Goal: Task Accomplishment & Management: Complete application form

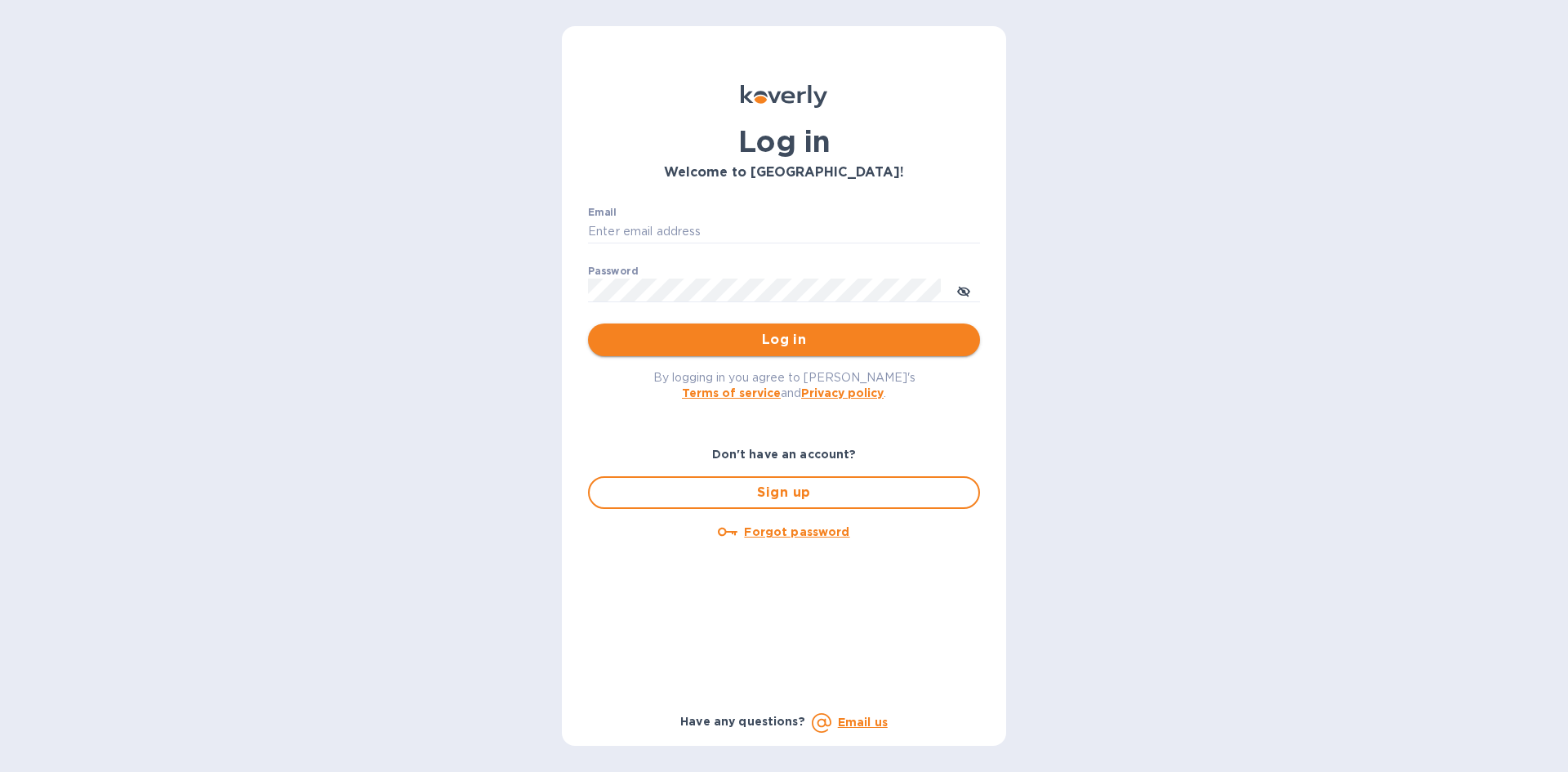
type input "[PERSON_NAME][EMAIL_ADDRESS][DOMAIN_NAME]"
click at [811, 336] on span "Log in" at bounding box center [784, 339] width 366 height 19
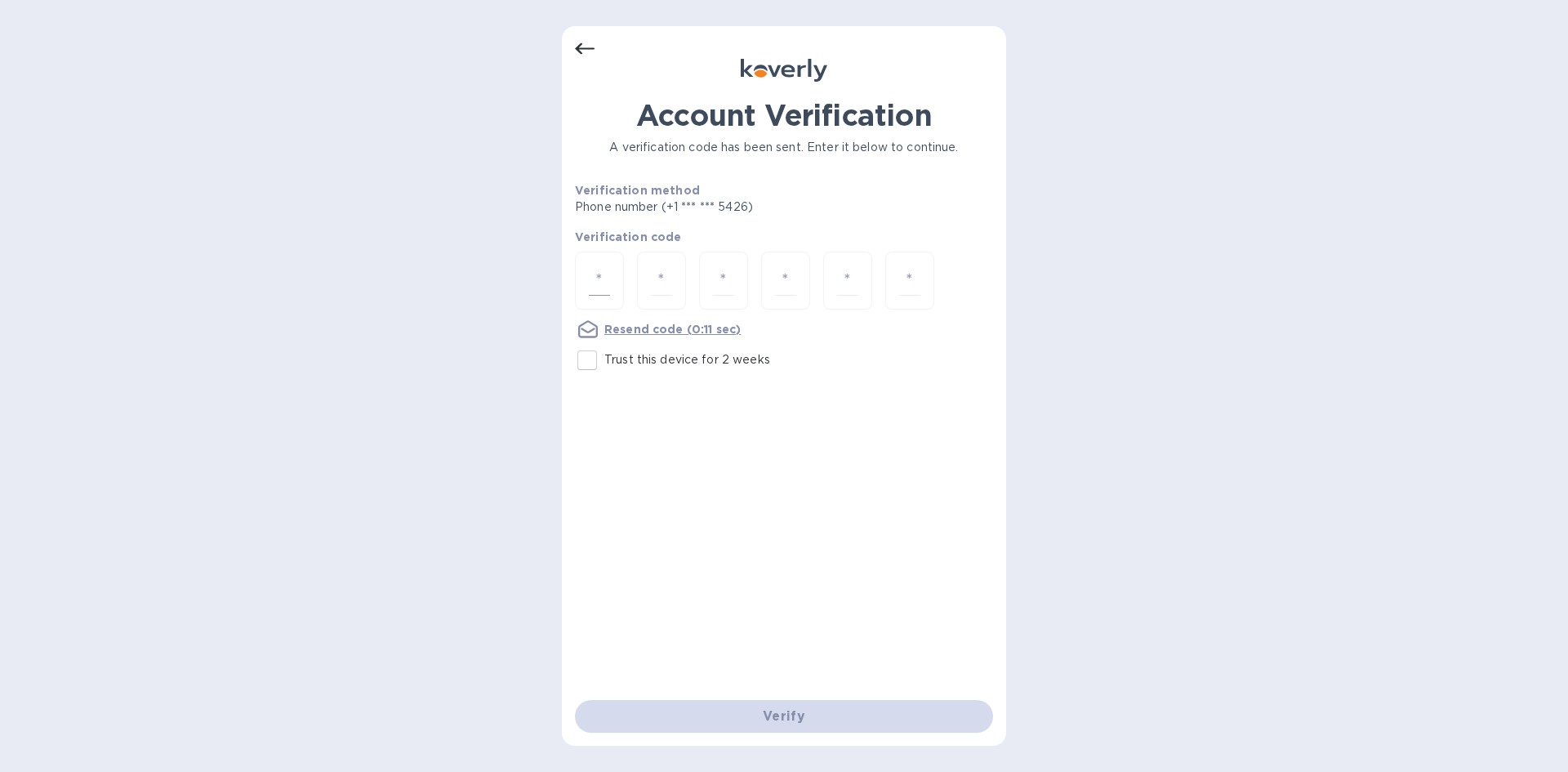
click at [597, 274] on input "number" at bounding box center [599, 280] width 21 height 30
type input "3"
type input "1"
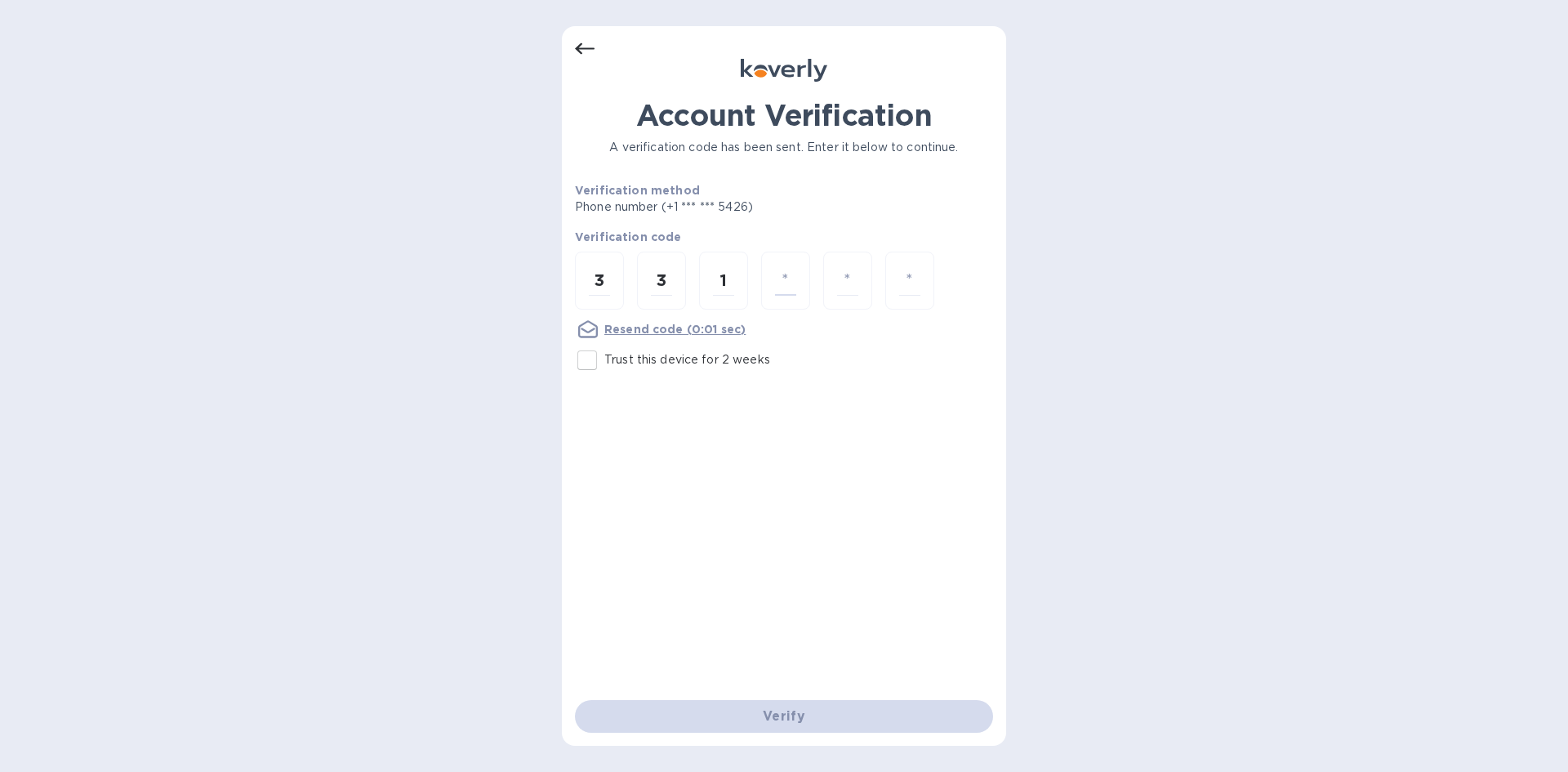
type input "1"
type input "5"
type input "4"
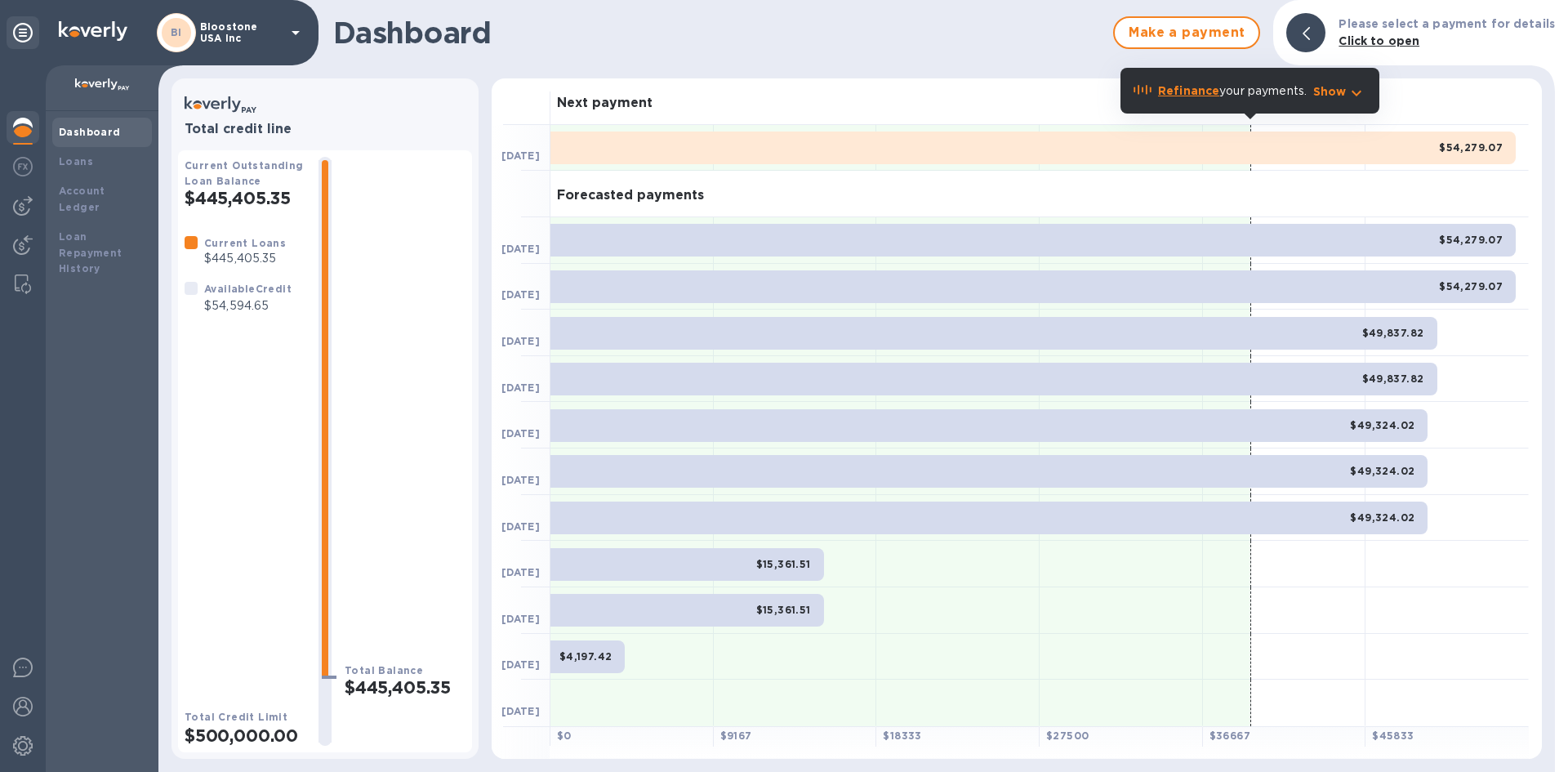
click at [295, 39] on icon at bounding box center [295, 32] width 19 height 19
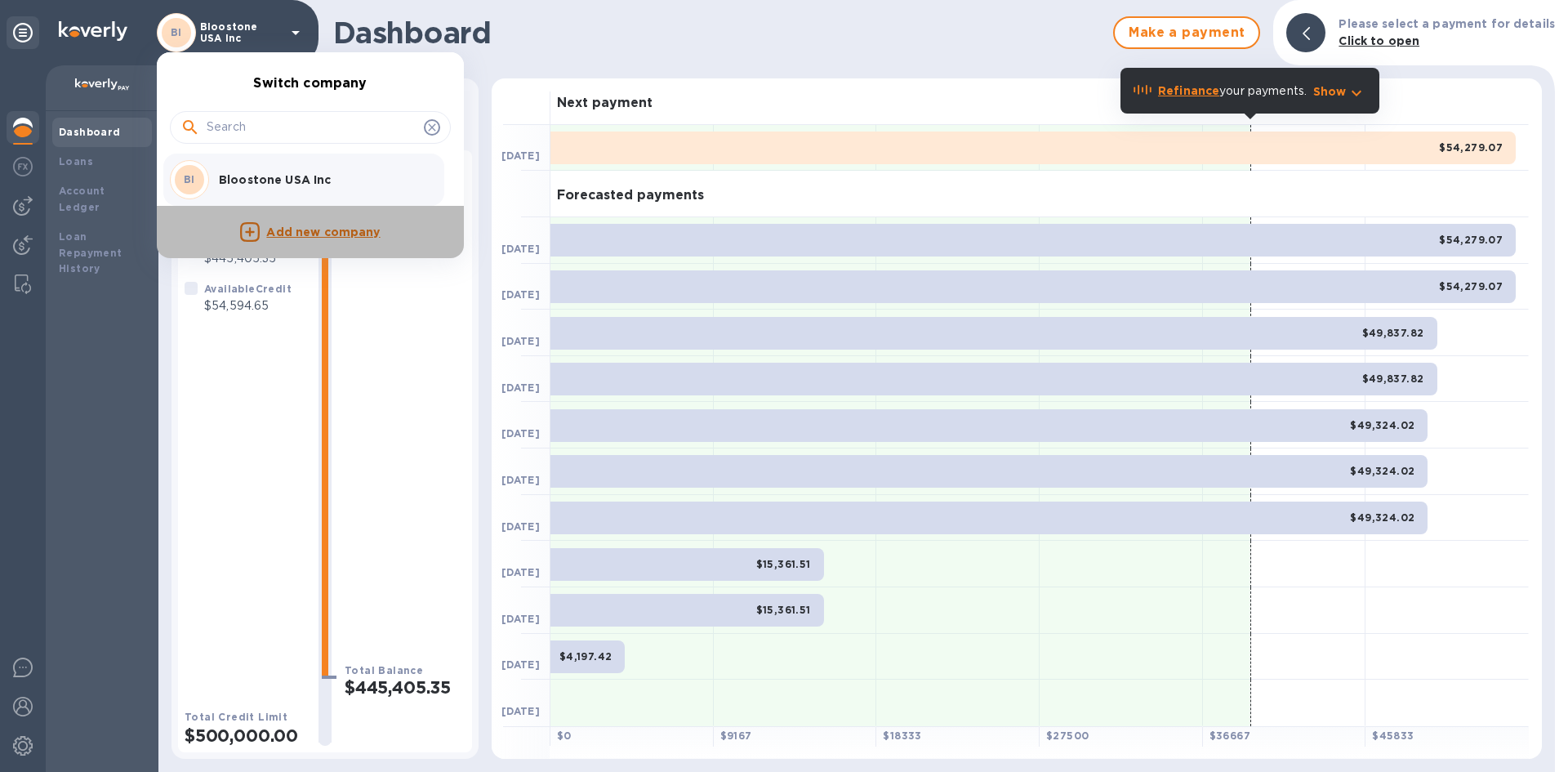
click at [303, 232] on p "Add new company" at bounding box center [322, 232] width 114 height 18
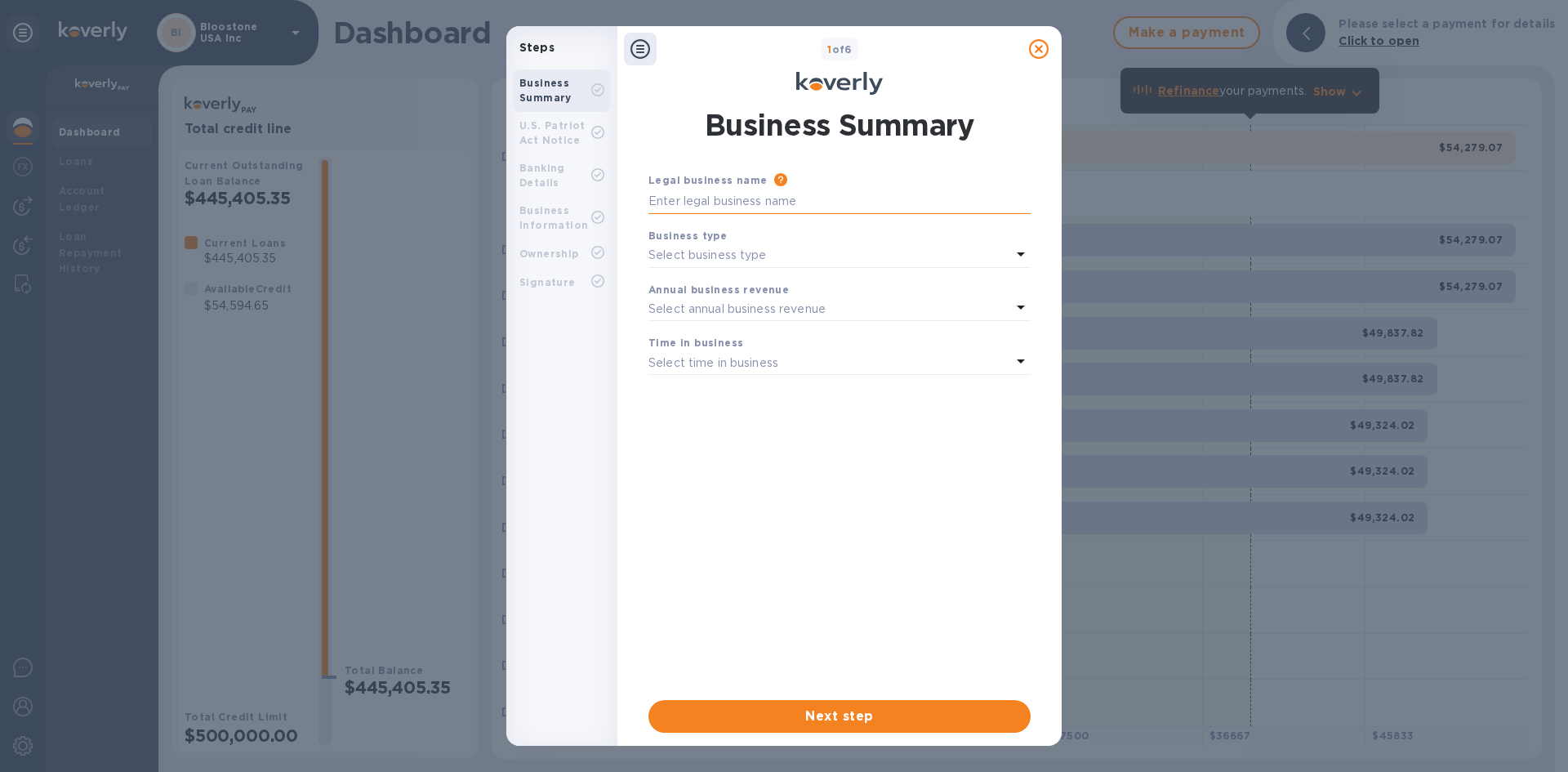
click at [856, 208] on input "text" at bounding box center [840, 201] width 382 height 24
type input "Bloostone 2.0 LLC"
click at [848, 258] on div "Select business type" at bounding box center [830, 255] width 363 height 23
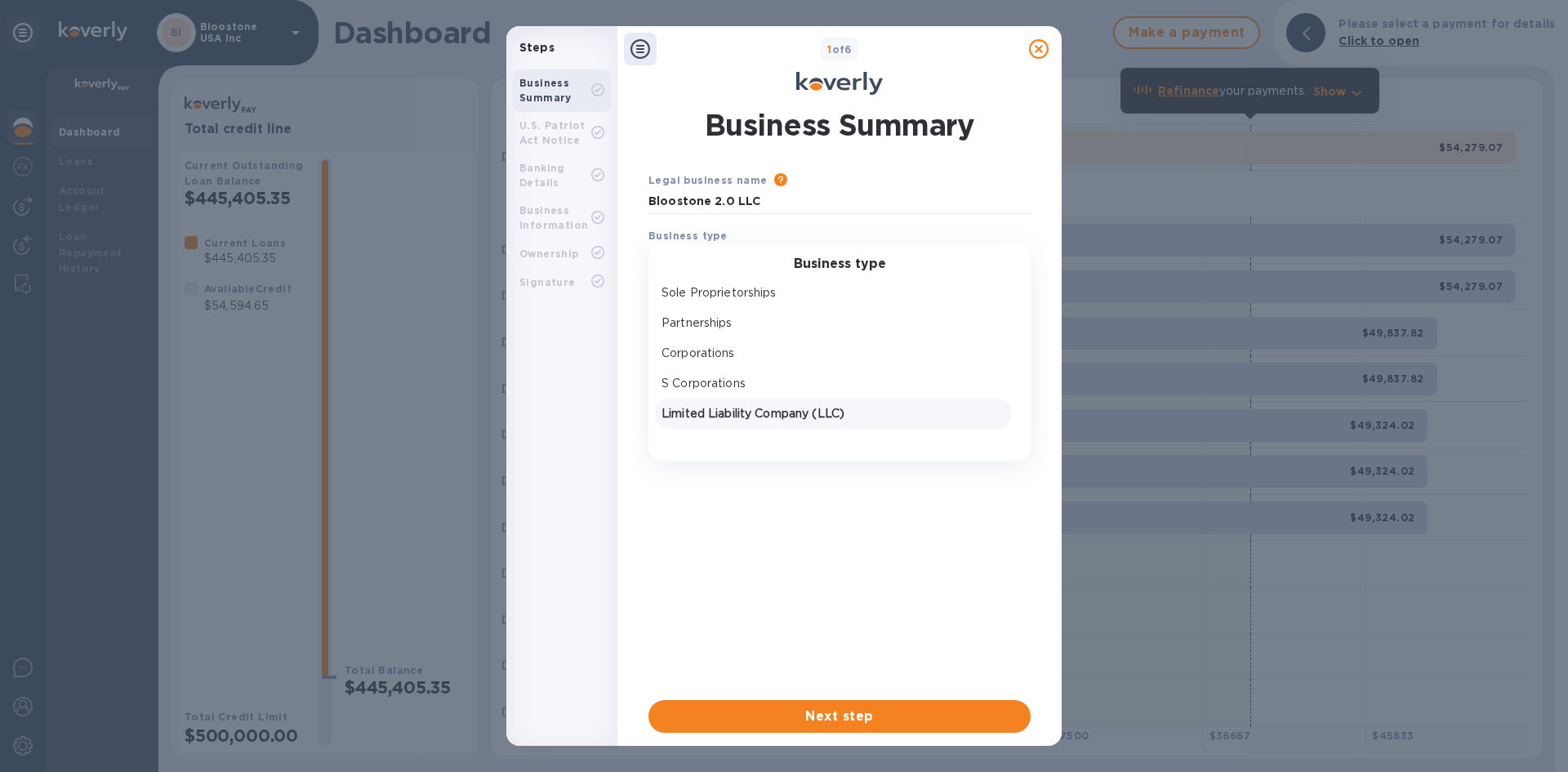
click at [816, 406] on p "Limited Liability Company (LLC)" at bounding box center [833, 413] width 343 height 17
click at [788, 311] on p "Select annual business revenue" at bounding box center [737, 309] width 178 height 17
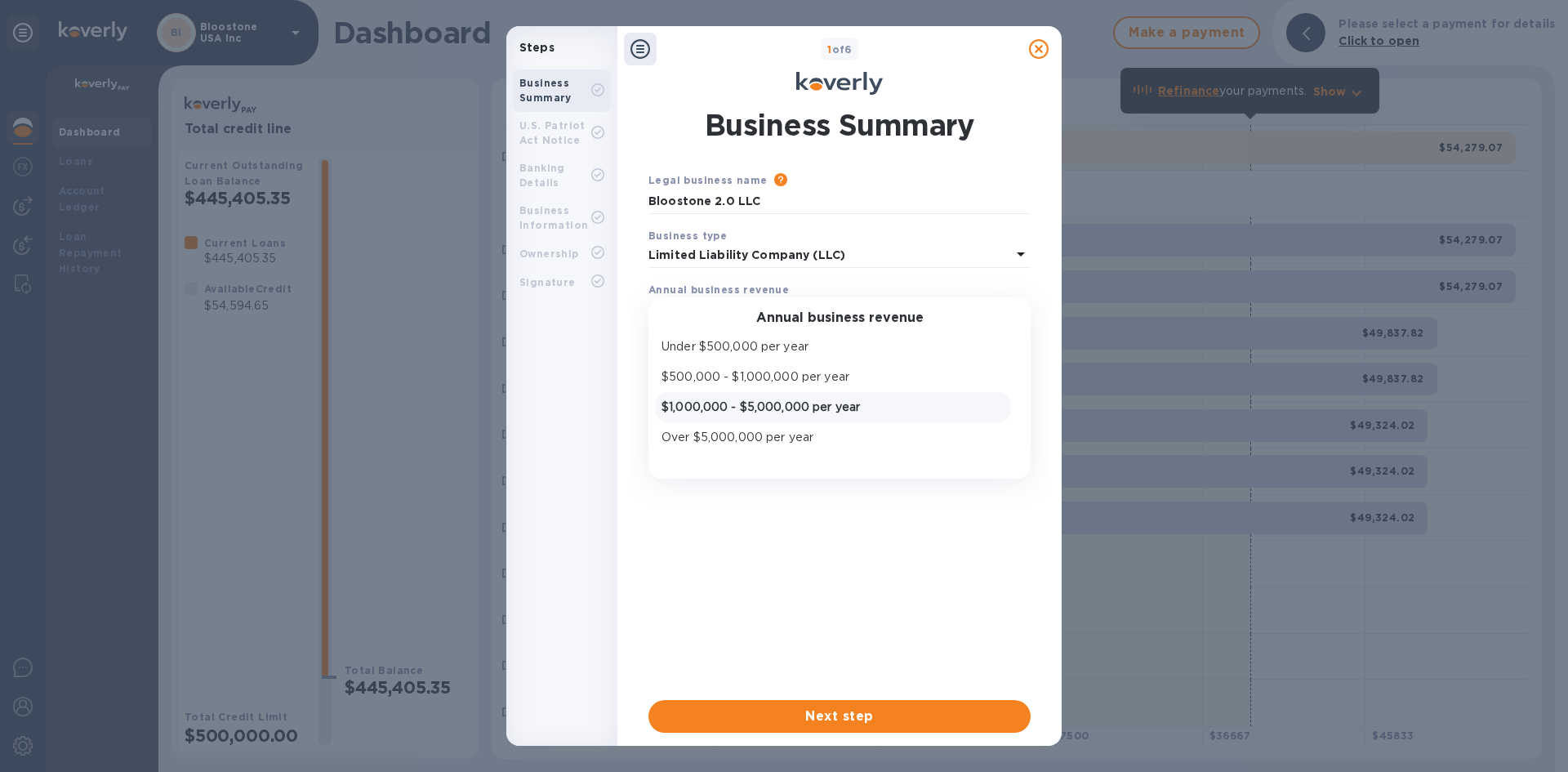
click at [784, 410] on p "$1,000,000 - $5,000,000 per year" at bounding box center [833, 407] width 343 height 17
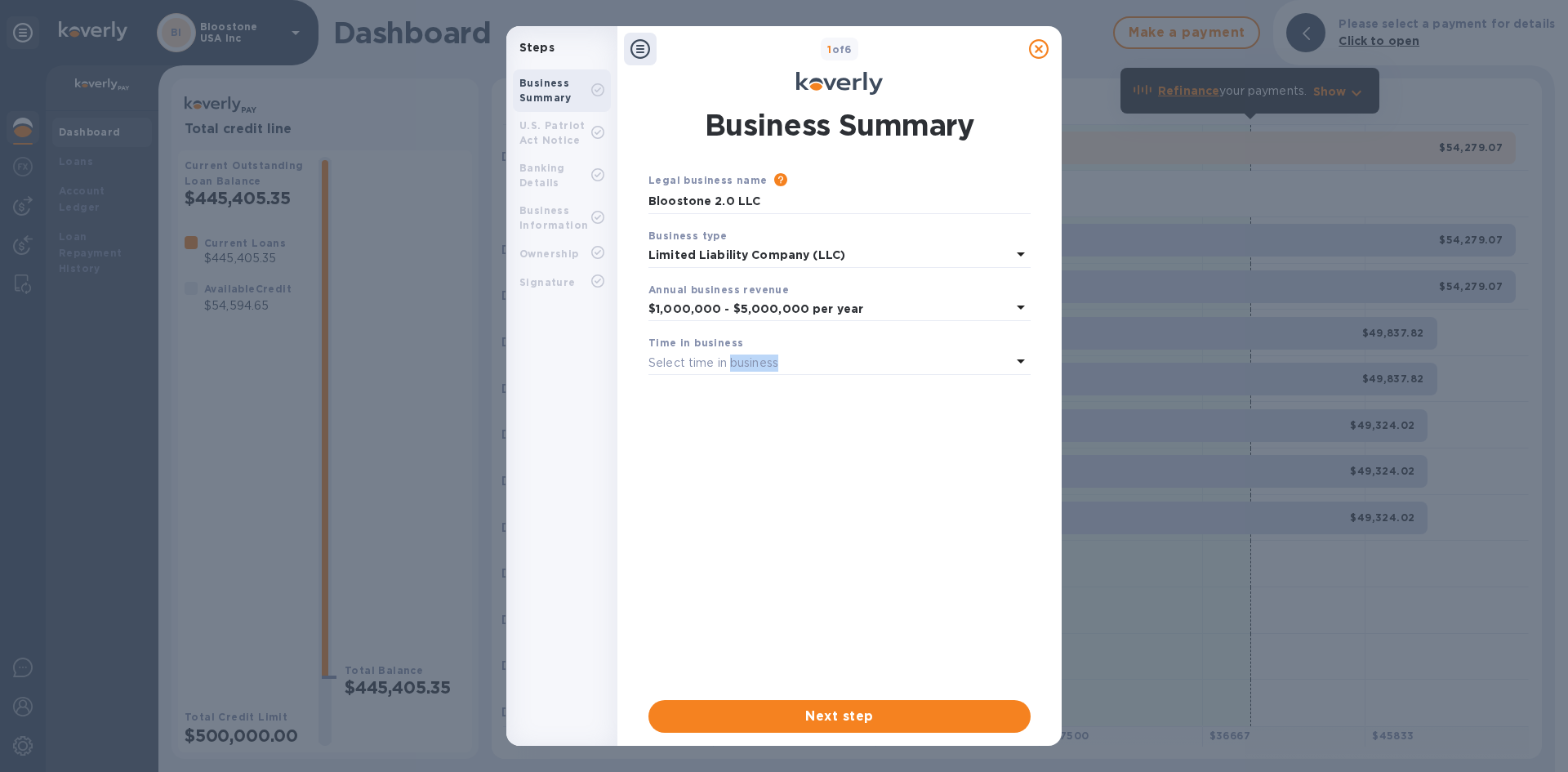
click at [784, 410] on div "Legal business name Please provide the legal name that appears on your SS-4 for…" at bounding box center [840, 423] width 382 height 503
click at [784, 372] on div "Select time in business" at bounding box center [830, 362] width 363 height 23
click at [758, 429] on p "1 - 3 years" at bounding box center [833, 431] width 343 height 17
click at [758, 429] on div "Legal business name Please provide the legal name that appears on your SS-4 for…" at bounding box center [840, 423] width 382 height 503
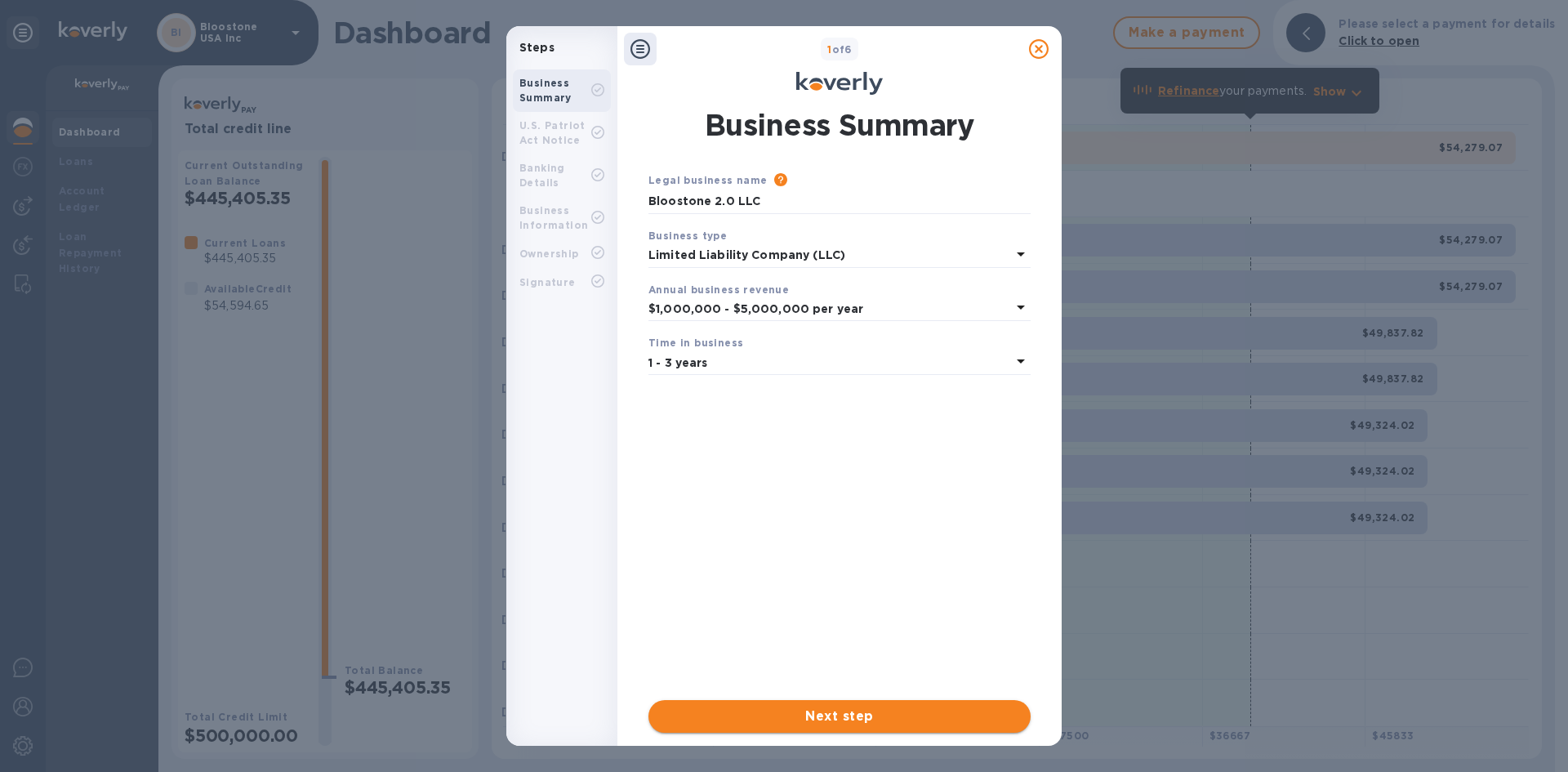
click at [883, 719] on span "Next step" at bounding box center [839, 716] width 356 height 19
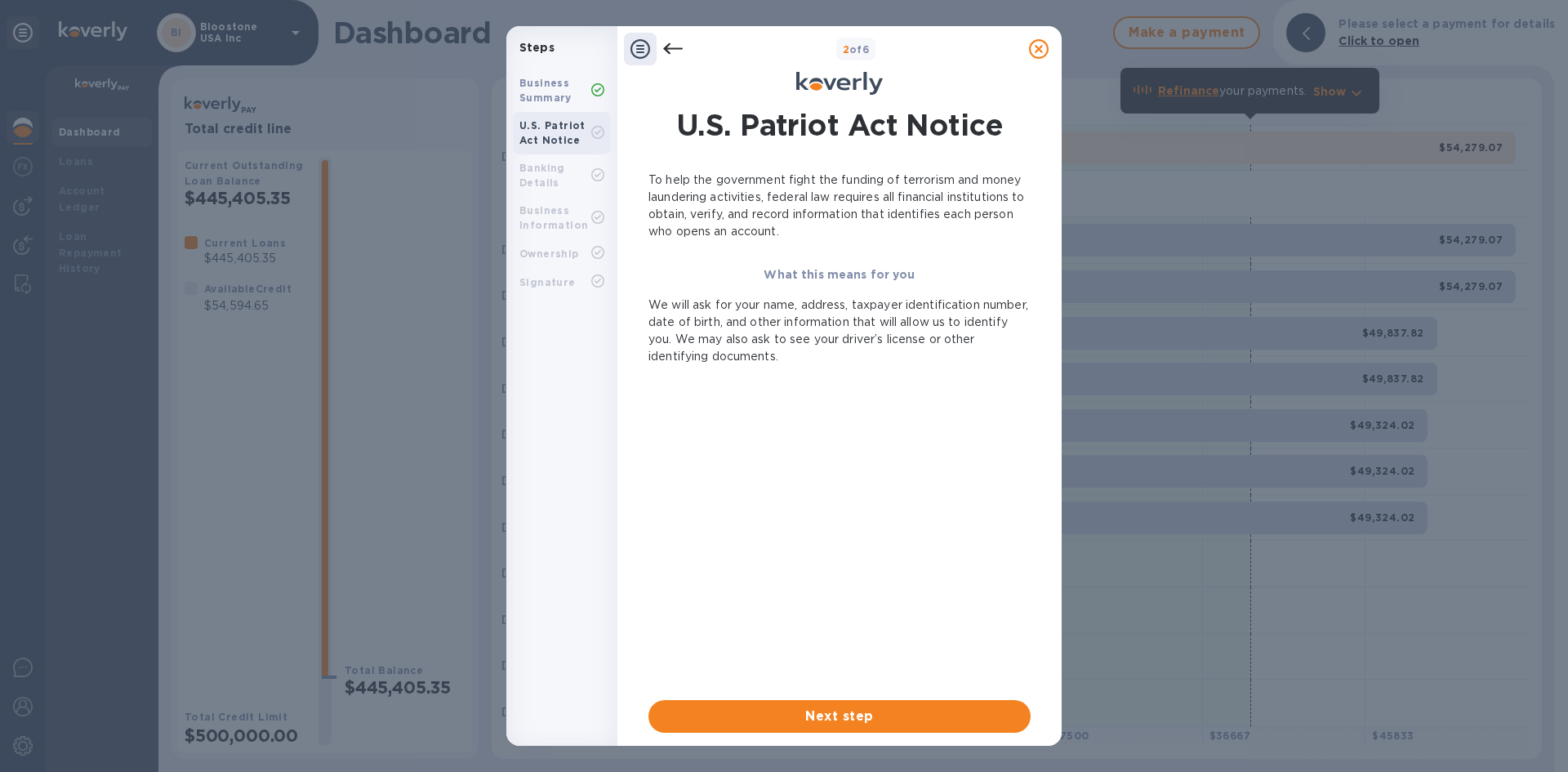
click at [883, 719] on span "Next step" at bounding box center [839, 716] width 356 height 19
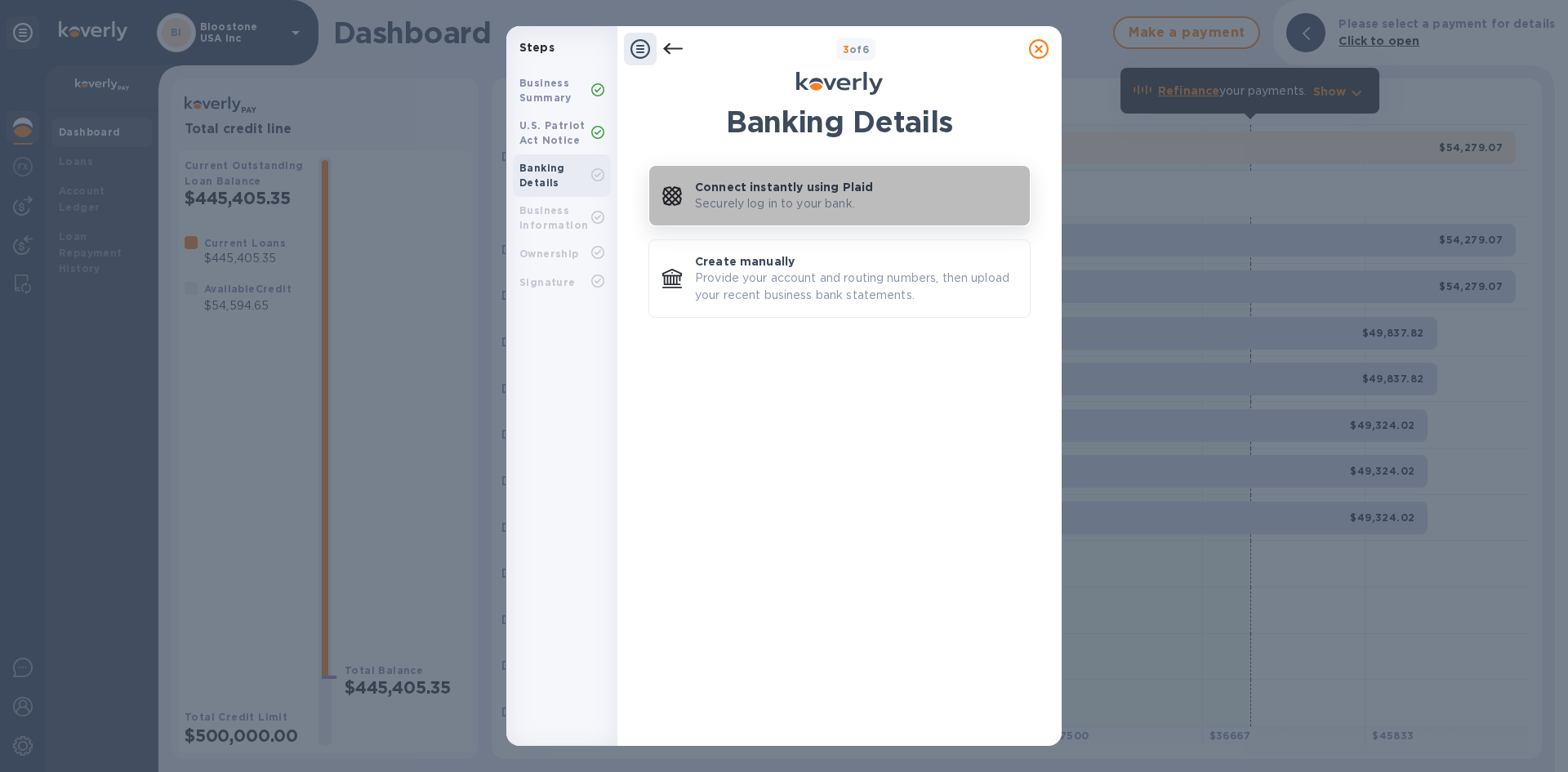
click at [791, 198] on p "Securely log in to your bank." at bounding box center [775, 204] width 160 height 17
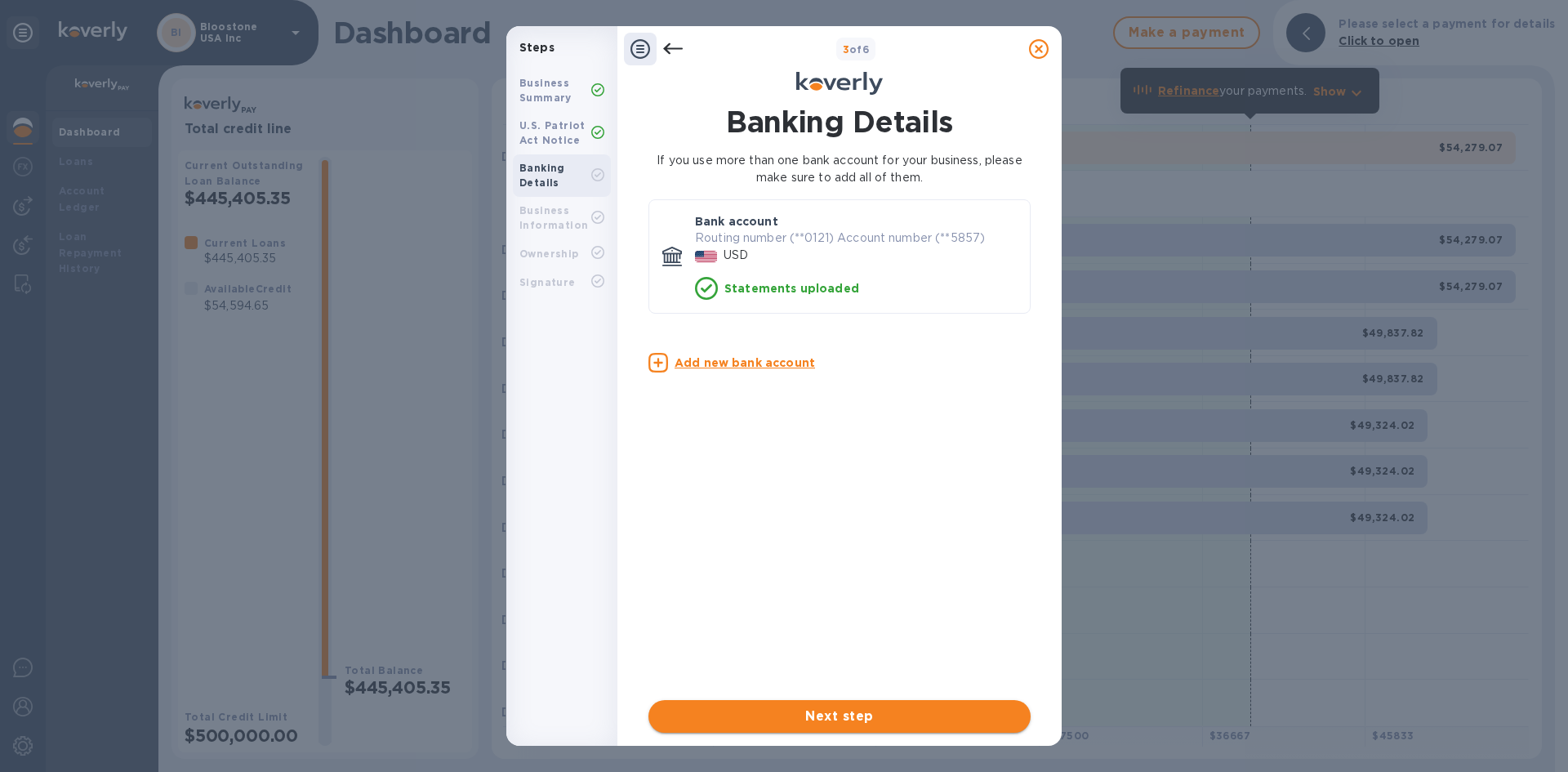
click at [887, 714] on span "Next step" at bounding box center [839, 716] width 356 height 19
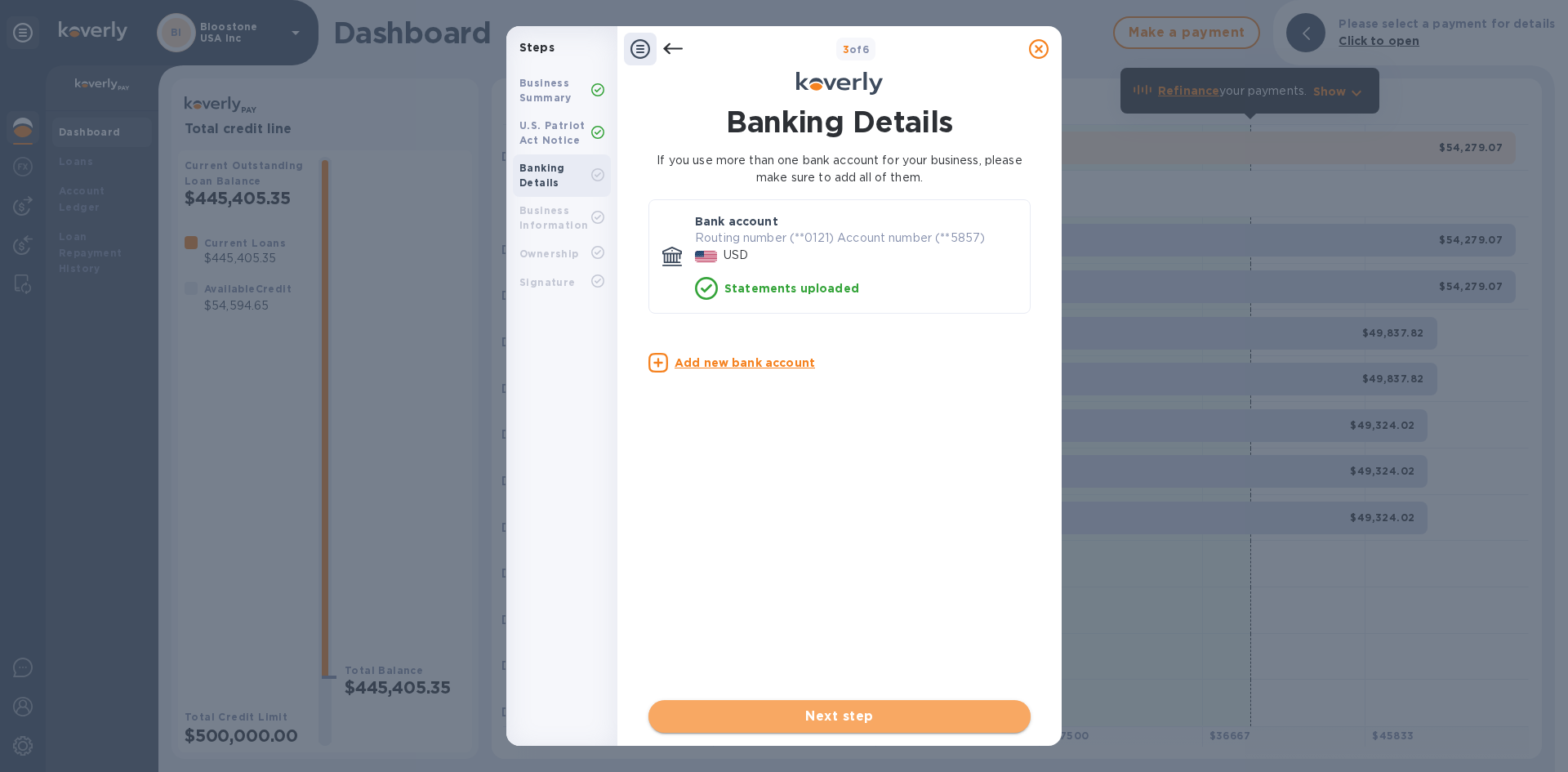
click at [887, 714] on span "Next step" at bounding box center [839, 716] width 356 height 19
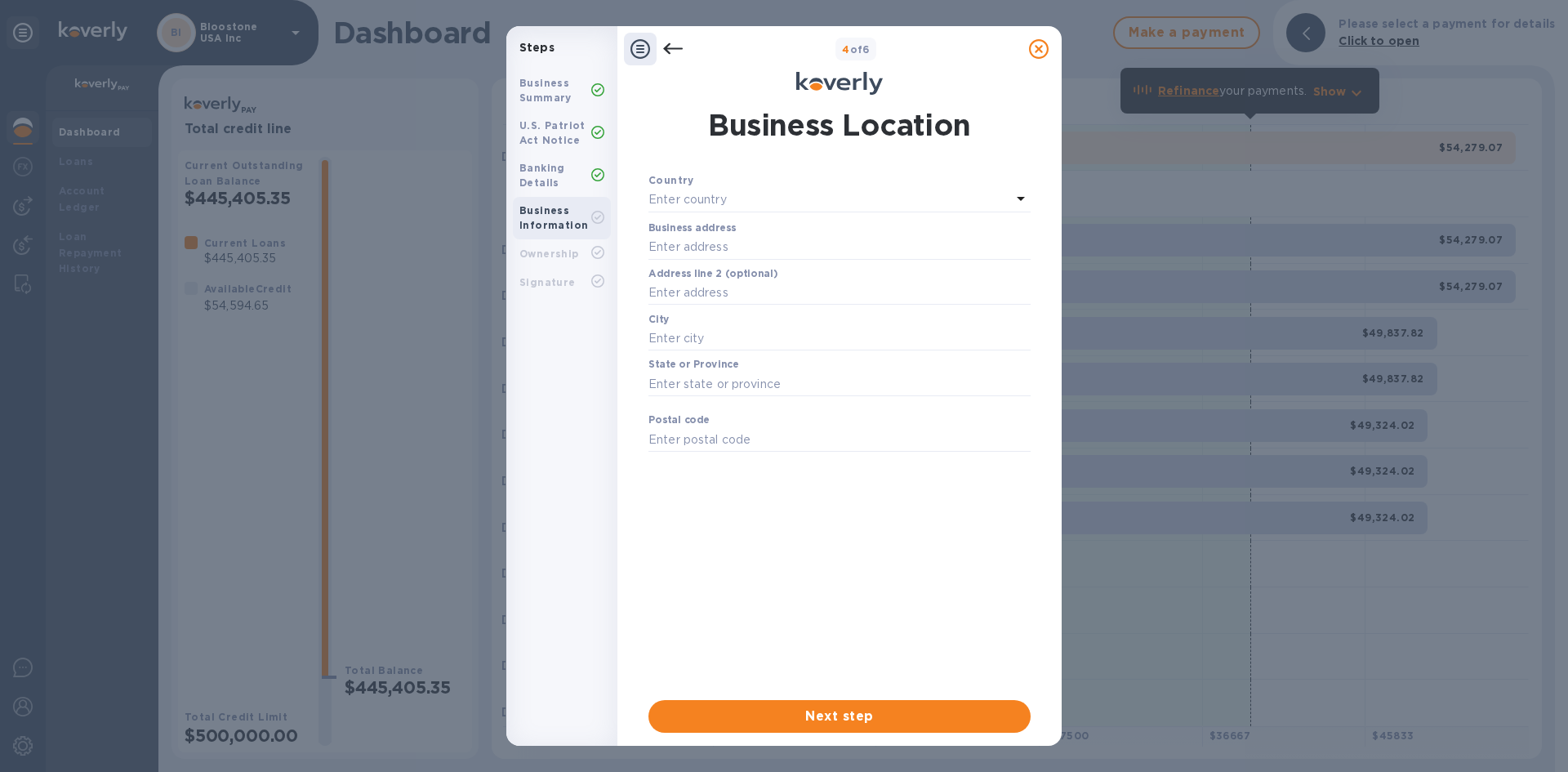
click at [839, 205] on div "Enter country" at bounding box center [830, 200] width 363 height 23
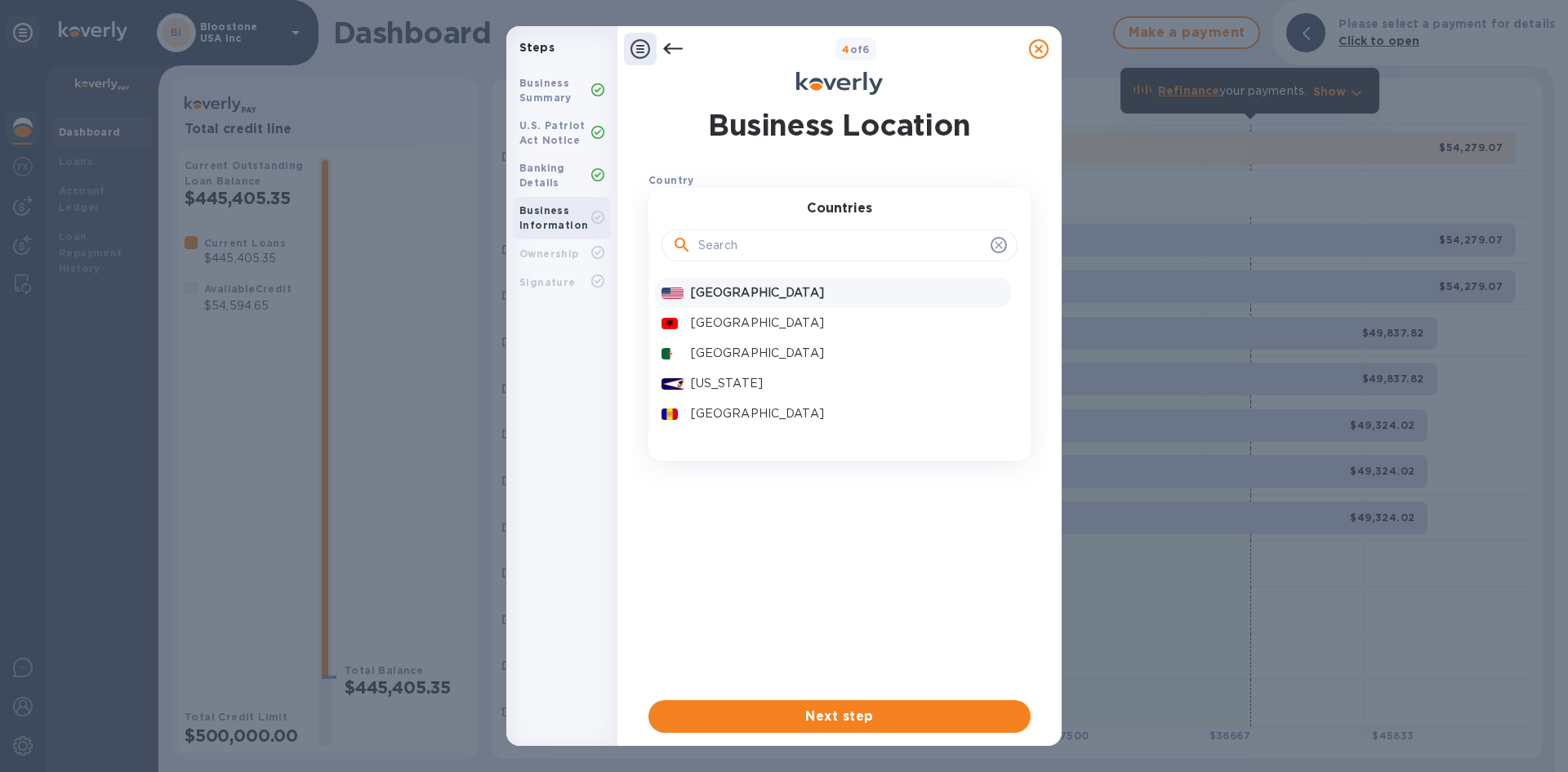
click at [789, 299] on p "[GEOGRAPHIC_DATA]" at bounding box center [848, 293] width 314 height 17
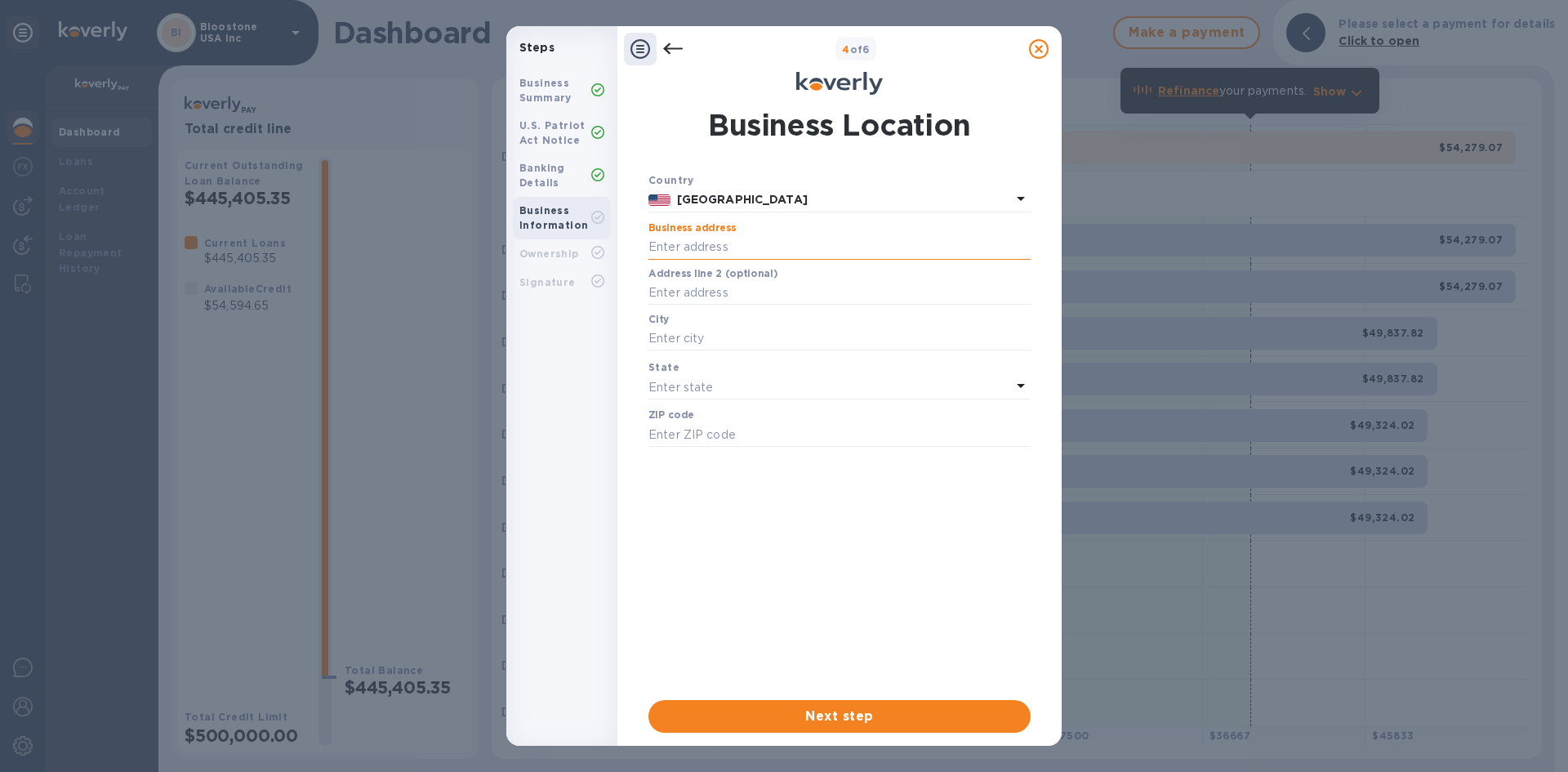
click at [789, 253] on input "text" at bounding box center [840, 248] width 382 height 24
type input "[STREET_ADDRESS]"
type input "11219"
click at [766, 343] on input "text" at bounding box center [840, 338] width 382 height 24
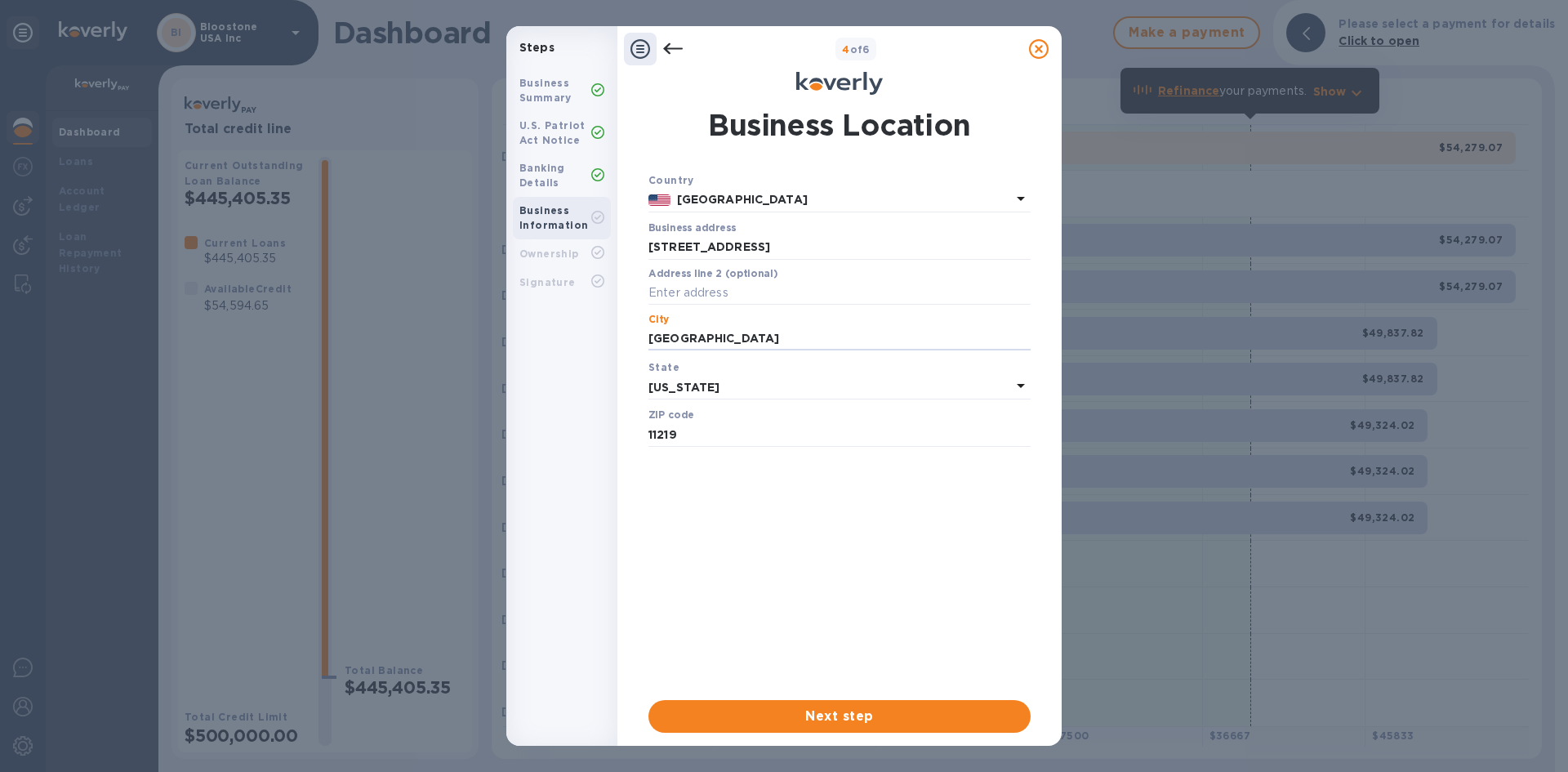
type input "[GEOGRAPHIC_DATA]"
click at [821, 533] on div "Country [GEOGRAPHIC_DATA] Business address [STREET_ADDRESS] ​ Address line 2 (o…" at bounding box center [840, 429] width 382 height 515
click at [902, 714] on span "Next step" at bounding box center [839, 716] width 356 height 19
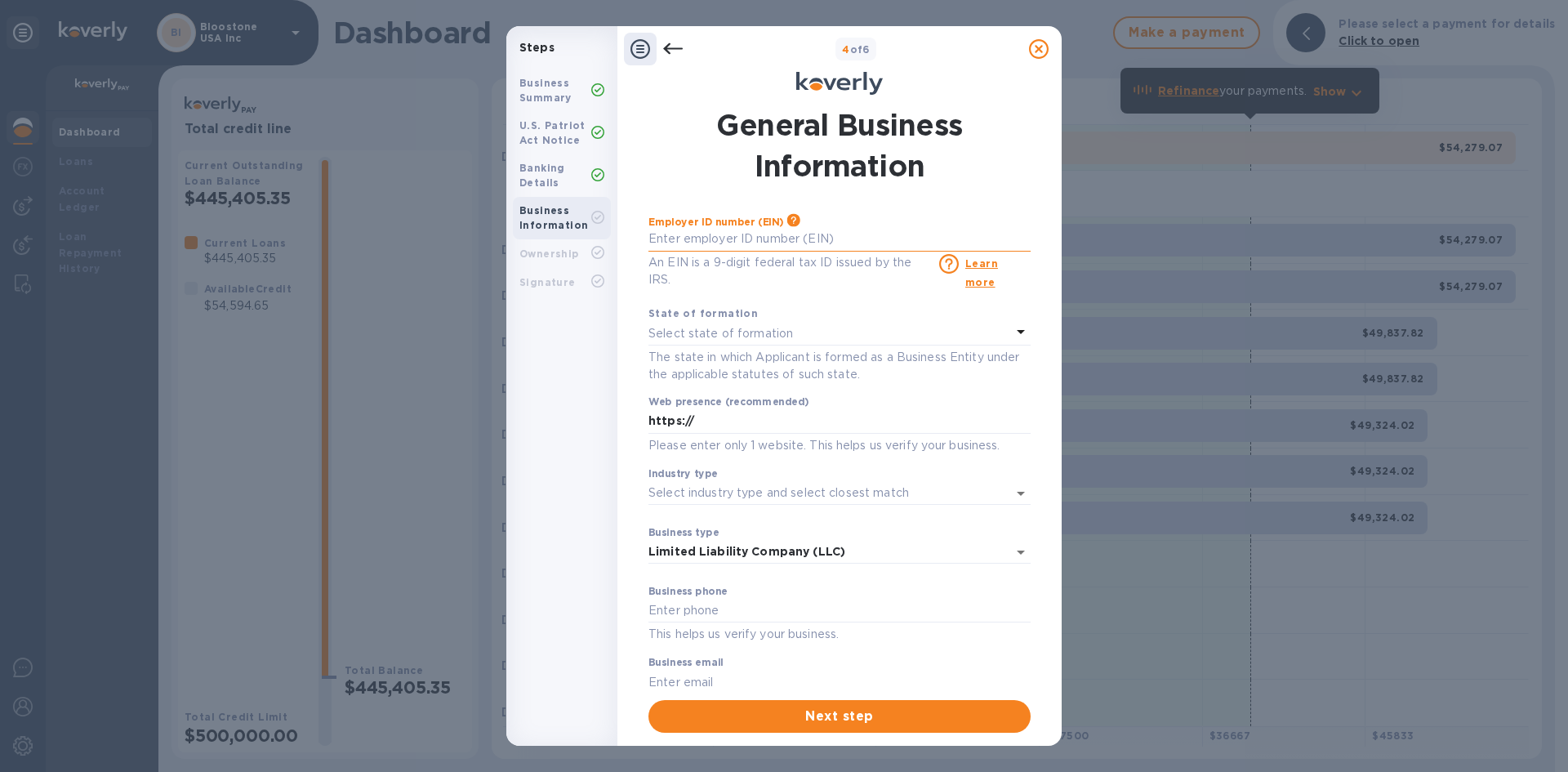
click at [748, 242] on input "text" at bounding box center [840, 239] width 382 height 24
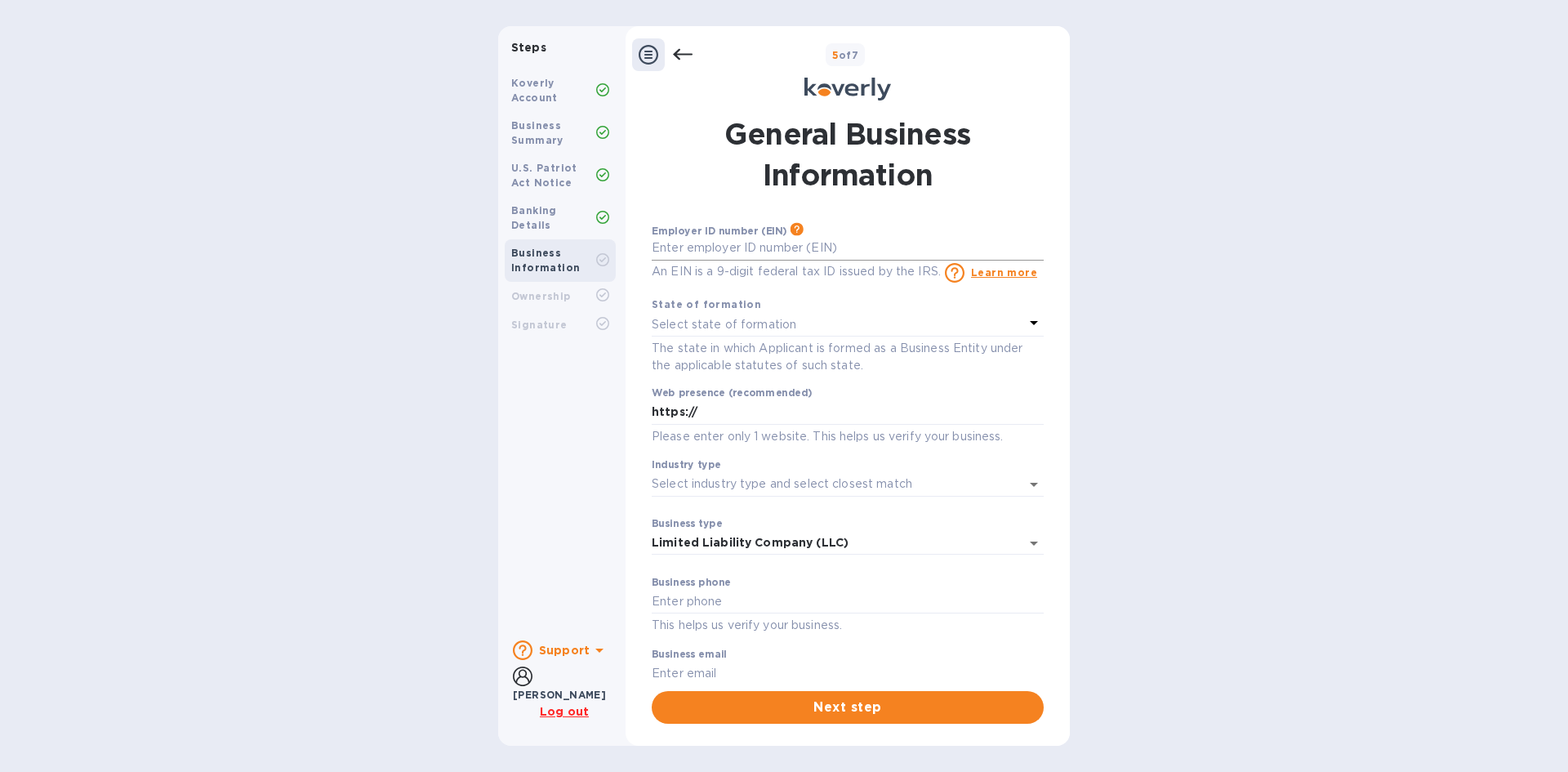
click at [755, 250] on input "text" at bounding box center [848, 248] width 392 height 24
type input "***92"
click at [725, 253] on input "***83" at bounding box center [848, 248] width 392 height 24
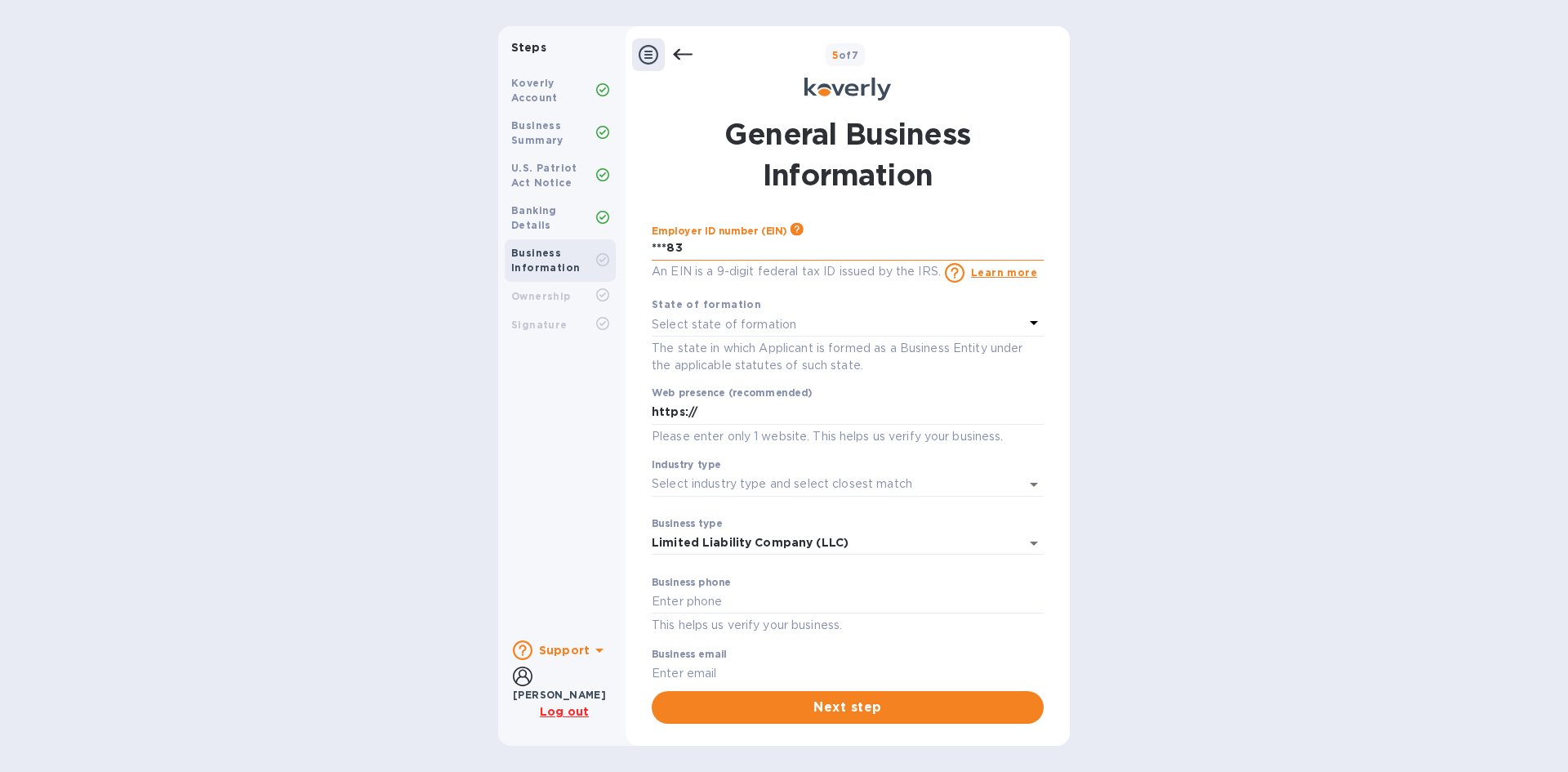
click at [725, 253] on input "***83" at bounding box center [848, 248] width 392 height 24
type input "***83"
type input "***22"
click at [912, 311] on div "State of formation" at bounding box center [848, 304] width 392 height 17
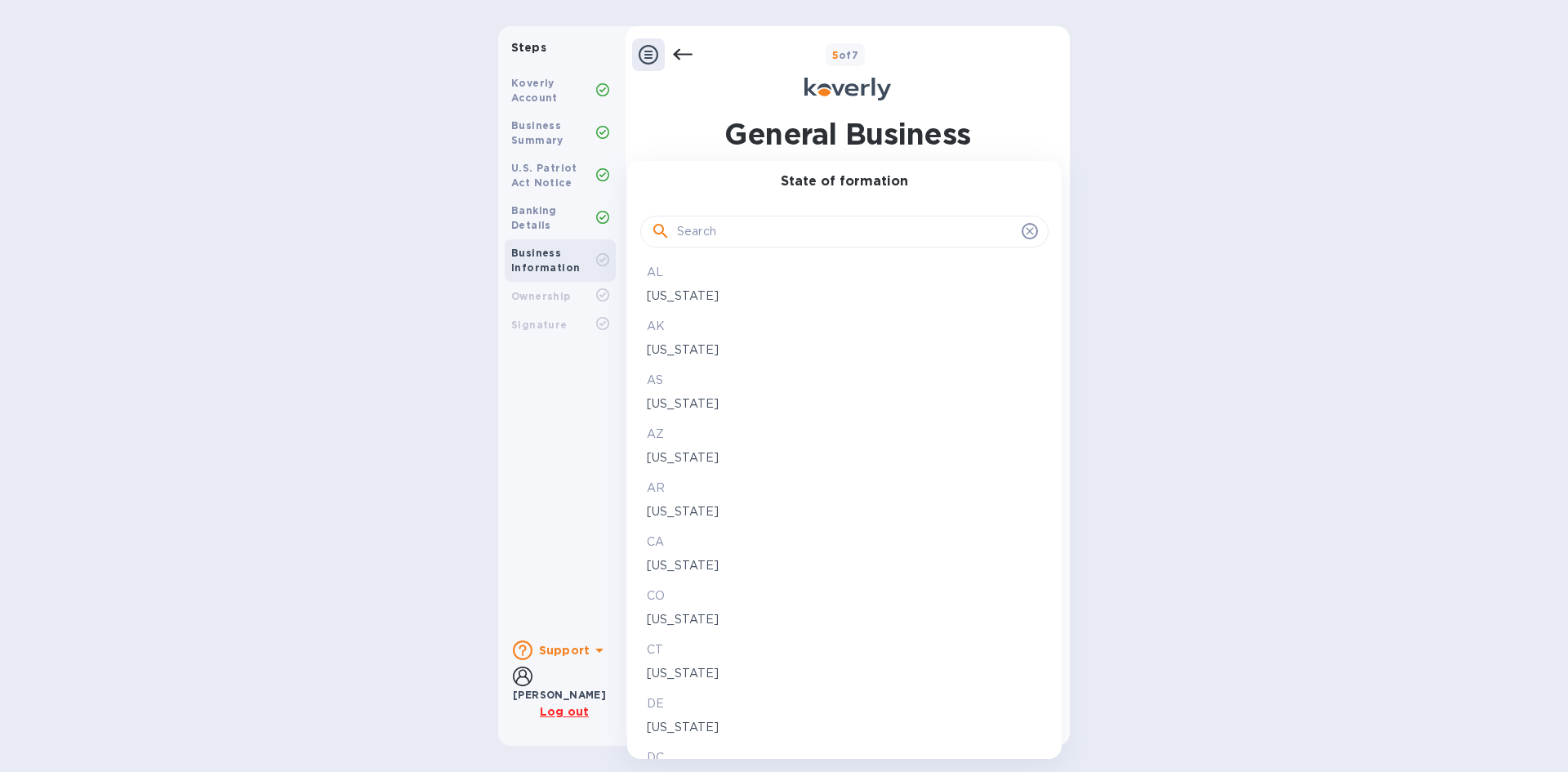
click at [718, 236] on input "text" at bounding box center [847, 232] width 338 height 24
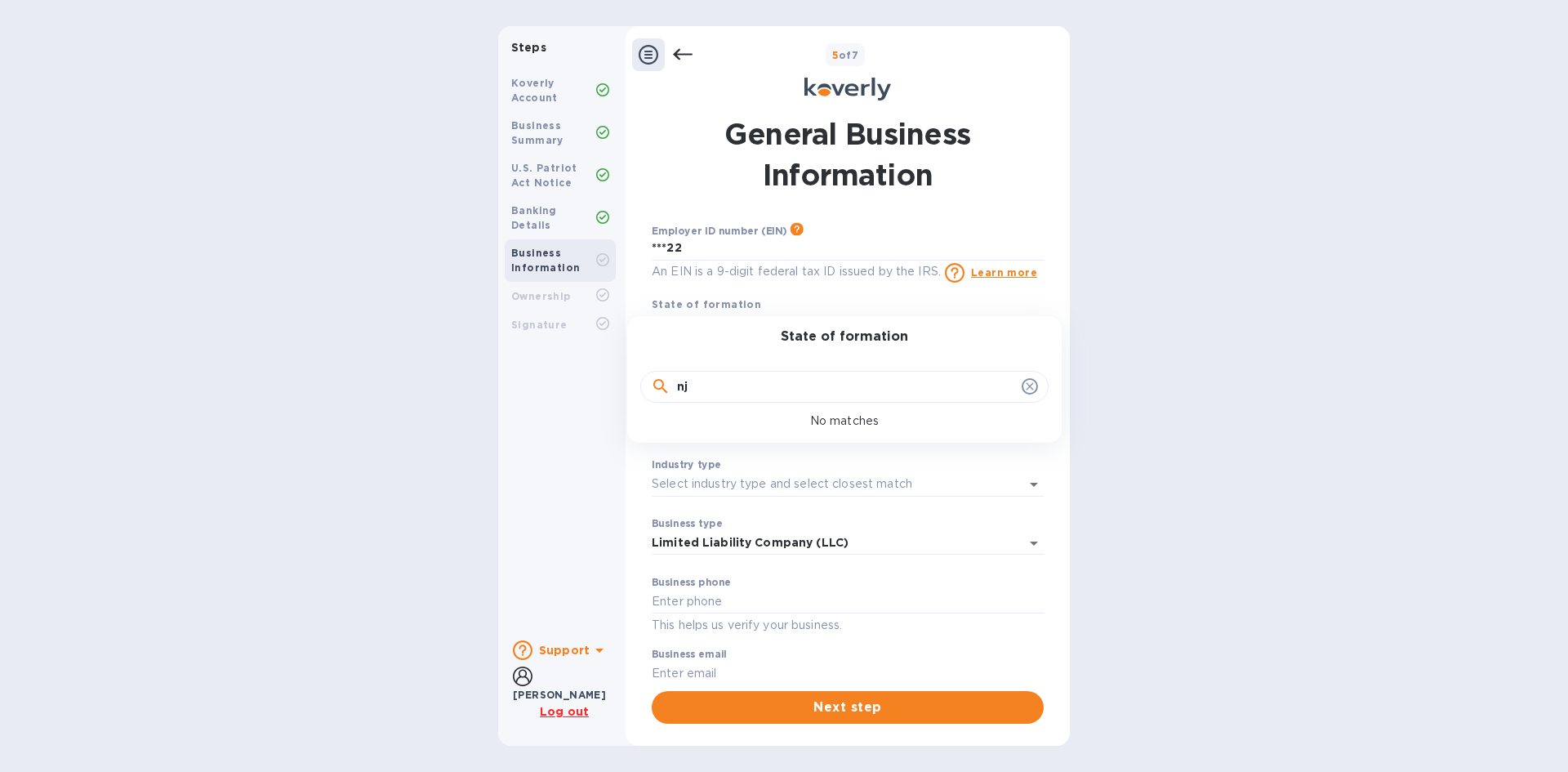
type input "n"
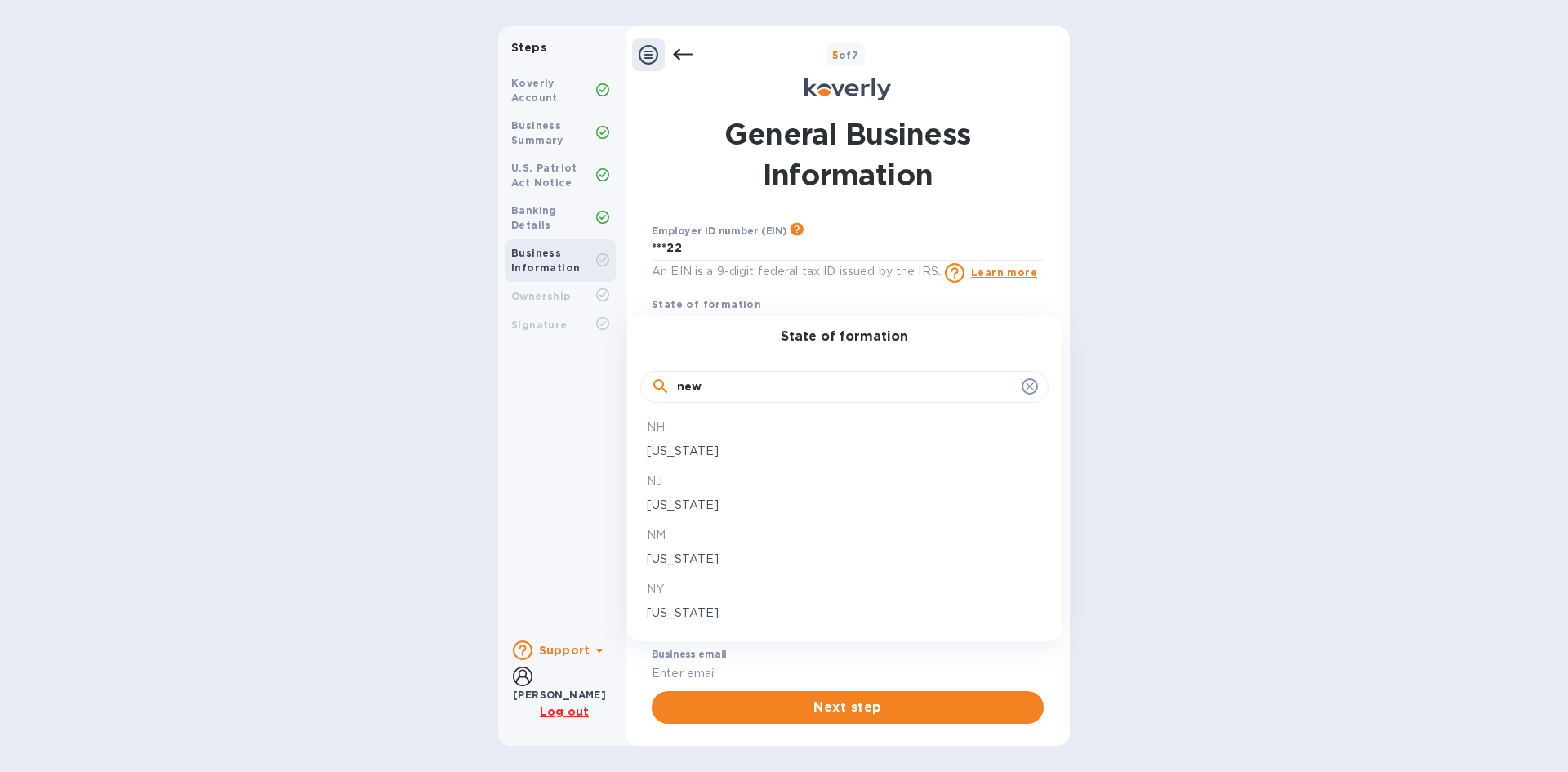
type input "new"
click at [698, 500] on p "[US_STATE]" at bounding box center [845, 505] width 396 height 17
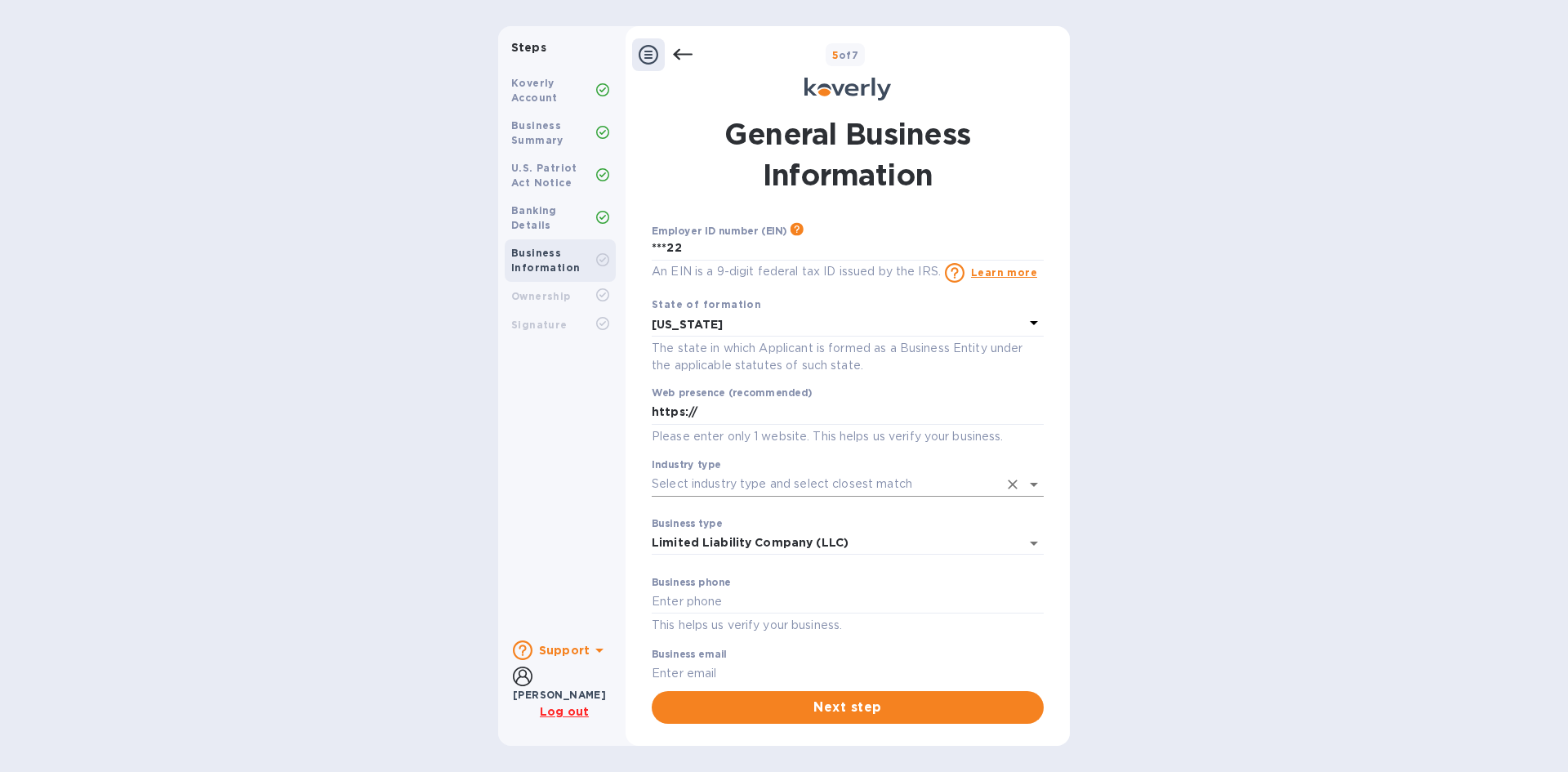
click at [759, 489] on input "Industry type" at bounding box center [825, 484] width 347 height 24
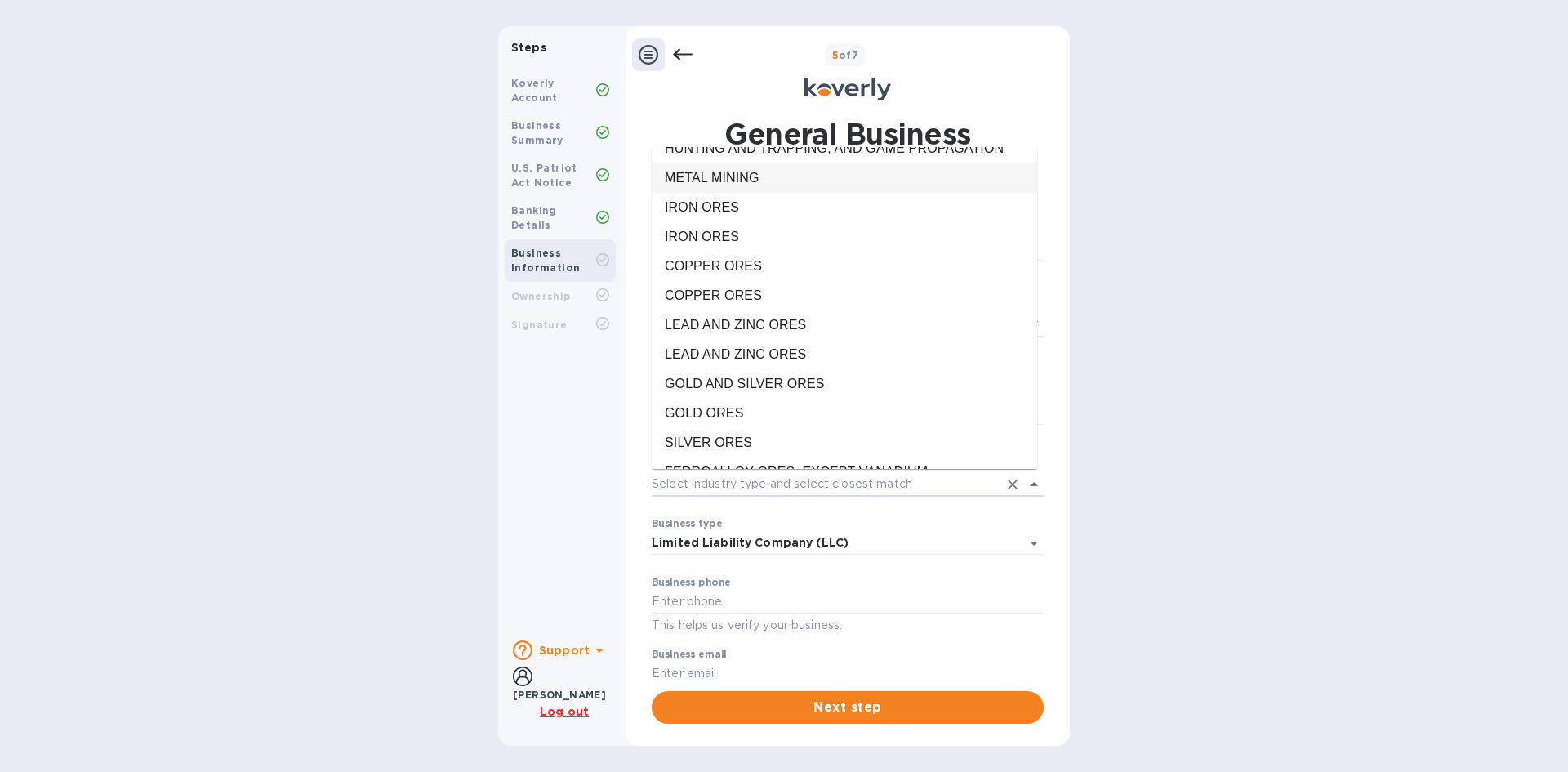
scroll to position [2778, 0]
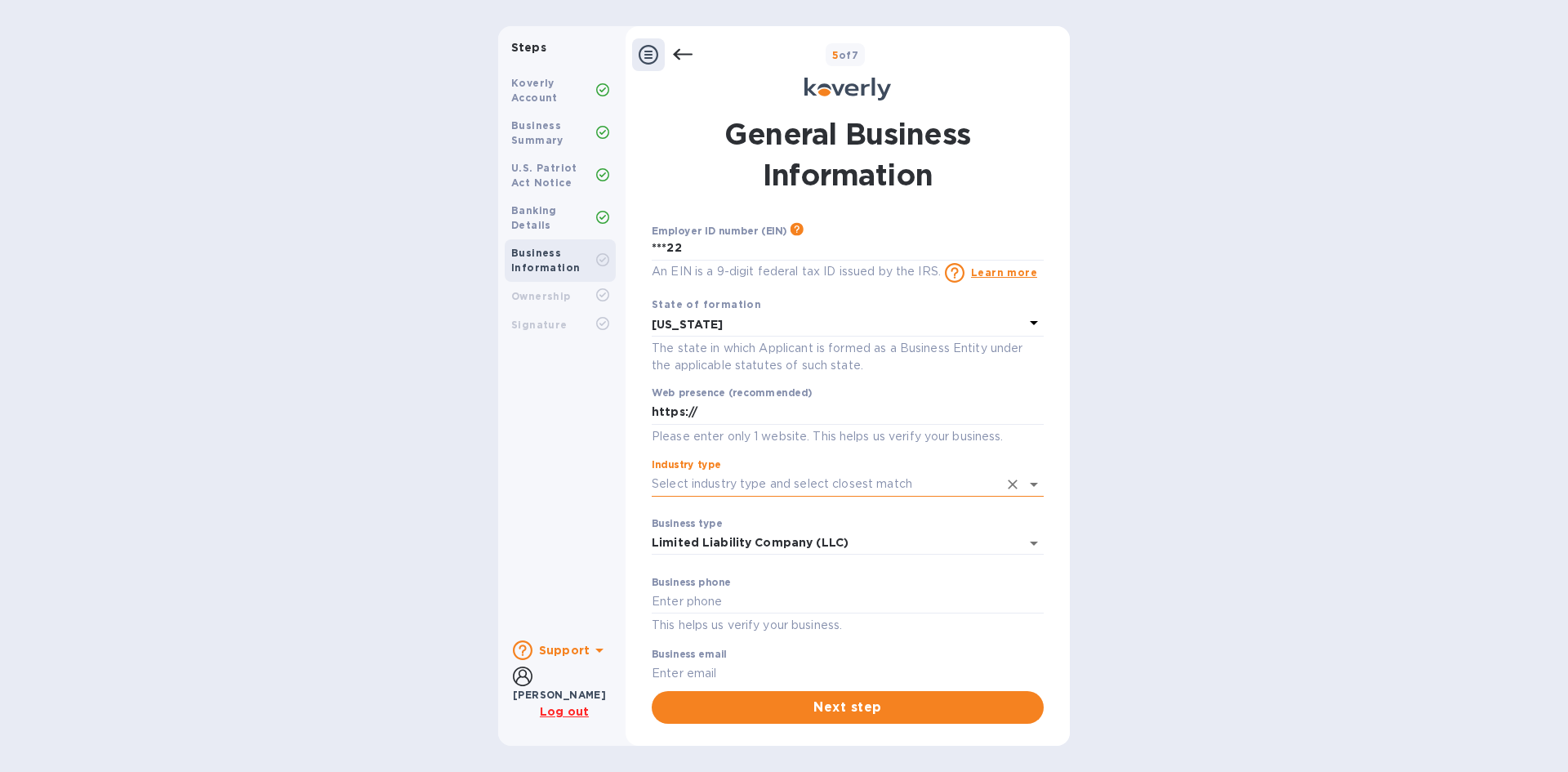
click at [951, 485] on input "Industry type" at bounding box center [825, 484] width 347 height 24
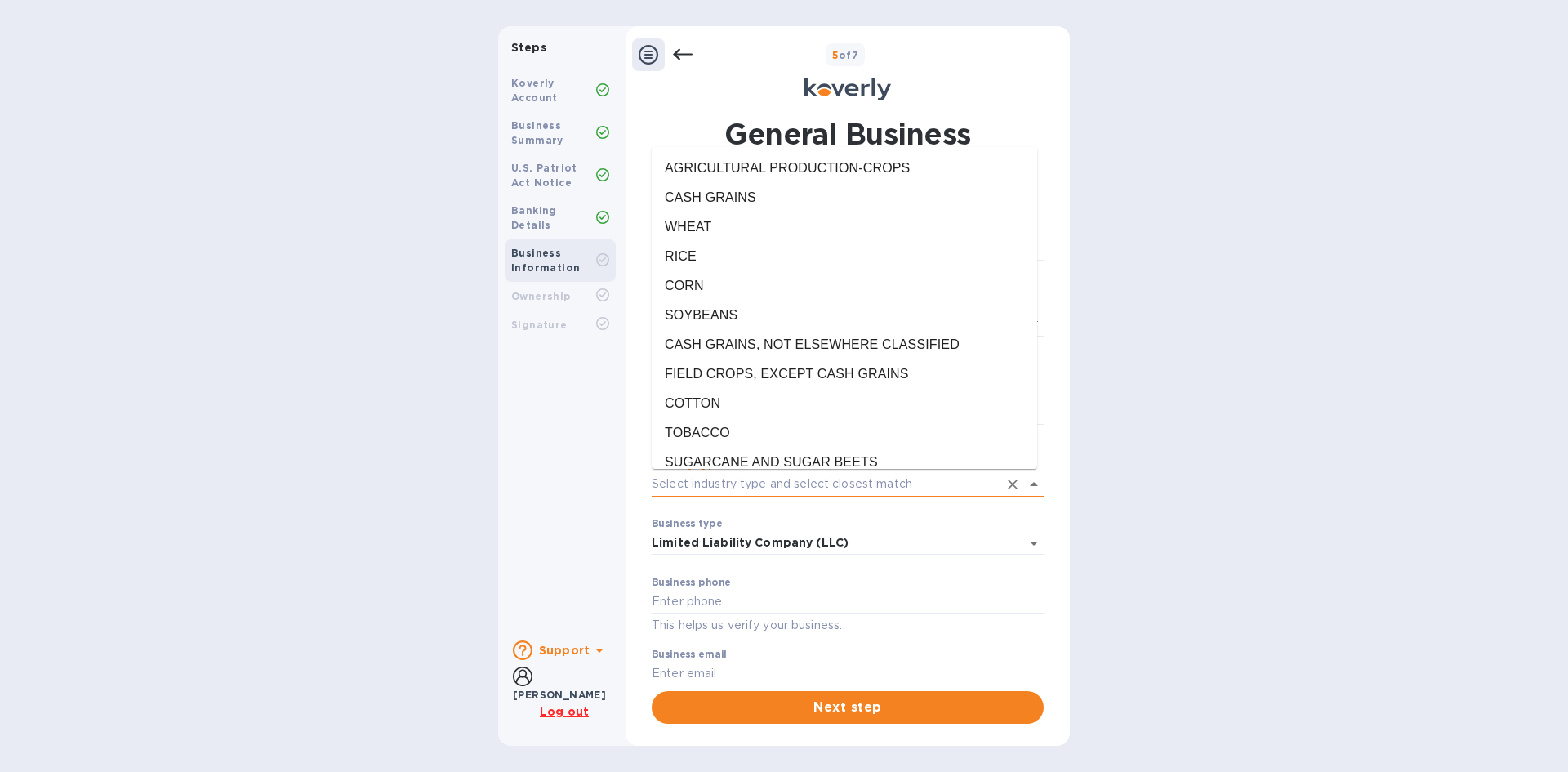
click at [951, 484] on input "Industry type" at bounding box center [825, 484] width 347 height 24
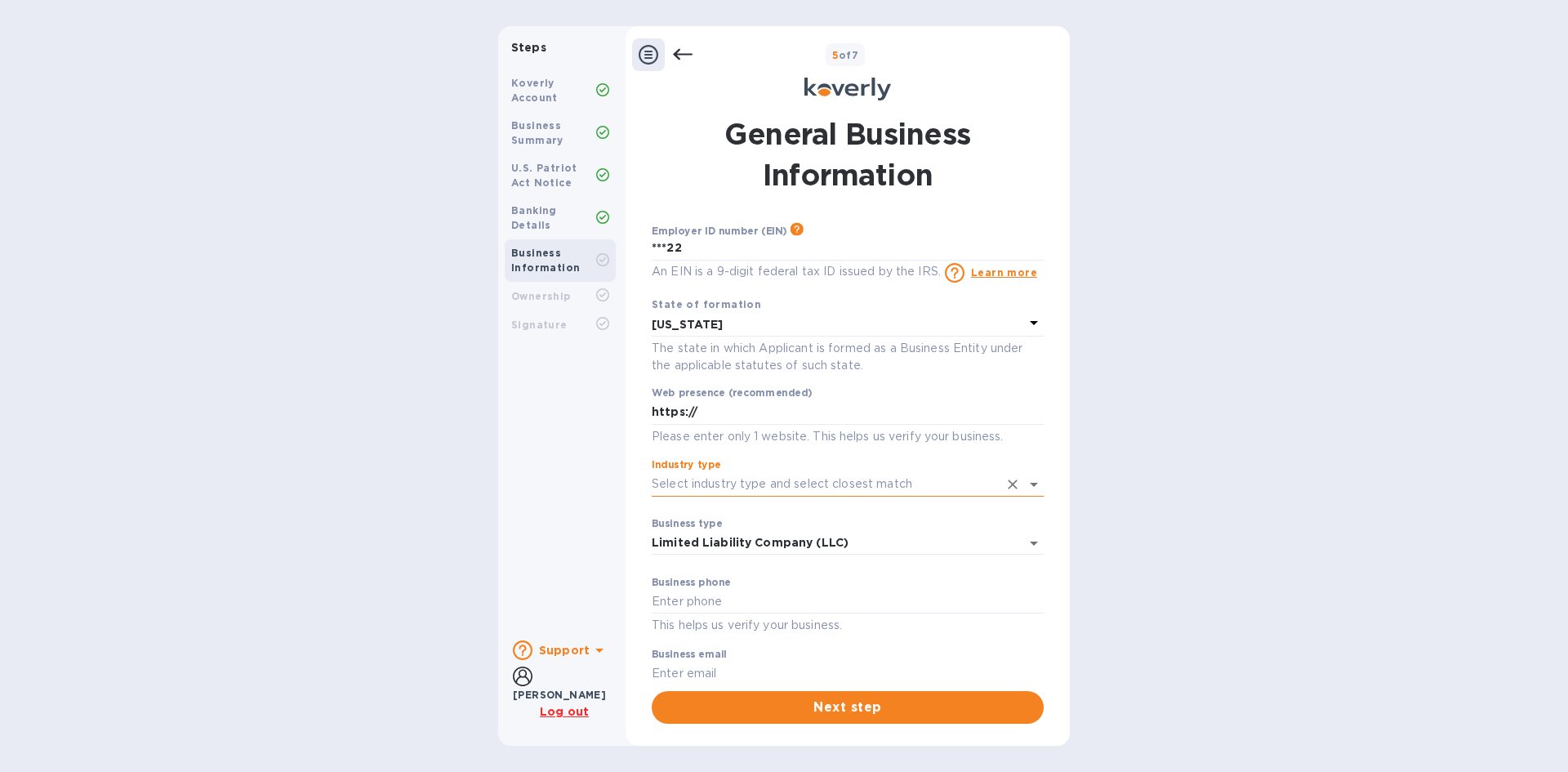
click at [951, 484] on input "Industry type" at bounding box center [825, 484] width 347 height 24
click at [732, 492] on input "Industry type" at bounding box center [825, 484] width 347 height 24
type input "i"
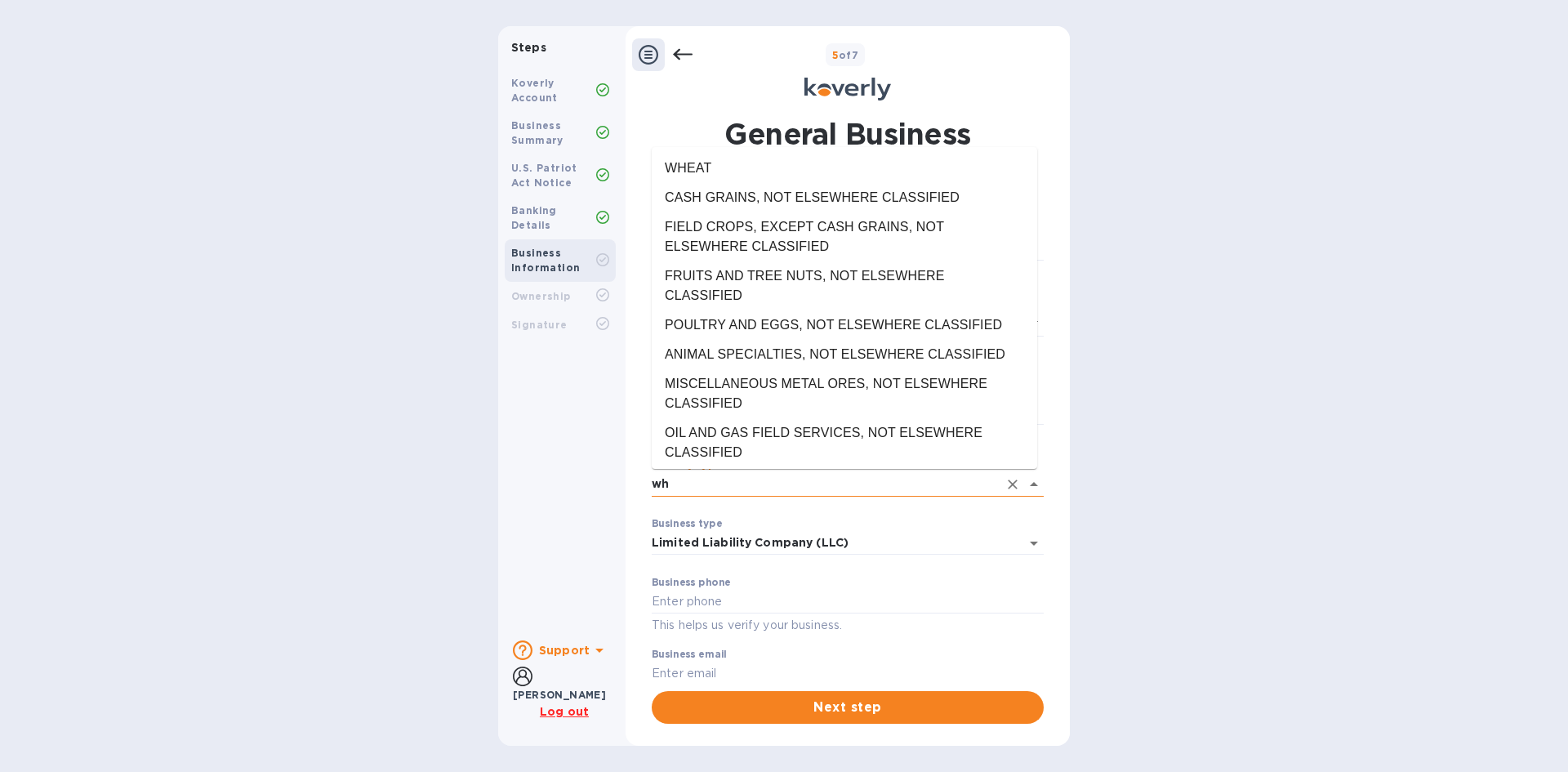
type input "w"
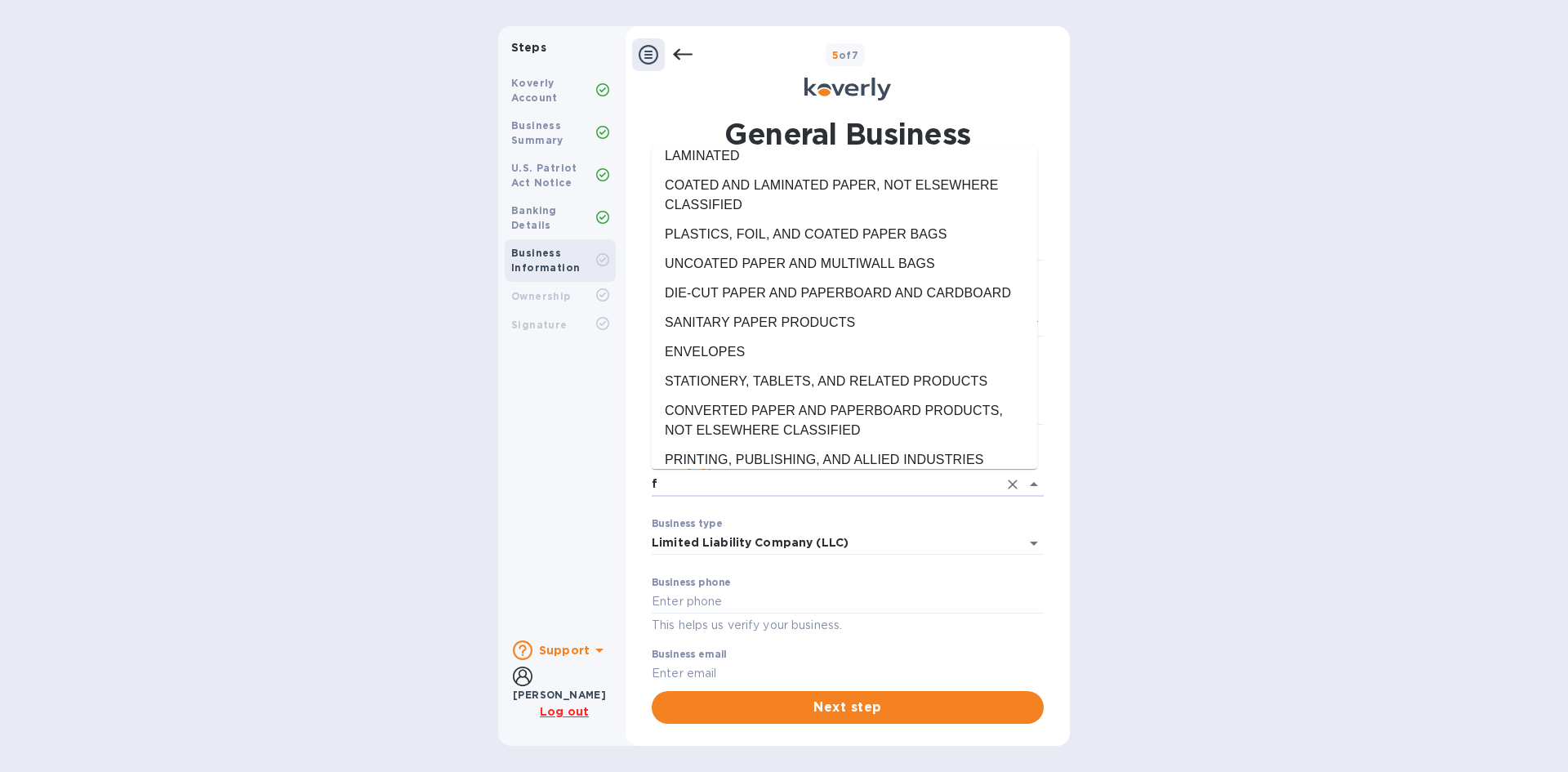
scroll to position [0, 0]
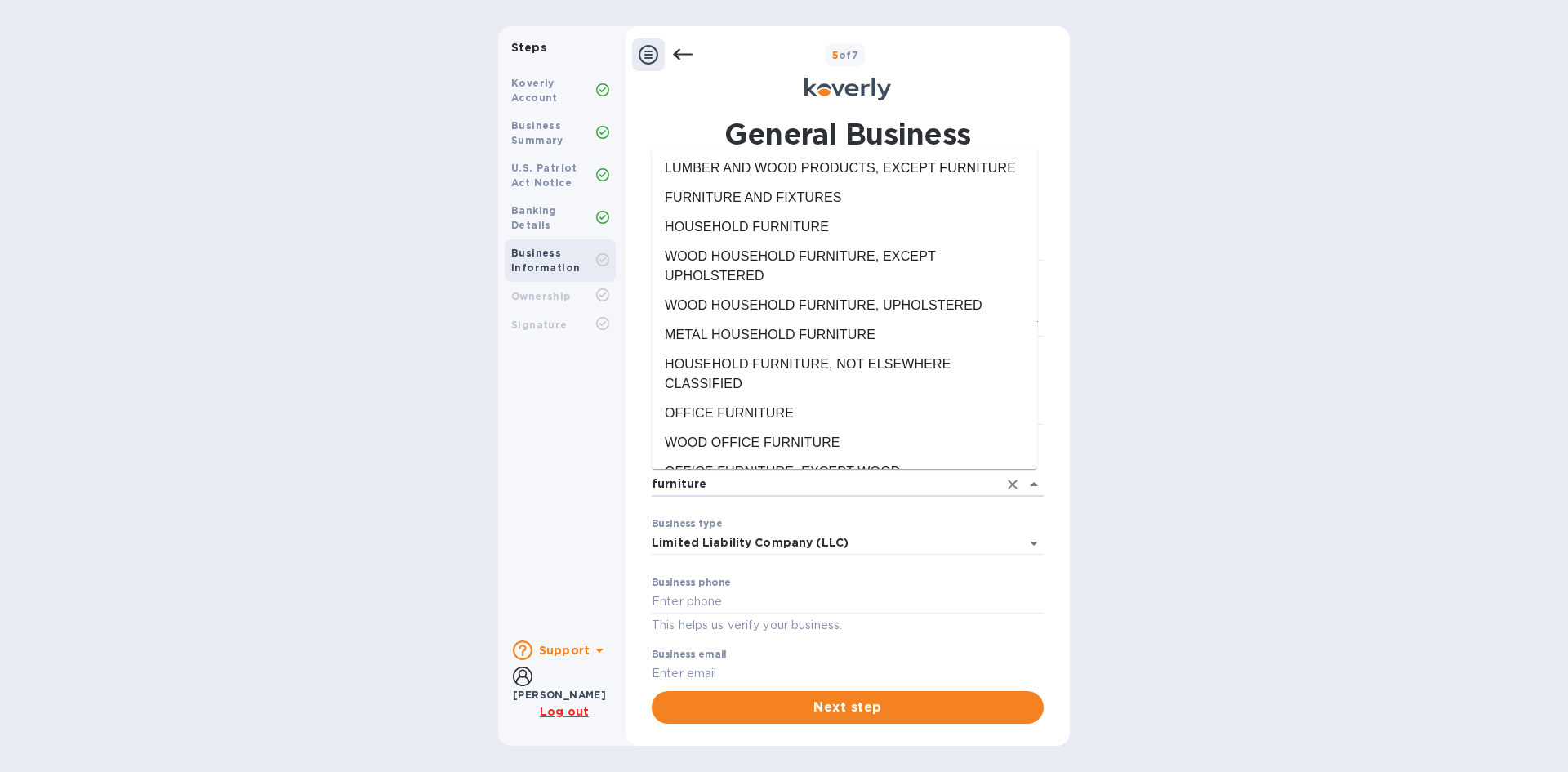
drag, startPoint x: 1029, startPoint y: 266, endPoint x: 1035, endPoint y: 237, distance: 29.6
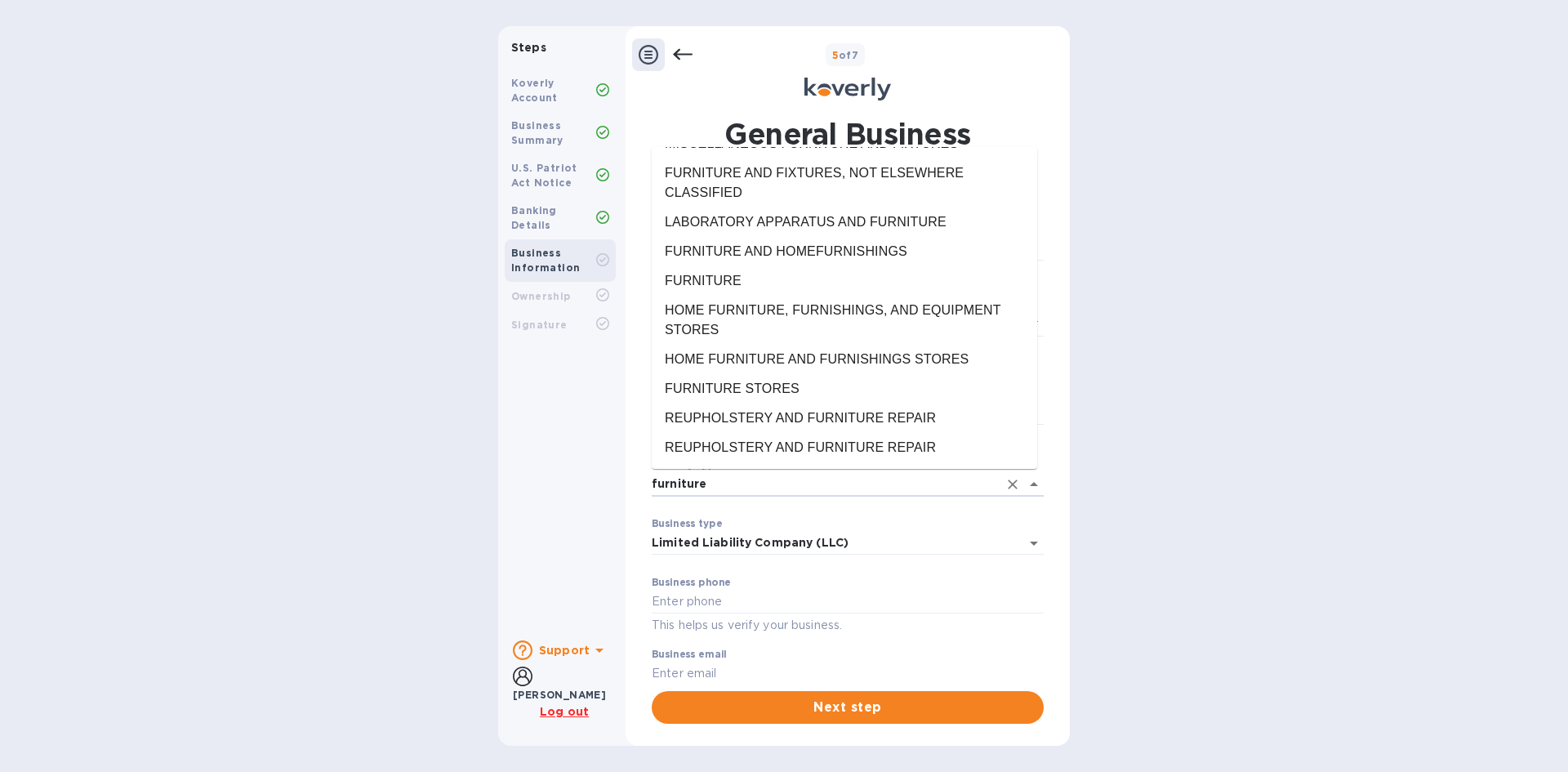
scroll to position [434, 0]
click at [1018, 406] on li "REUPHOLSTERY AND FURNITURE REPAIR" at bounding box center [844, 418] width 385 height 29
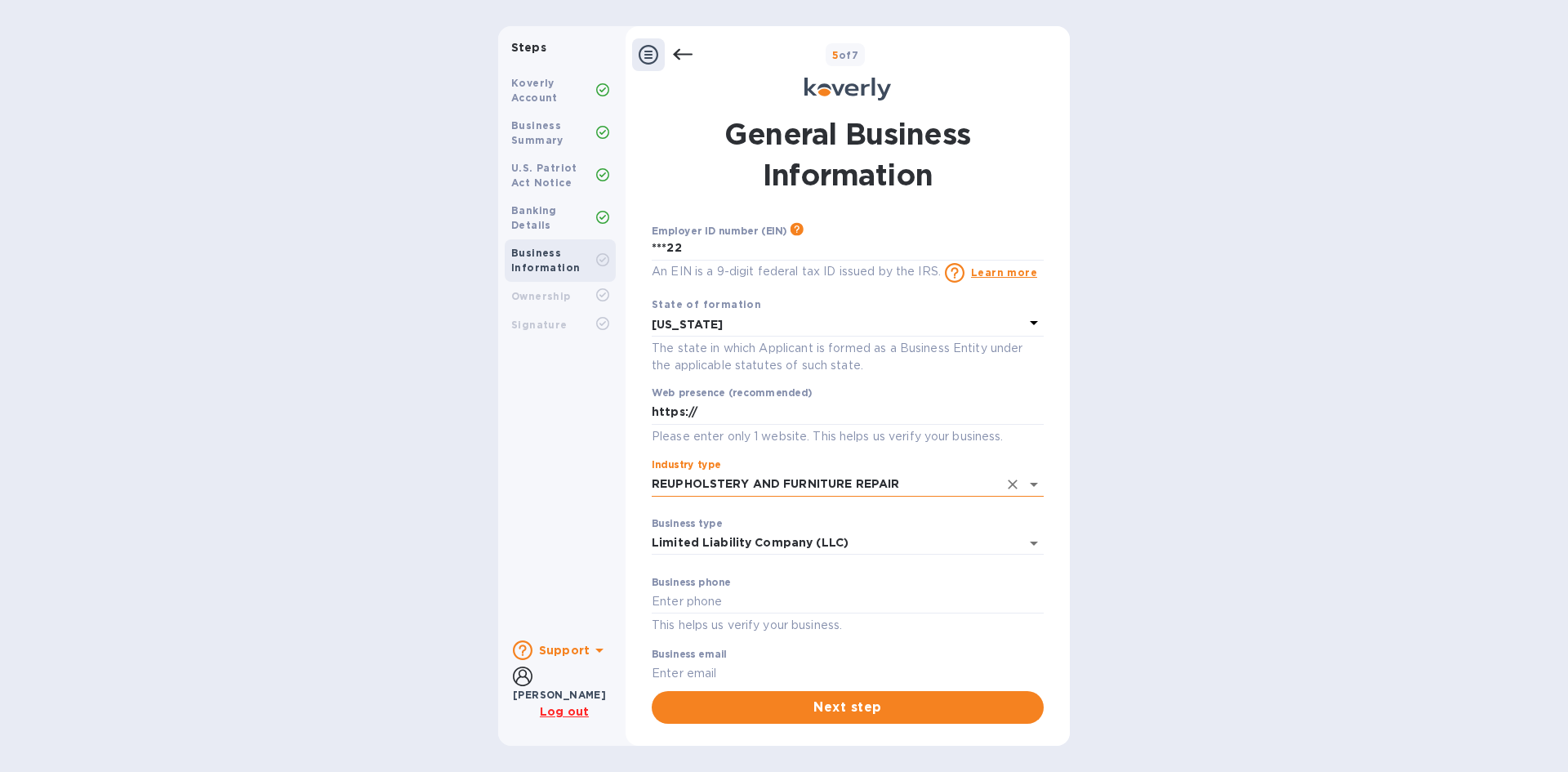
click at [1024, 486] on icon "Open" at bounding box center [1034, 484] width 19 height 19
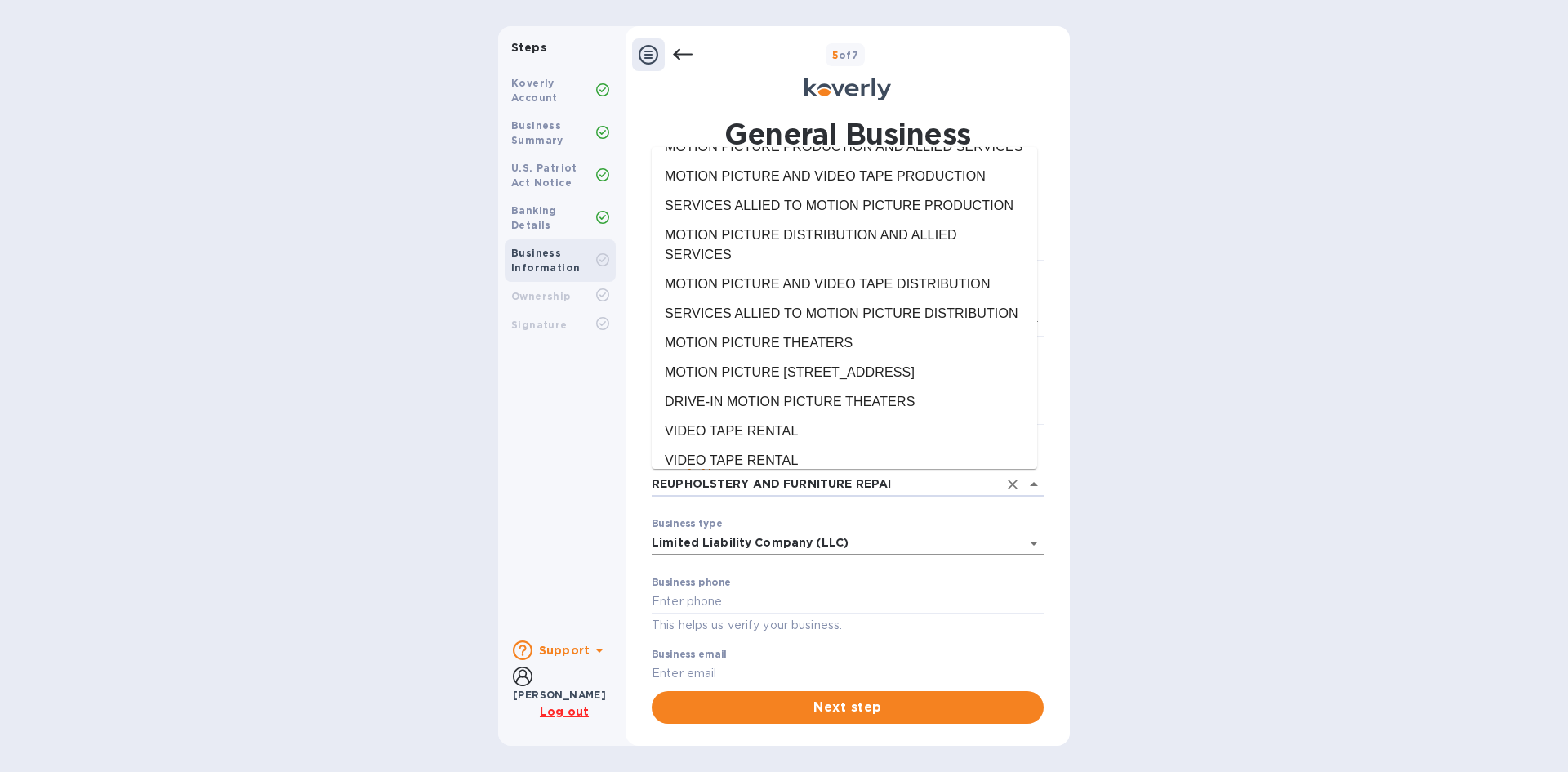
scroll to position [0, 0]
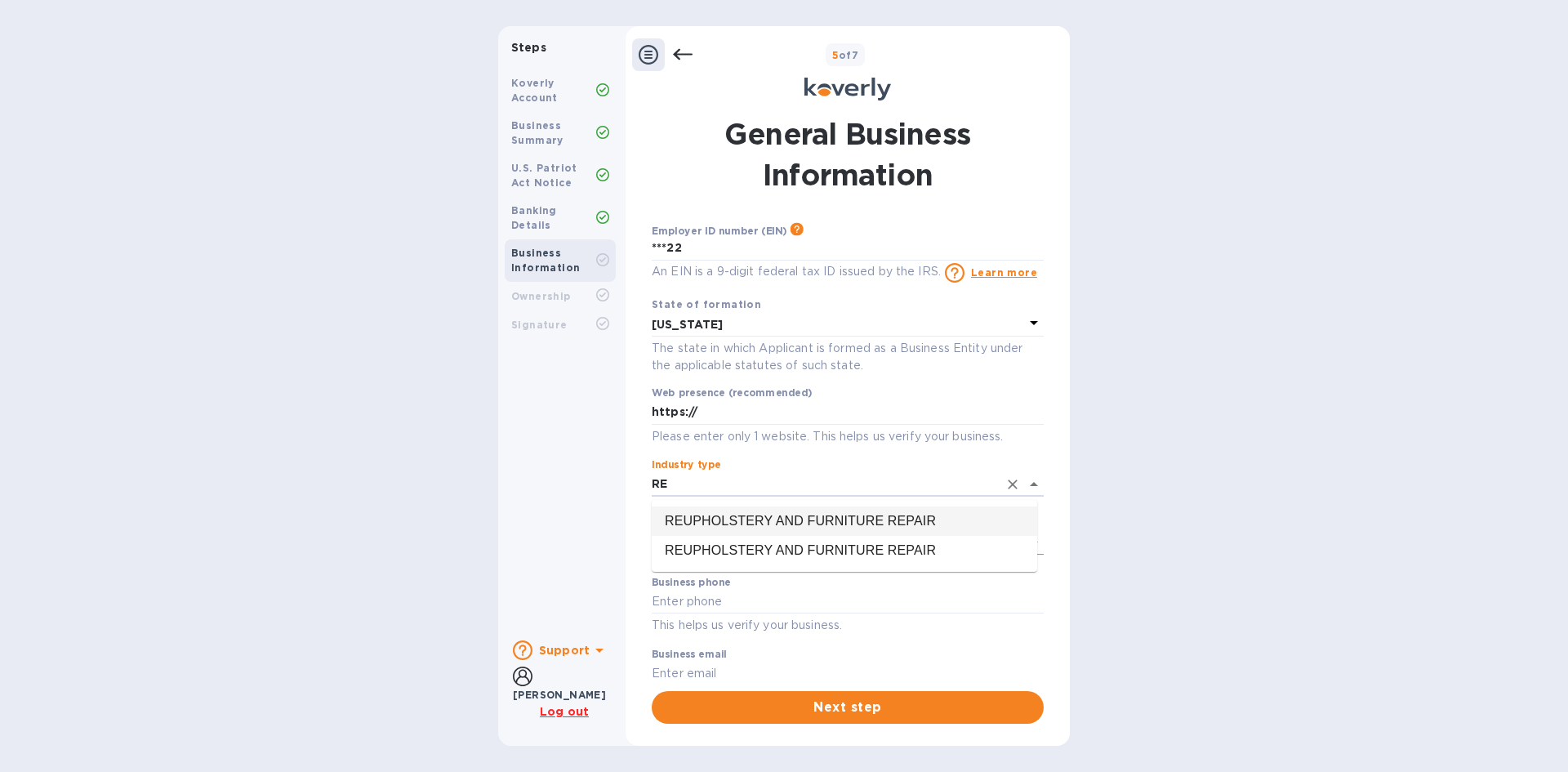
type input "R"
type input "Sourcing"
click at [1191, 498] on div "Steps Koverly Account Business Summary U.S. Patriot Act Notice Banking Details …" at bounding box center [784, 386] width 1568 height 720
click at [923, 485] on input "Industry type" at bounding box center [825, 484] width 347 height 24
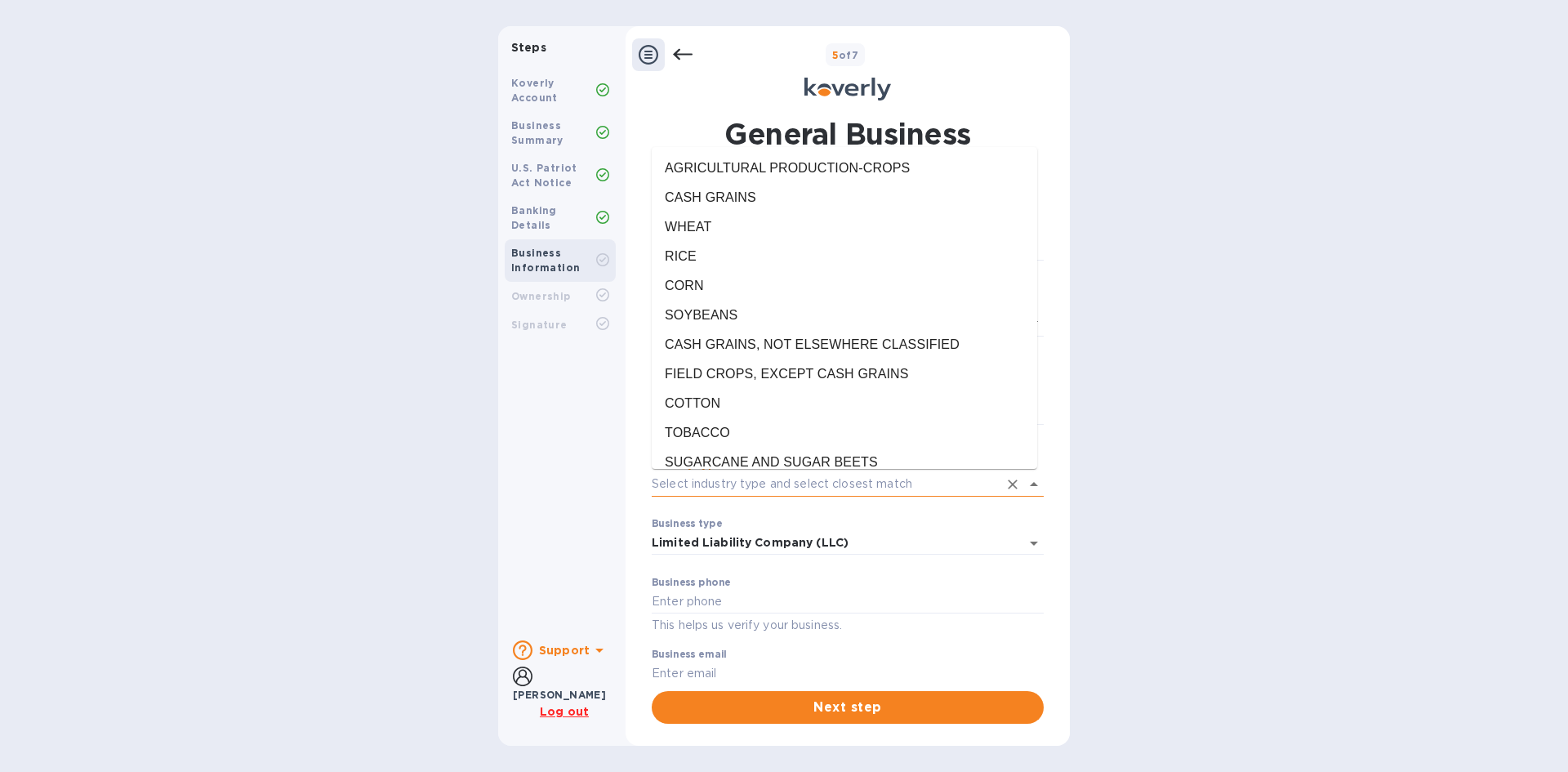
click at [923, 485] on input "Industry type" at bounding box center [825, 484] width 347 height 24
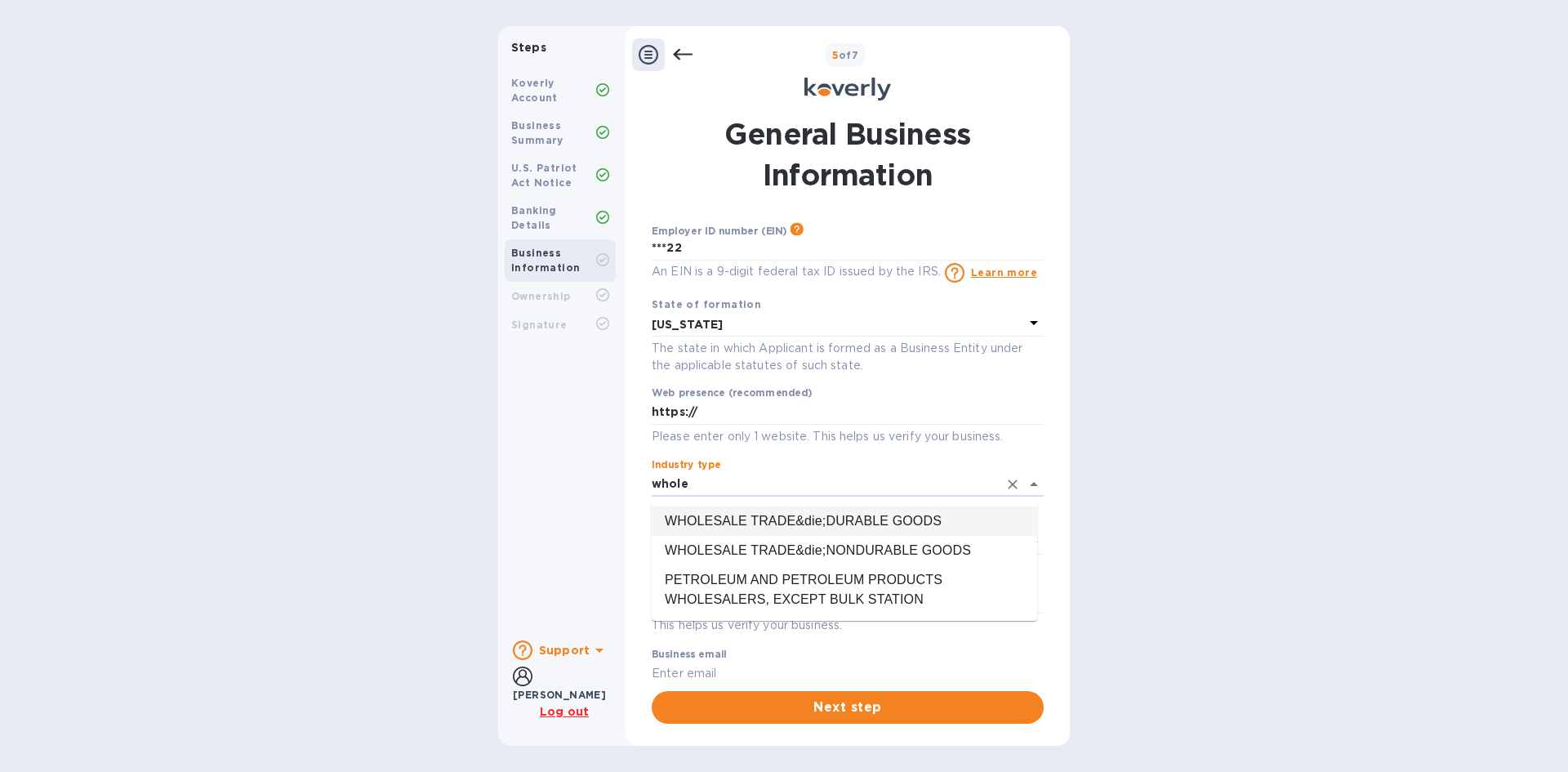
click at [936, 518] on li "WHOLESALE TRADE&die;DURABLE GOODS" at bounding box center [844, 521] width 385 height 29
type input "WHOLESALE TRADE&die;DURABLE GOODS"
click at [936, 518] on div "Business type Limited Liability Company (LLC) Limited Liability Company (LLC) ​" at bounding box center [848, 547] width 392 height 59
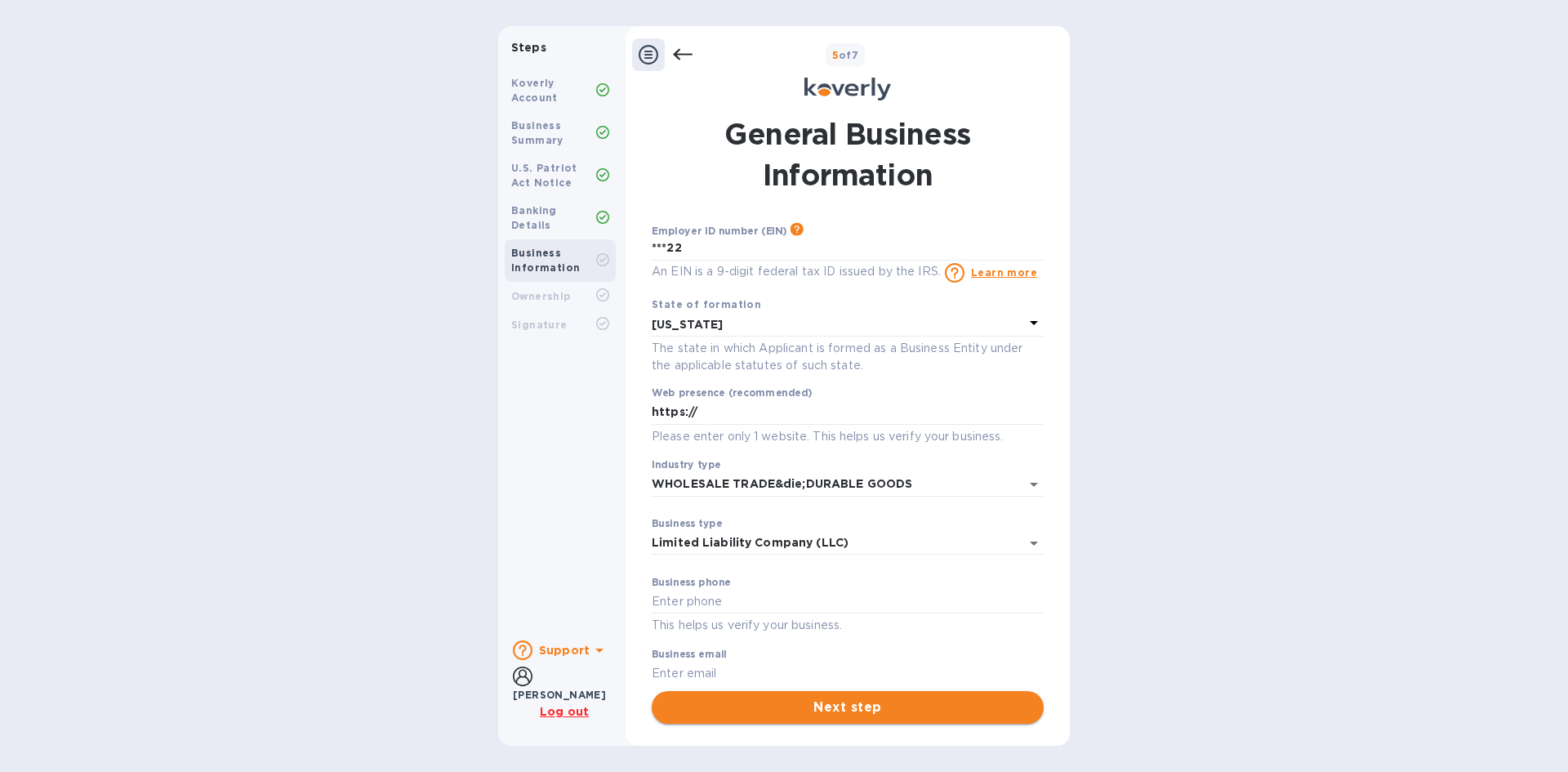
click at [981, 711] on span "Next step" at bounding box center [848, 707] width 366 height 19
click at [820, 600] on input "text" at bounding box center [848, 602] width 392 height 24
type input "3473885426"
click at [864, 707] on span "Next step" at bounding box center [848, 707] width 366 height 19
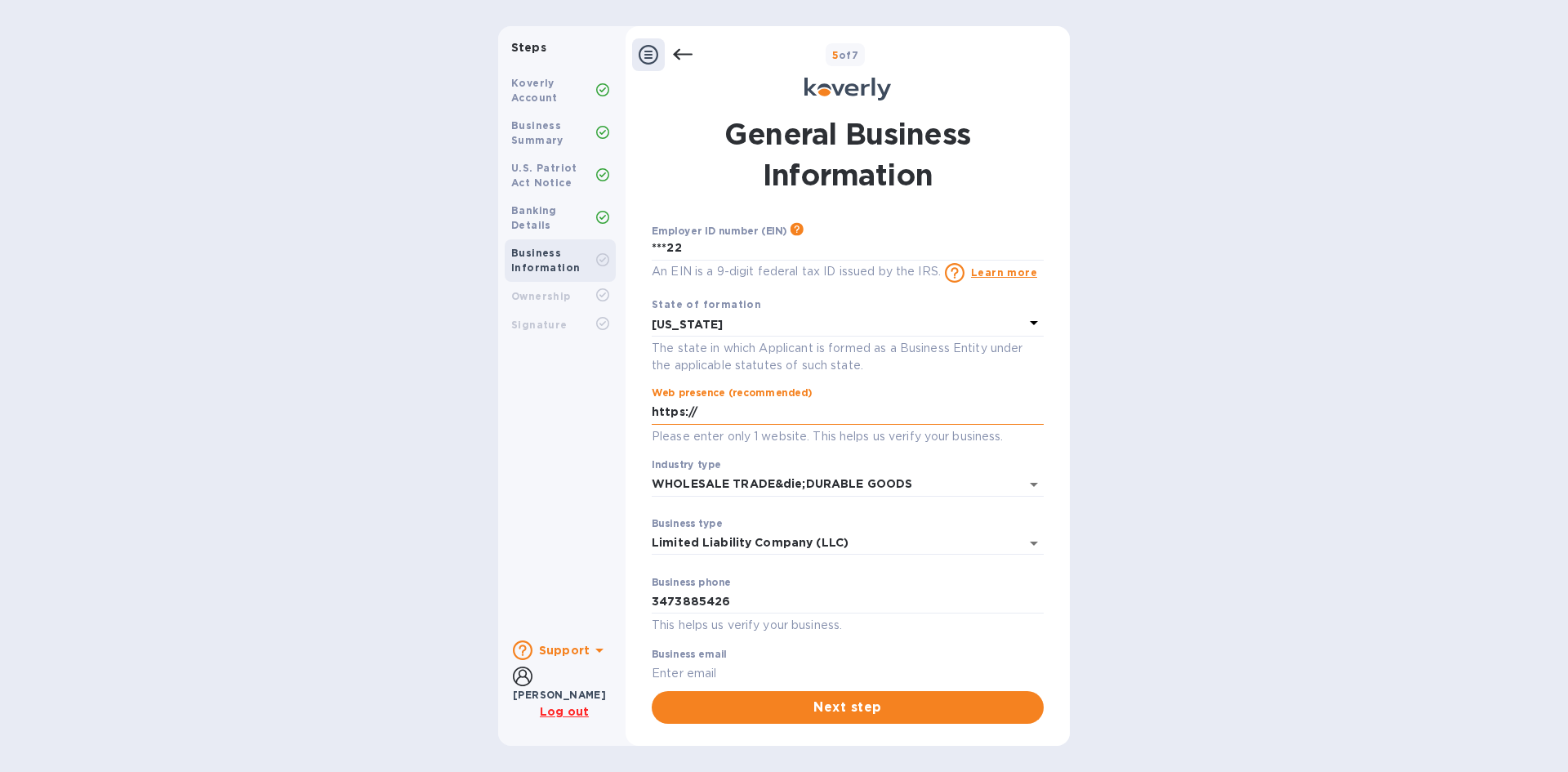
click at [748, 414] on input "https://" at bounding box center [848, 413] width 392 height 24
type input "https://NA"
click at [860, 704] on span "Next step" at bounding box center [848, 707] width 366 height 19
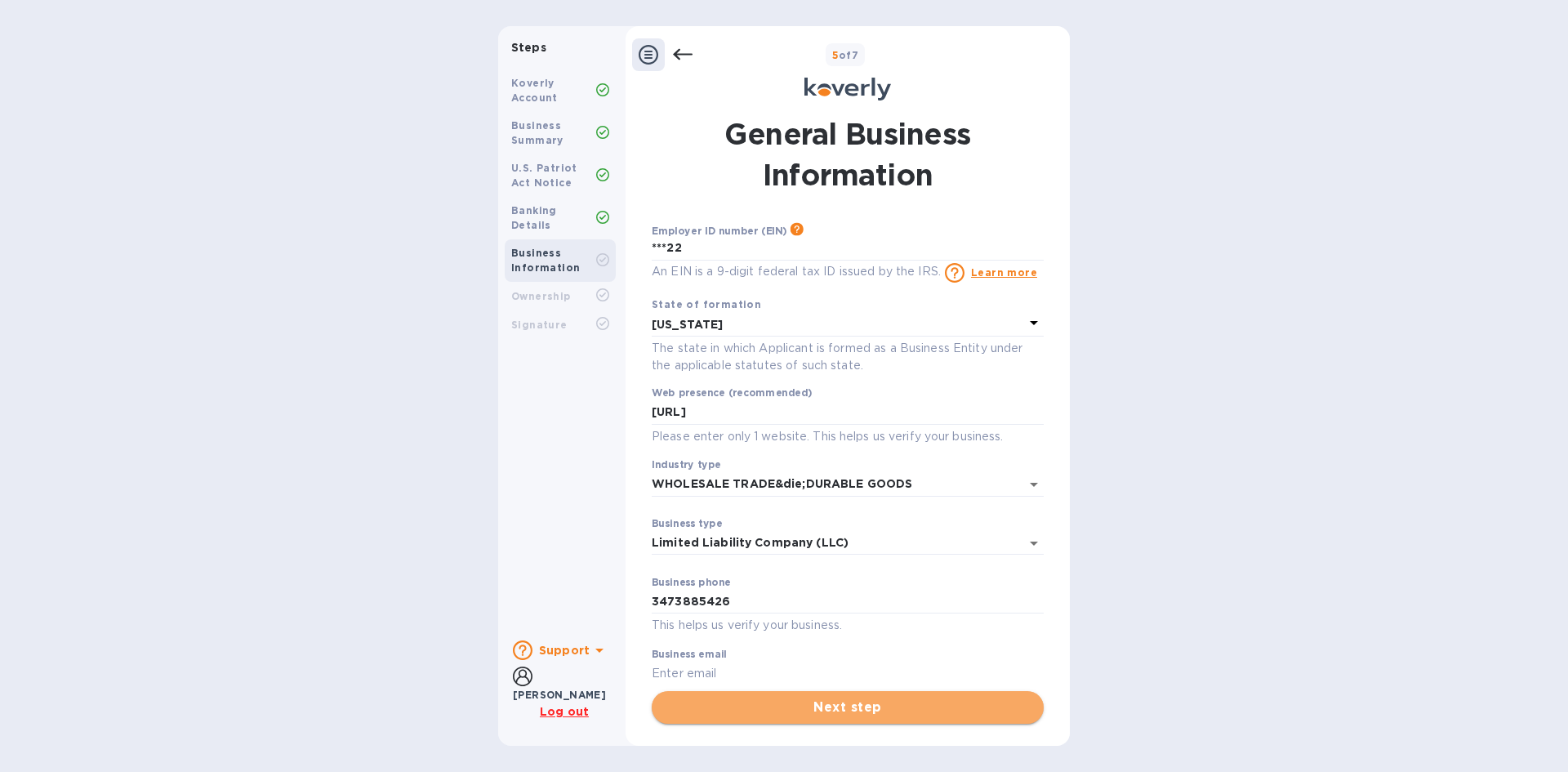
click at [860, 704] on span "Next step" at bounding box center [848, 707] width 366 height 19
click at [761, 665] on input "text" at bounding box center [848, 674] width 392 height 24
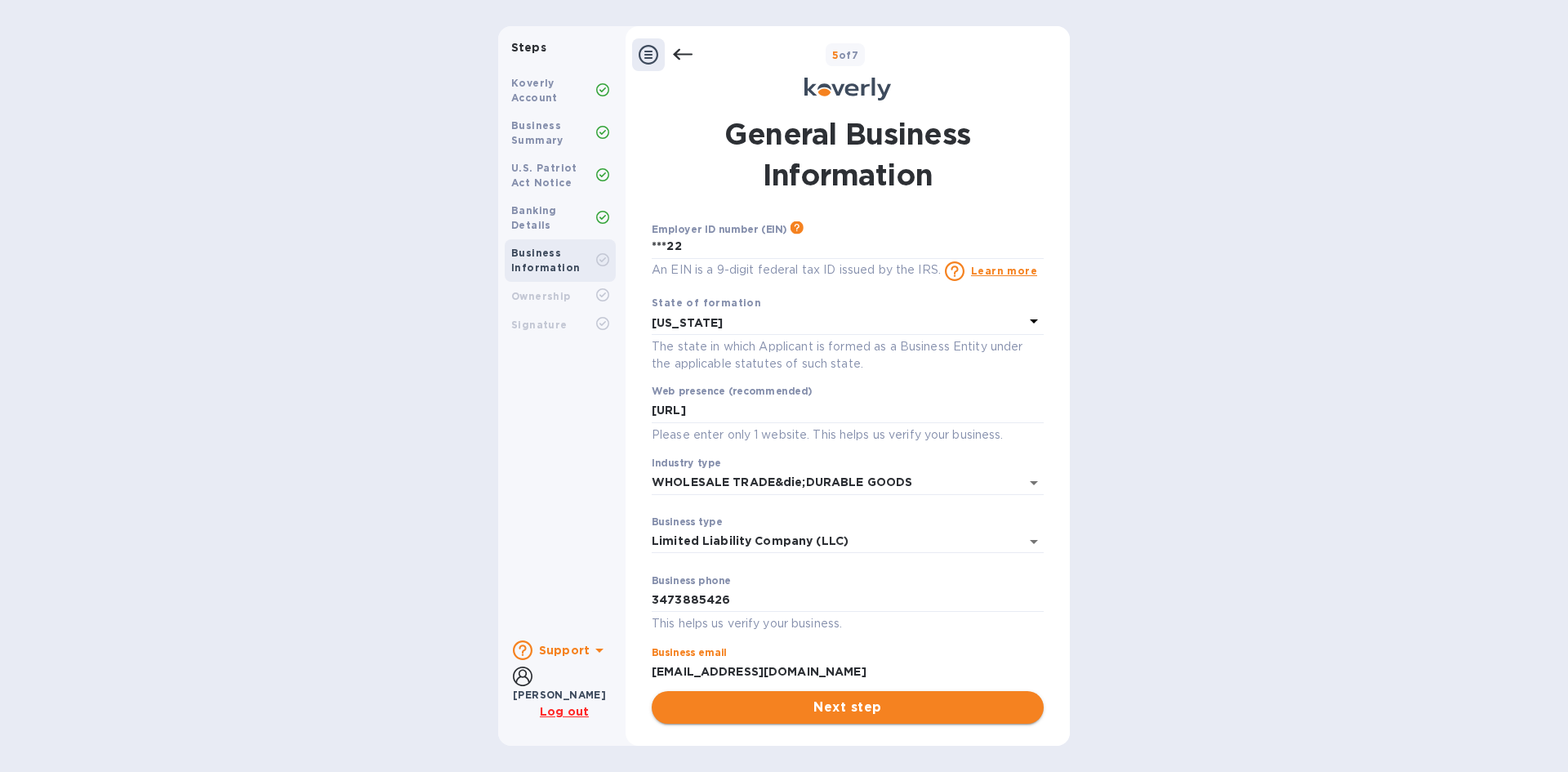
type input "Bloostone@gmail.com"
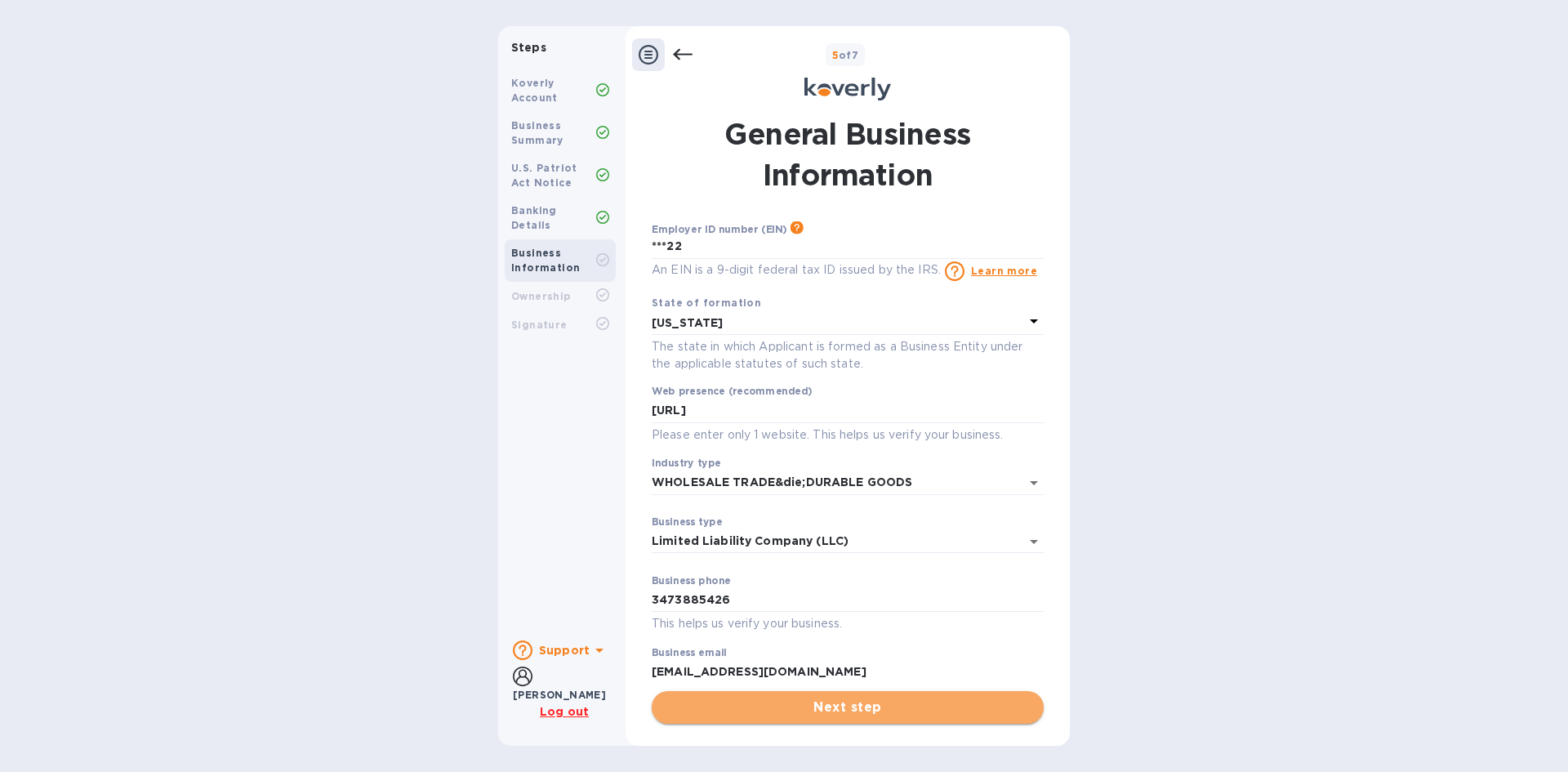
click at [784, 705] on span "Next step" at bounding box center [848, 707] width 366 height 19
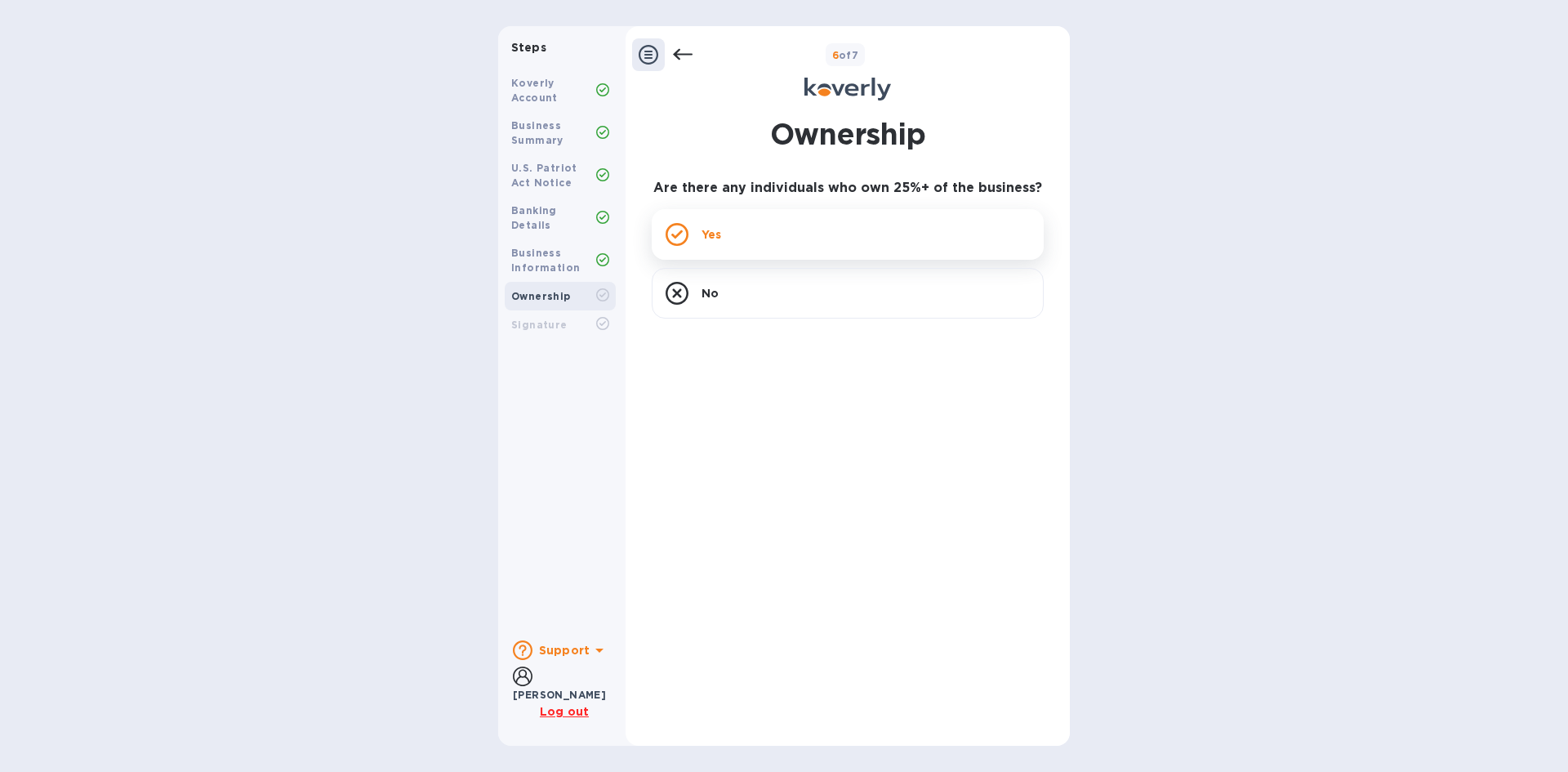
click at [814, 244] on div "Yes" at bounding box center [848, 234] width 392 height 51
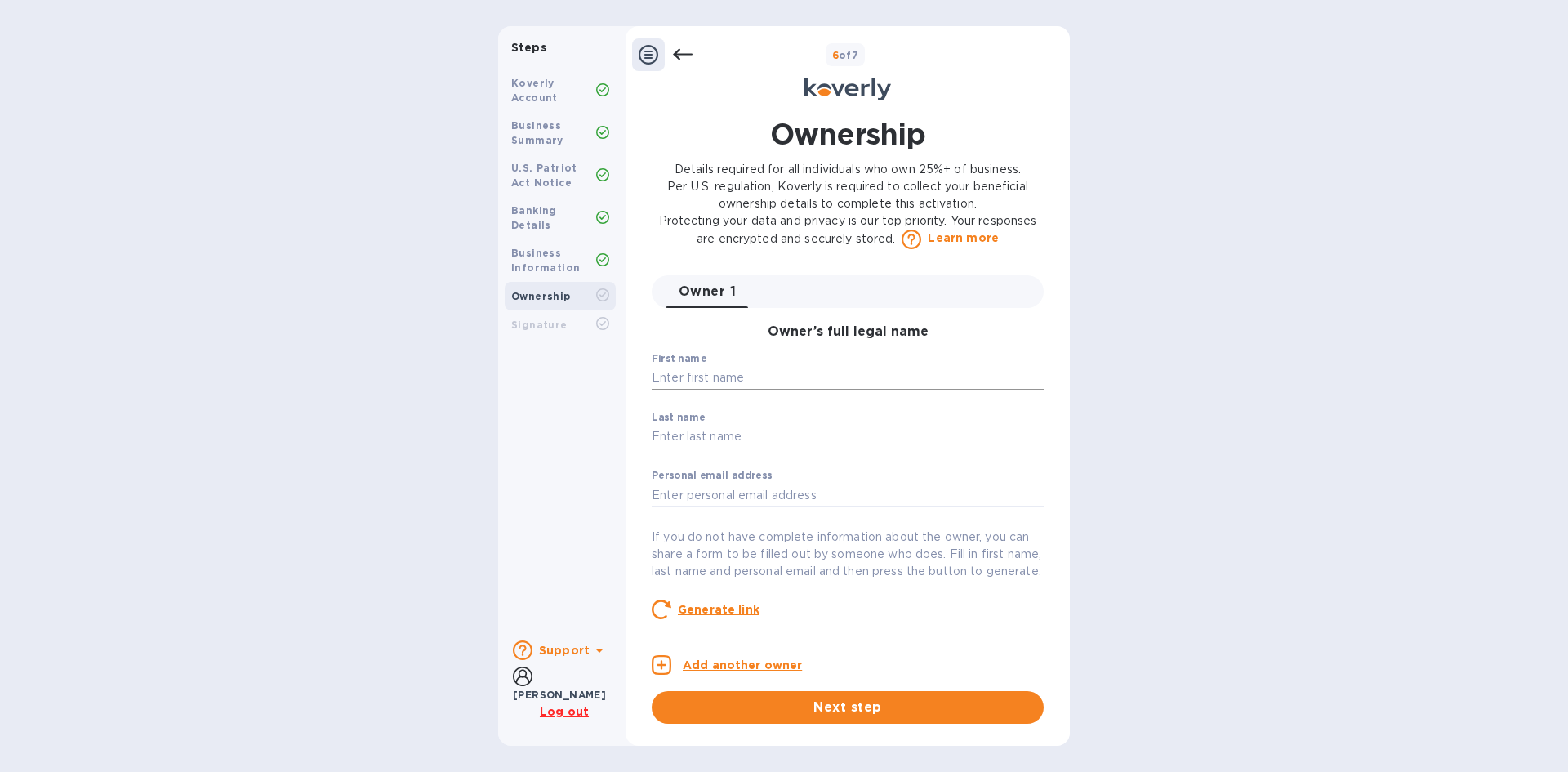
click at [785, 375] on input "text" at bounding box center [848, 378] width 392 height 24
type input "Jonathan"
click at [799, 435] on input "text" at bounding box center [848, 437] width 392 height 24
type input "Zafir"
click at [800, 502] on input "text" at bounding box center [848, 495] width 392 height 24
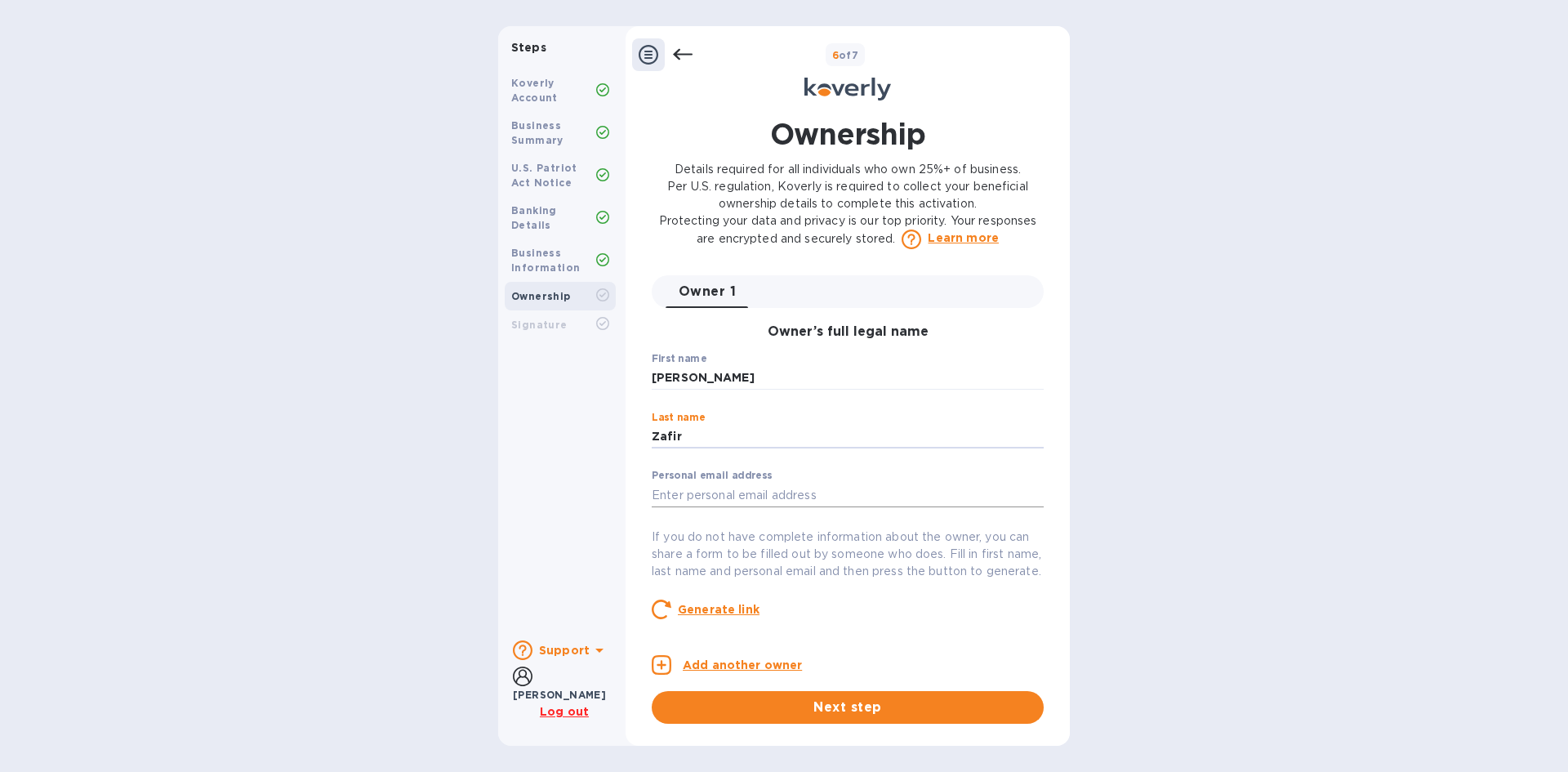
click at [800, 502] on input "text" at bounding box center [848, 495] width 392 height 24
type input "Jonathanzafir@gmail.com"
click at [815, 569] on p "If you do not have complete information about the owner, you can share a form t…" at bounding box center [848, 554] width 392 height 51
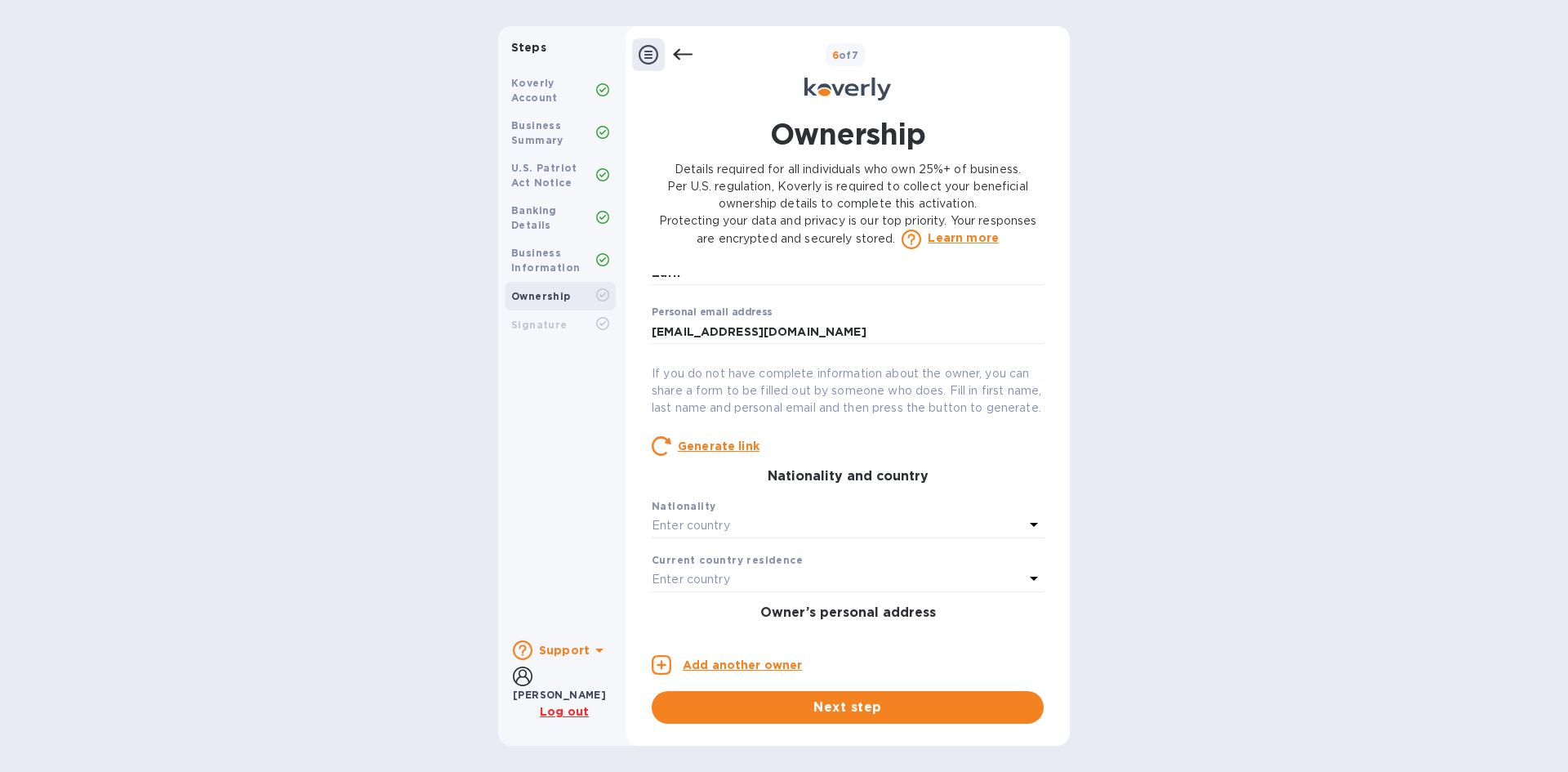
click at [811, 538] on div "Enter country" at bounding box center [837, 525] width 373 height 23
click at [795, 584] on input "text" at bounding box center [849, 572] width 295 height 24
type input "u"
type input "U"
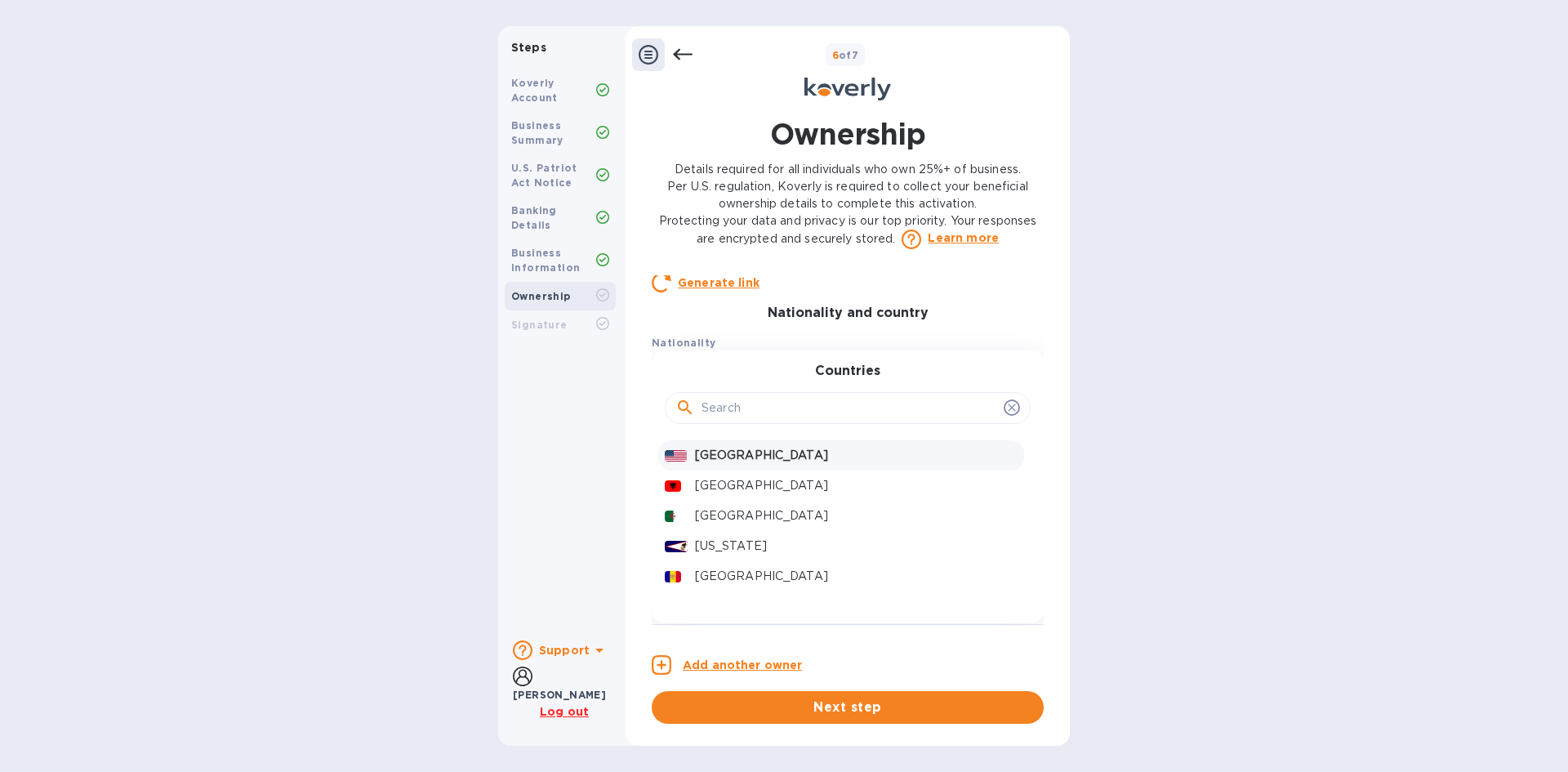
click at [789, 464] on p "[GEOGRAPHIC_DATA]" at bounding box center [856, 455] width 322 height 17
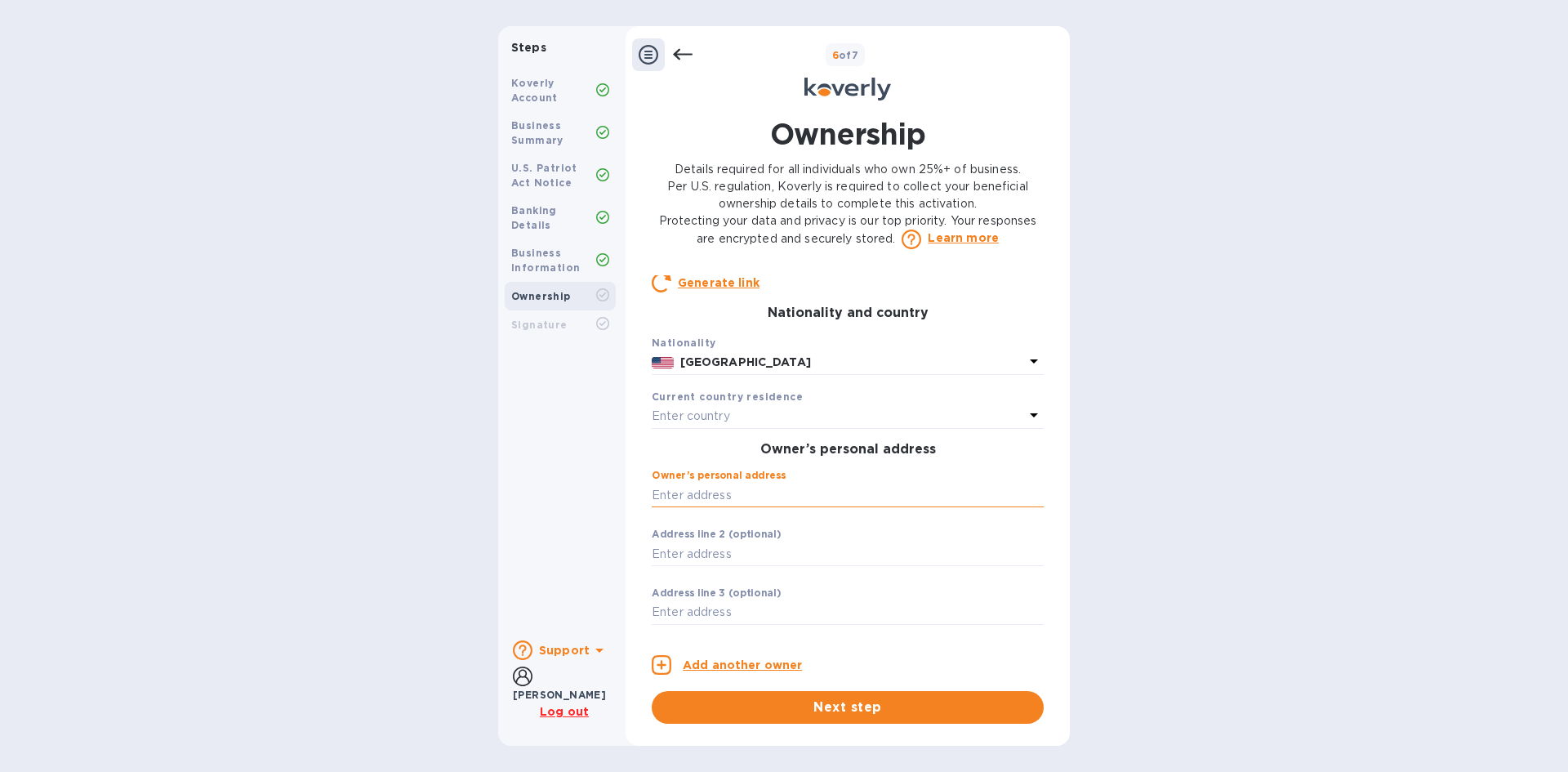
click at [773, 508] on input "text" at bounding box center [848, 495] width 392 height 24
click at [765, 429] on div "Enter country" at bounding box center [837, 416] width 373 height 23
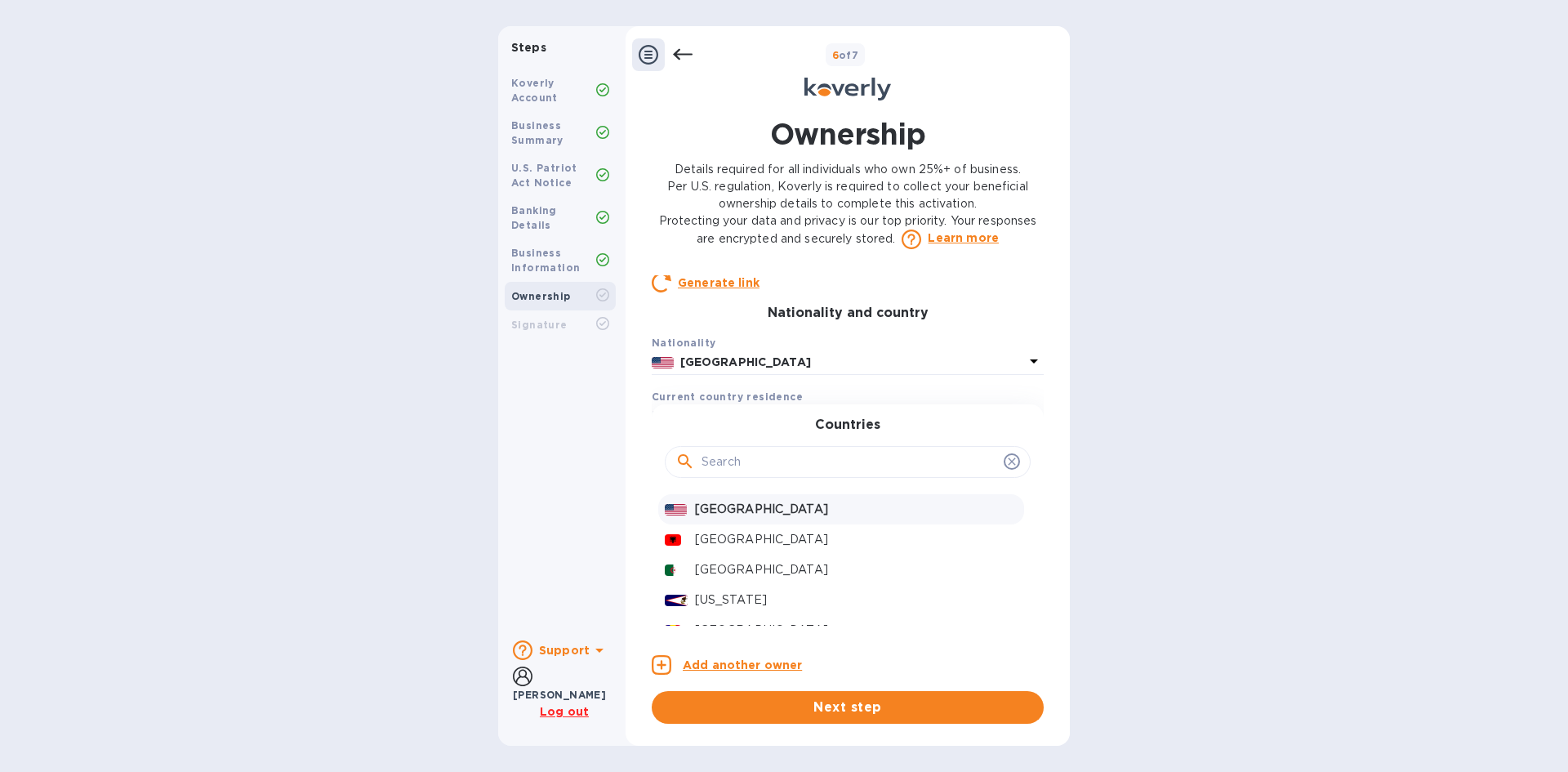
click at [752, 518] on p "[GEOGRAPHIC_DATA]" at bounding box center [856, 509] width 322 height 17
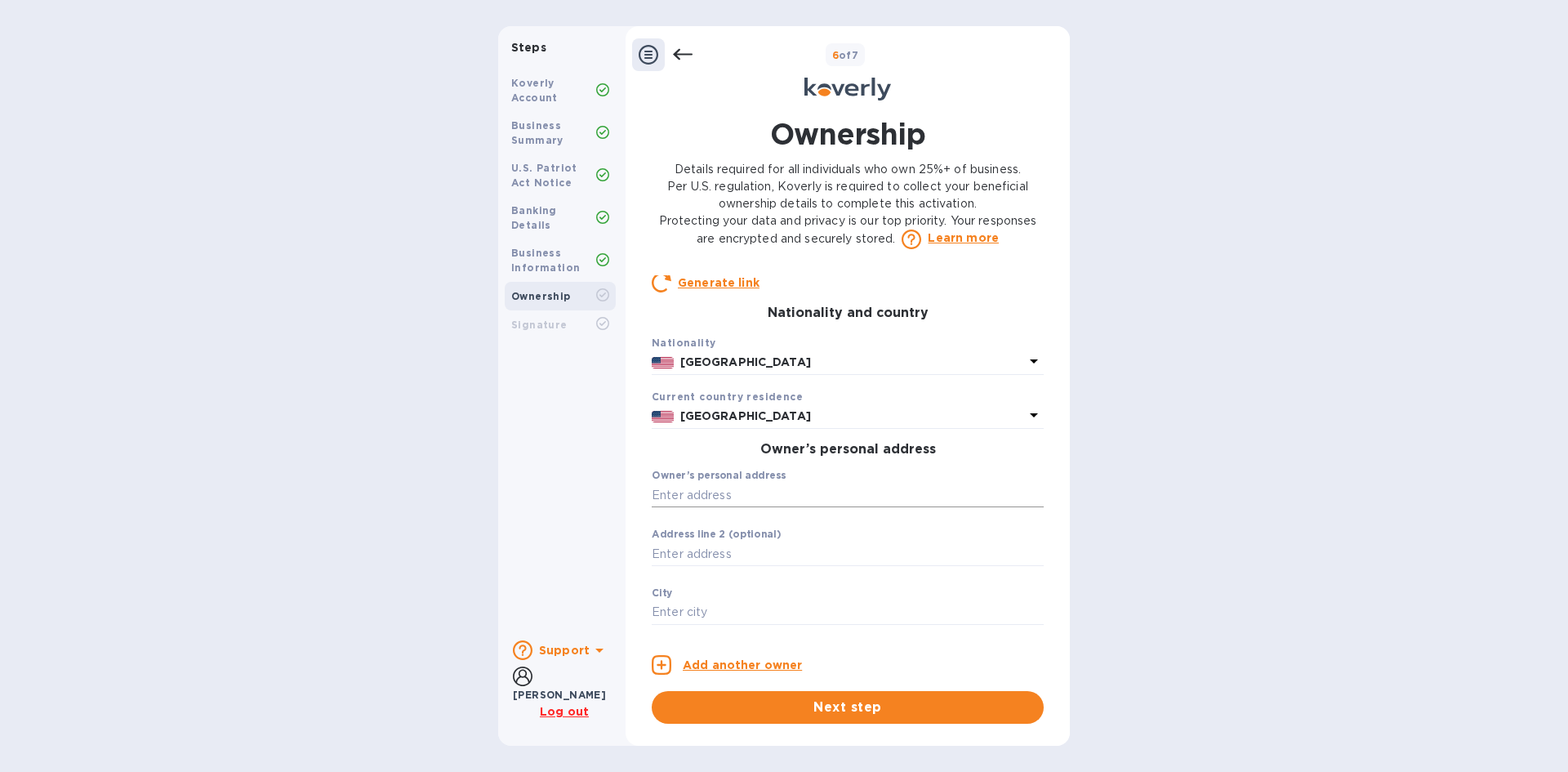
click at [750, 508] on input "text" at bounding box center [848, 495] width 392 height 24
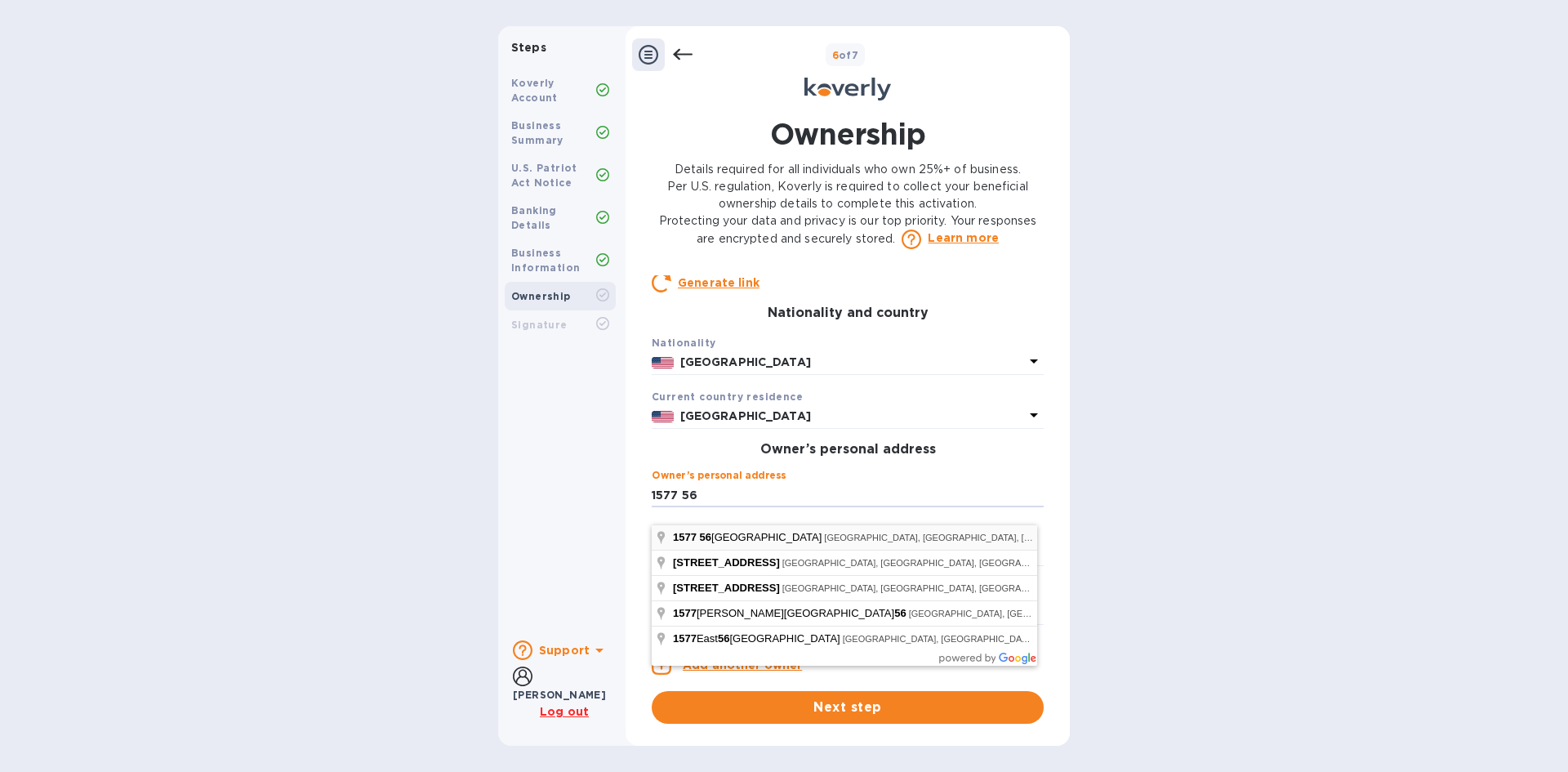
type input "1577 56th Street"
type input "11219"
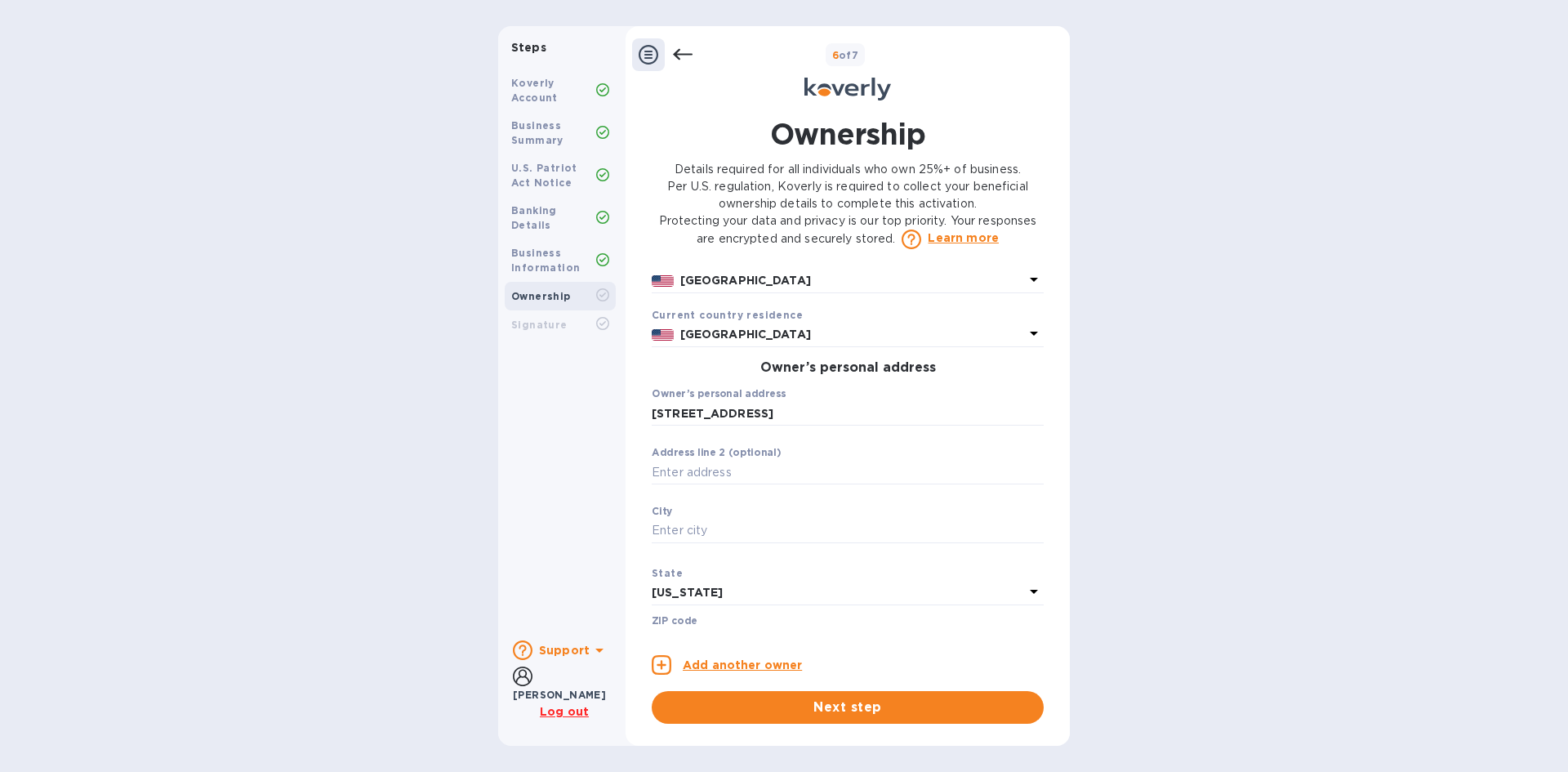
scroll to position [490, 0]
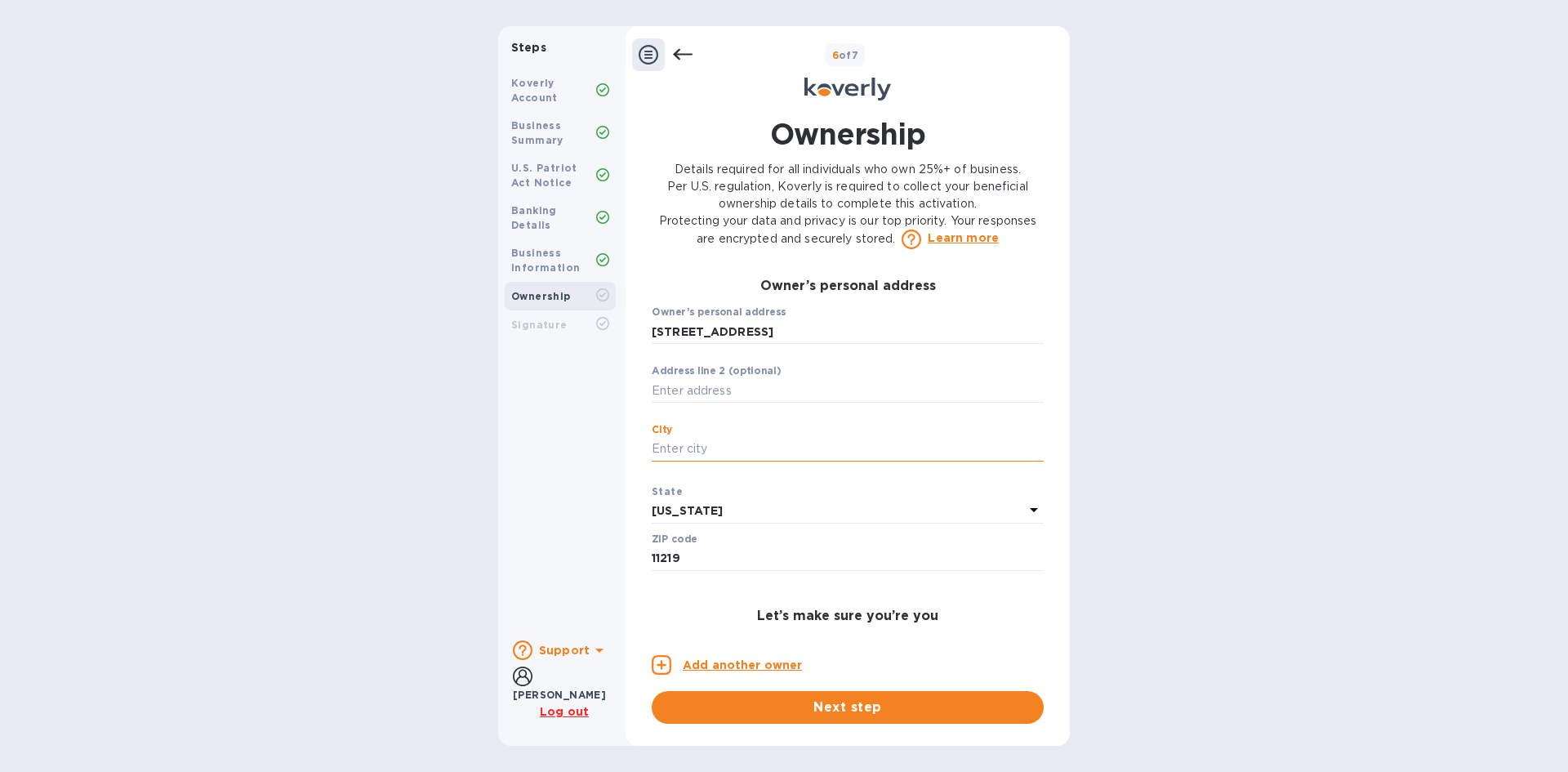
click at [720, 458] on input "text" at bounding box center [848, 449] width 392 height 24
type input "[GEOGRAPHIC_DATA]"
click at [823, 611] on div "Owner 1 0 Owner’s full legal name First name Jonathan ​ Last name Zafir ​ Perso…" at bounding box center [848, 450] width 392 height 350
click at [866, 710] on span "Next step" at bounding box center [848, 707] width 366 height 19
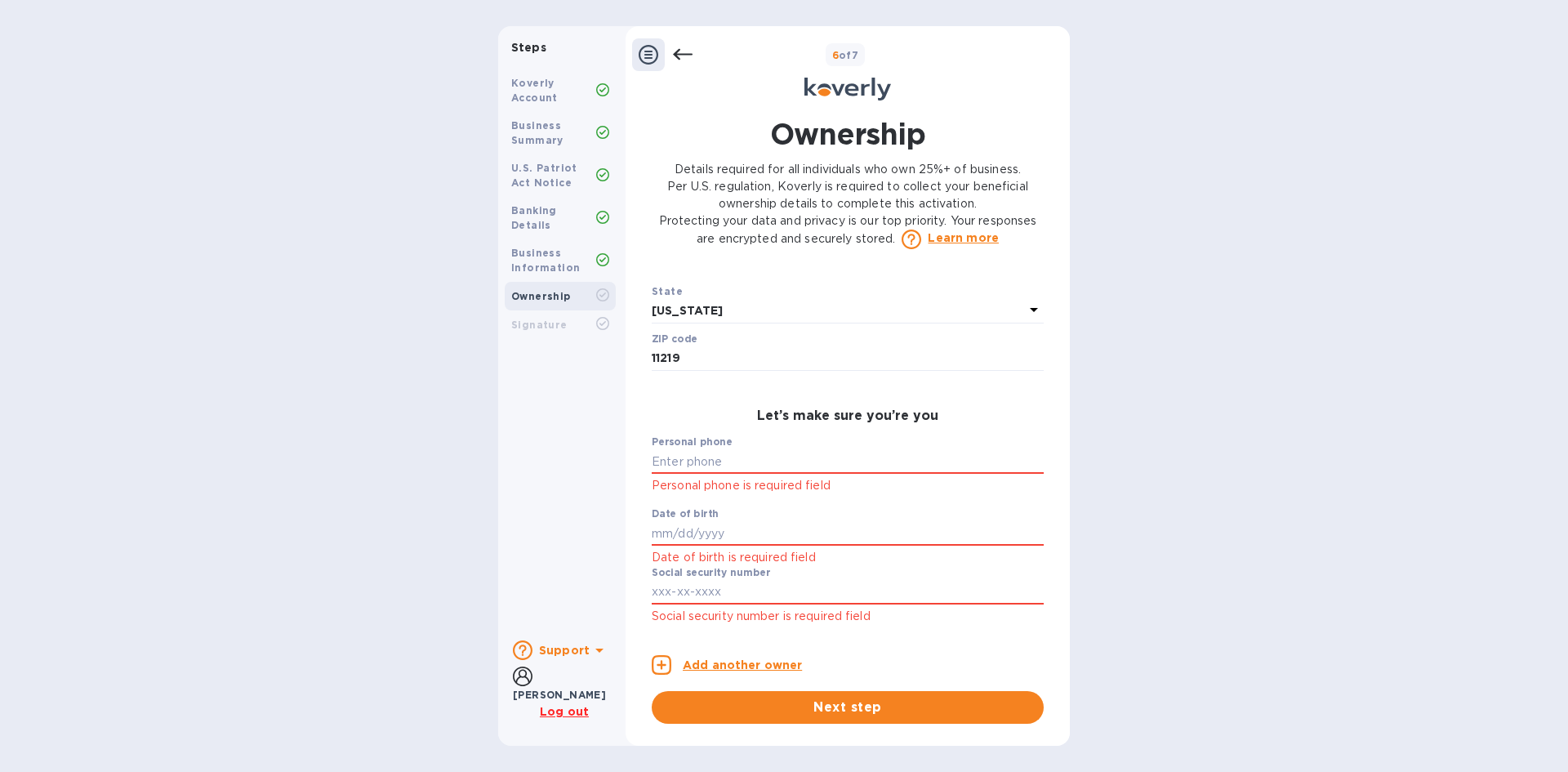
scroll to position [707, 0]
click at [800, 464] on input "text" at bounding box center [848, 461] width 392 height 24
type input "***26"
click at [661, 536] on input "text" at bounding box center [848, 533] width 392 height 24
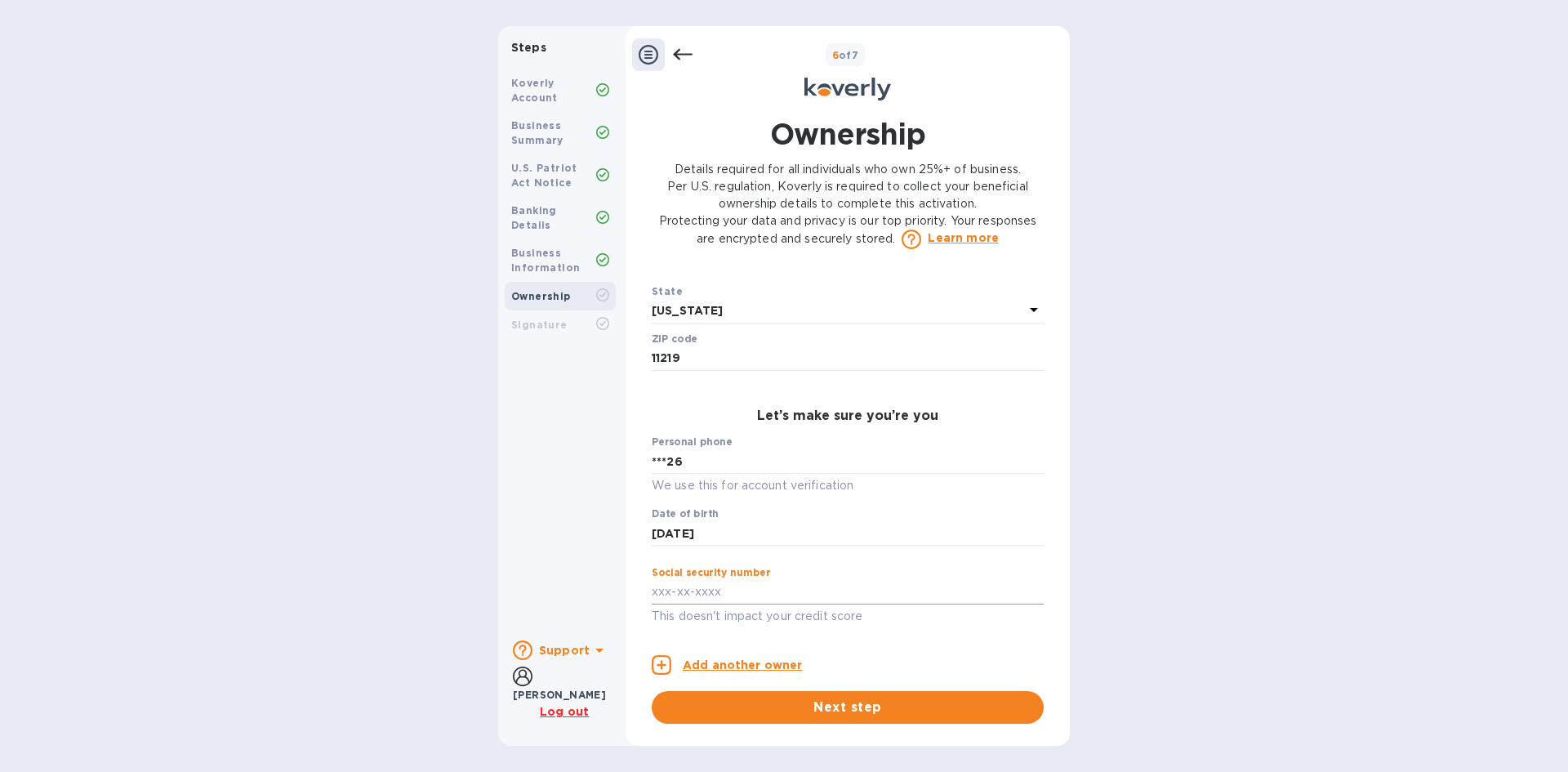
type input "***88"
click at [686, 597] on input "text" at bounding box center [848, 592] width 392 height 24
type input "***01"
click at [858, 646] on div "Add another owner Next step" at bounding box center [848, 681] width 392 height 85
click at [857, 710] on span "Next step" at bounding box center [848, 707] width 366 height 19
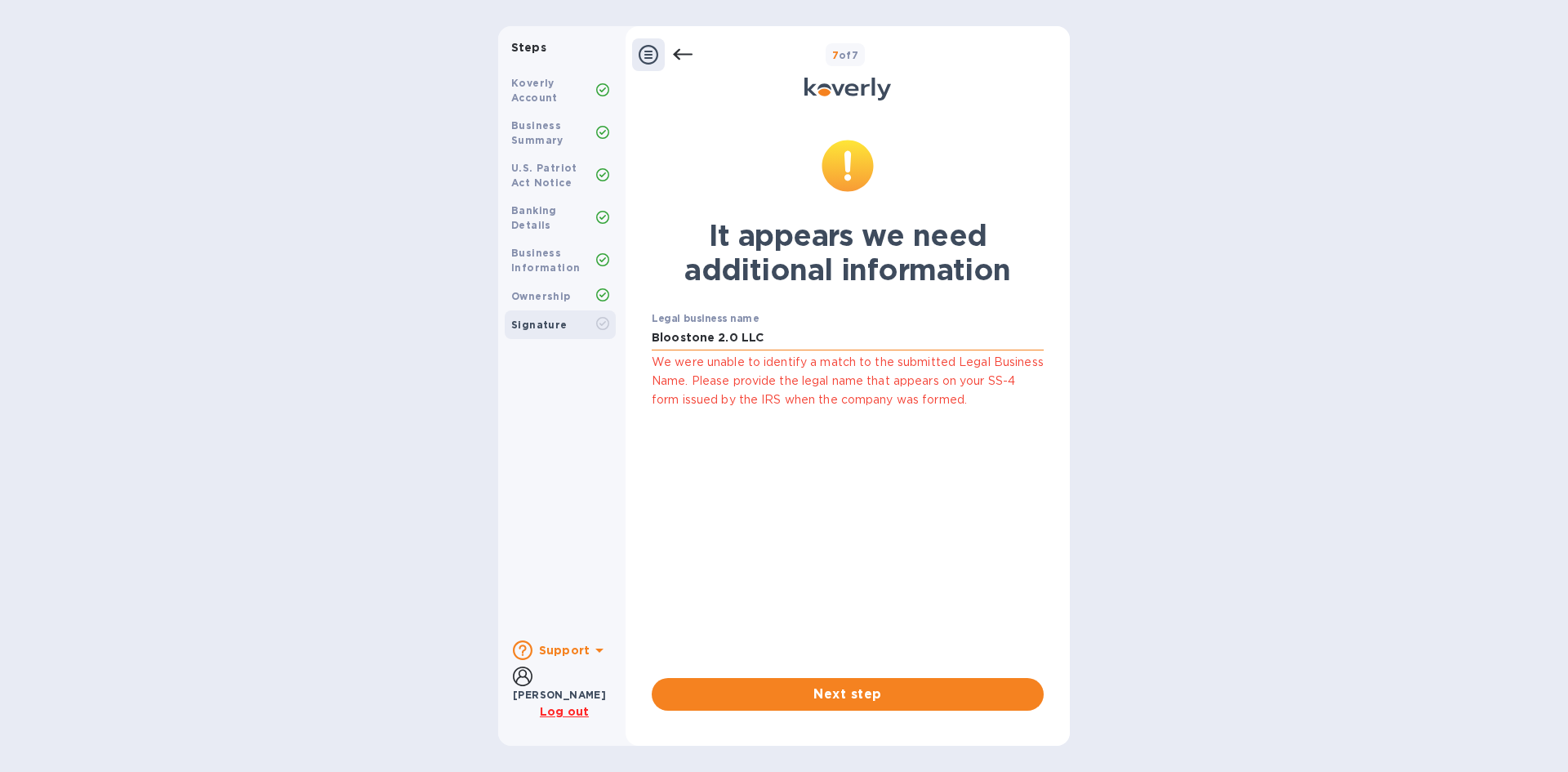
click at [726, 338] on input "Bloostone 2.0 LLC" at bounding box center [848, 338] width 392 height 24
type input "Bloostone 20 LLC"
click at [800, 688] on span "Next step" at bounding box center [848, 694] width 366 height 19
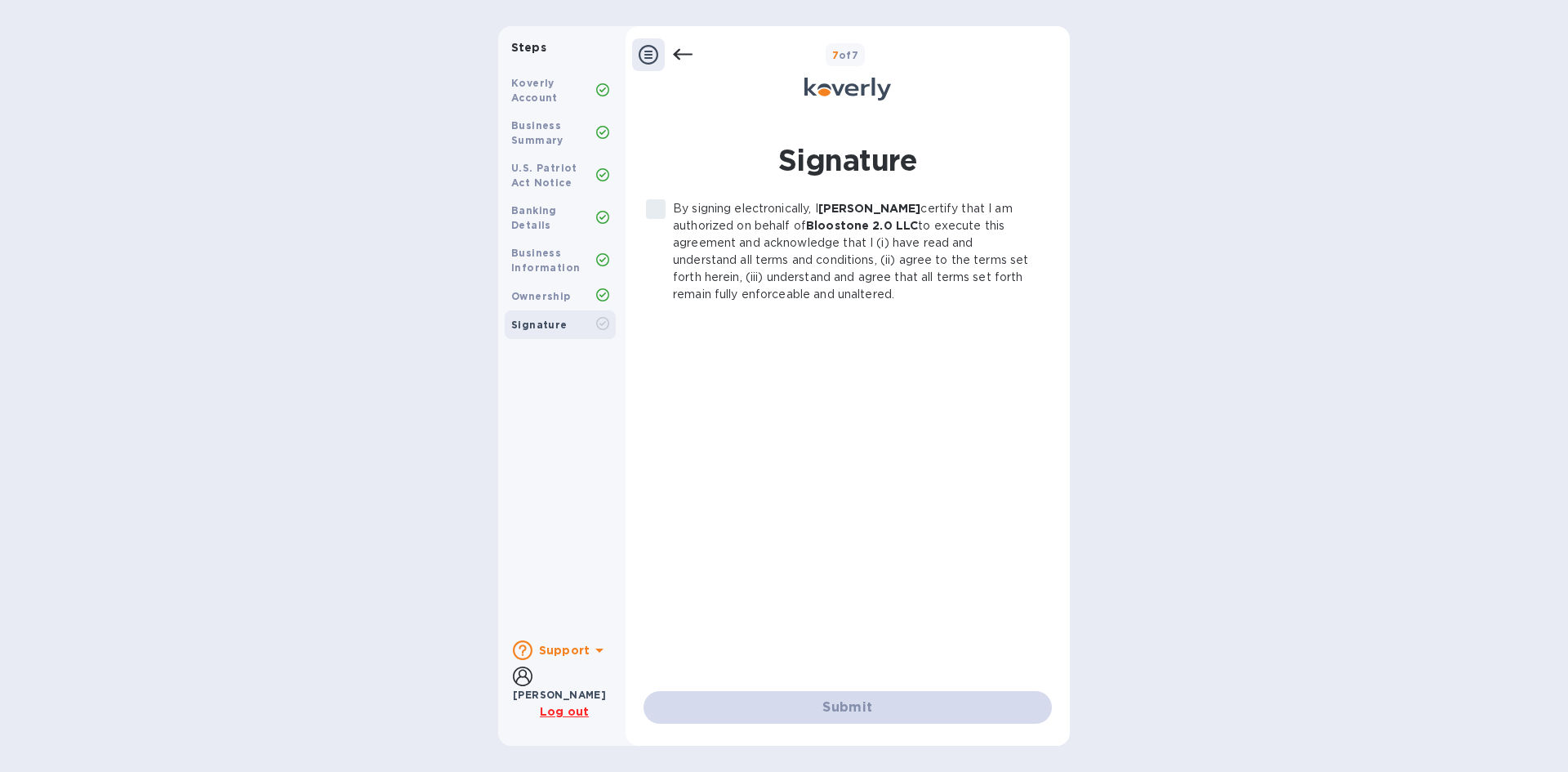
click at [801, 695] on div "Submit" at bounding box center [848, 707] width 408 height 33
click at [804, 693] on div "Submit" at bounding box center [848, 707] width 408 height 33
click at [656, 210] on input "By signing electronically, I Jonathan Zafir certify that I am authorized on beh…" at bounding box center [656, 209] width 35 height 35
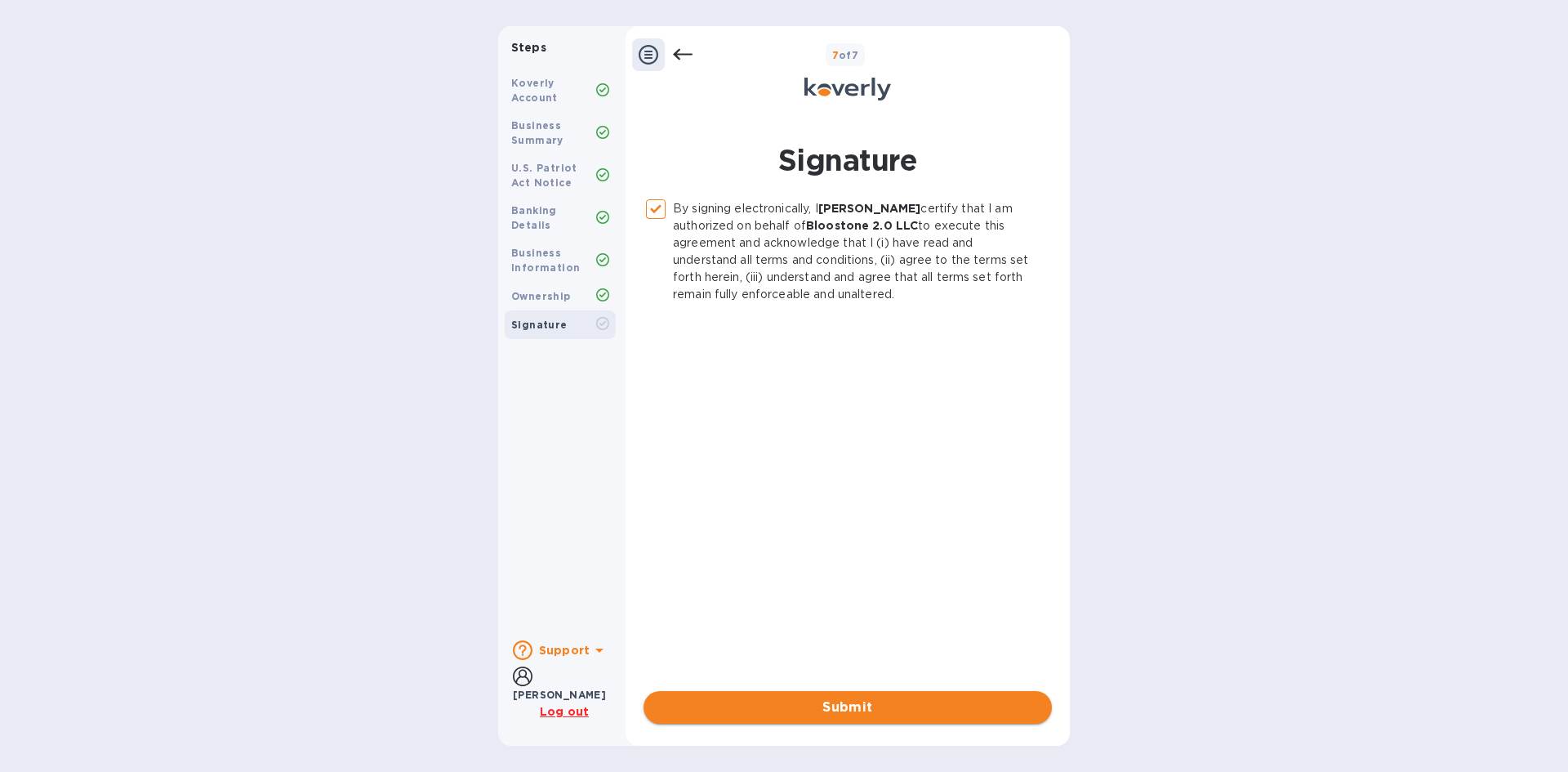
click at [822, 718] on button "Submit" at bounding box center [848, 707] width 408 height 33
click at [822, 718] on div "Submit" at bounding box center [848, 707] width 408 height 33
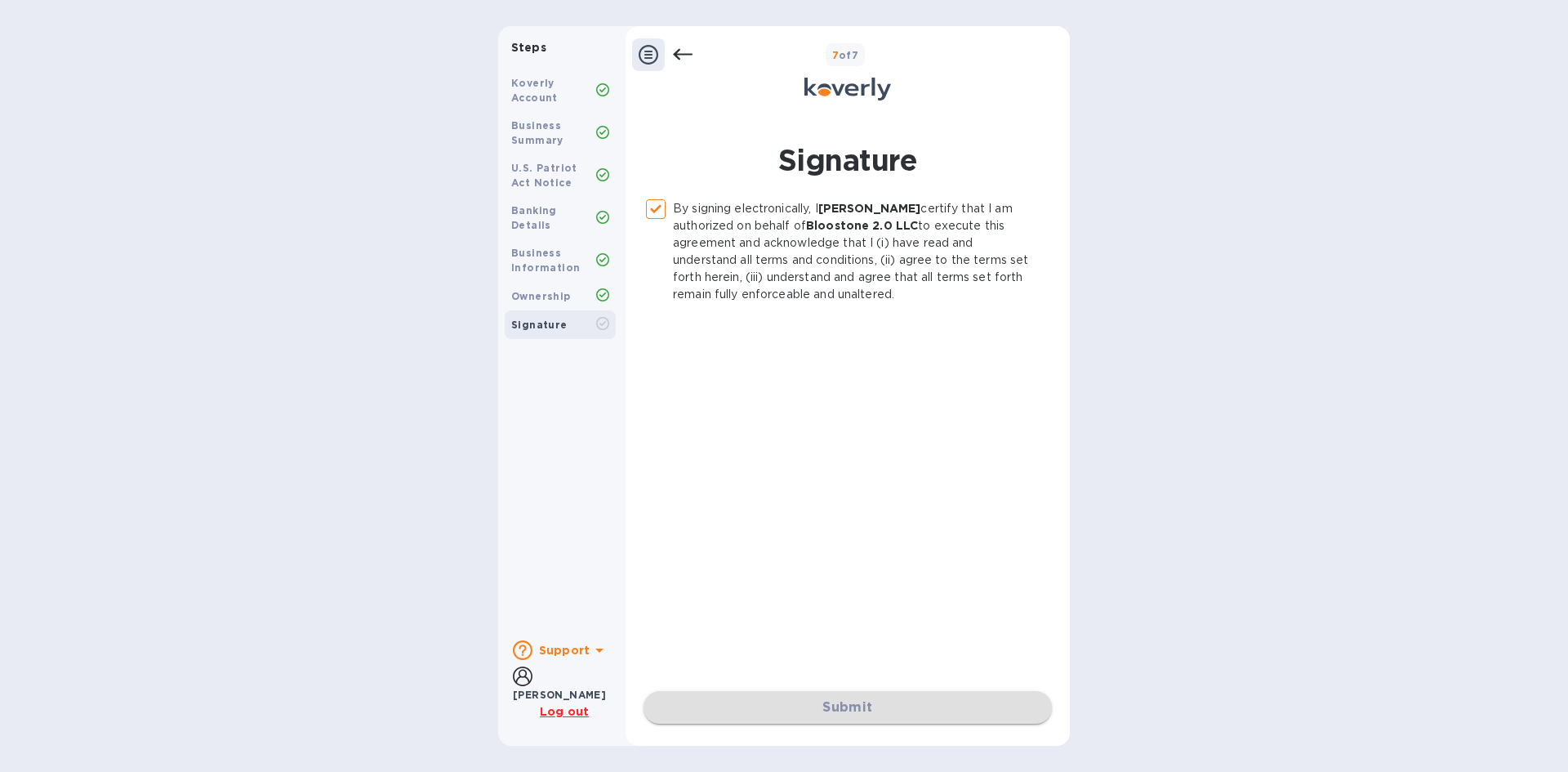
checkbox input "false"
